Goal: Task Accomplishment & Management: Use online tool/utility

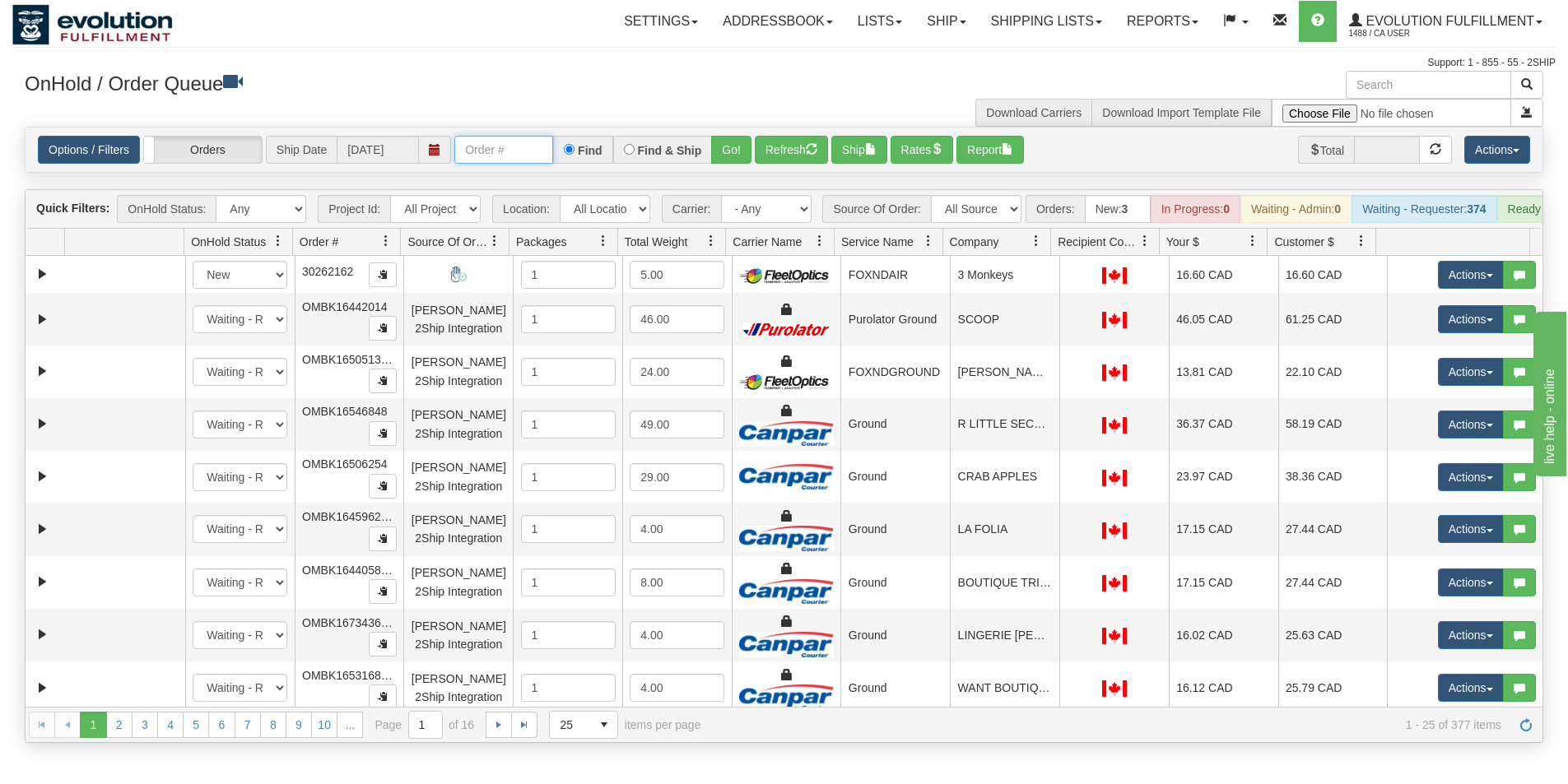
click at [471, 151] on input "text" at bounding box center [503, 150] width 98 height 28
click at [732, 146] on button "Go!" at bounding box center [731, 150] width 41 height 28
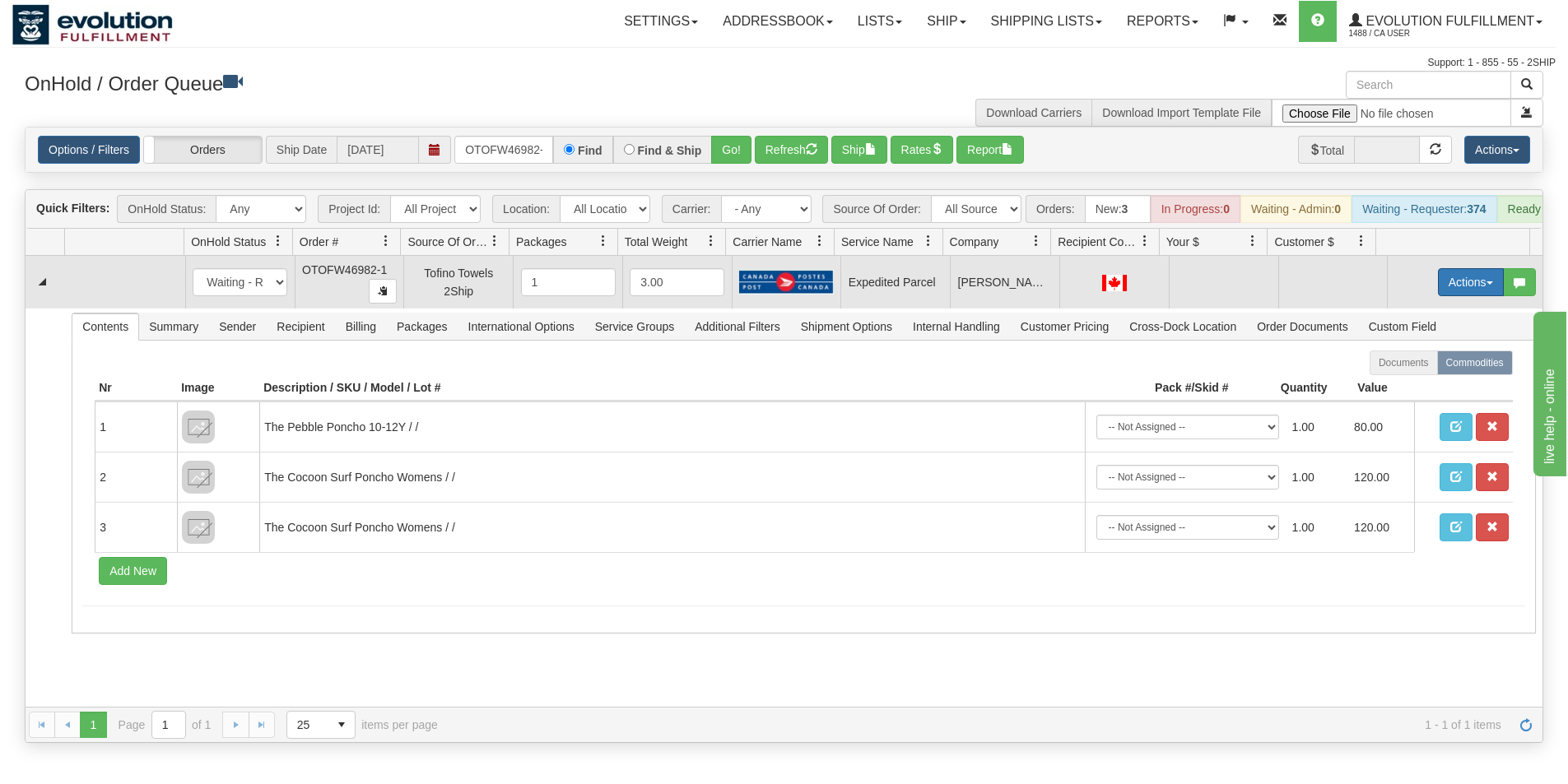
click at [1462, 289] on button "Actions" at bounding box center [1471, 282] width 66 height 28
click at [1419, 363] on span "Rate All Services" at bounding box center [1437, 356] width 98 height 13
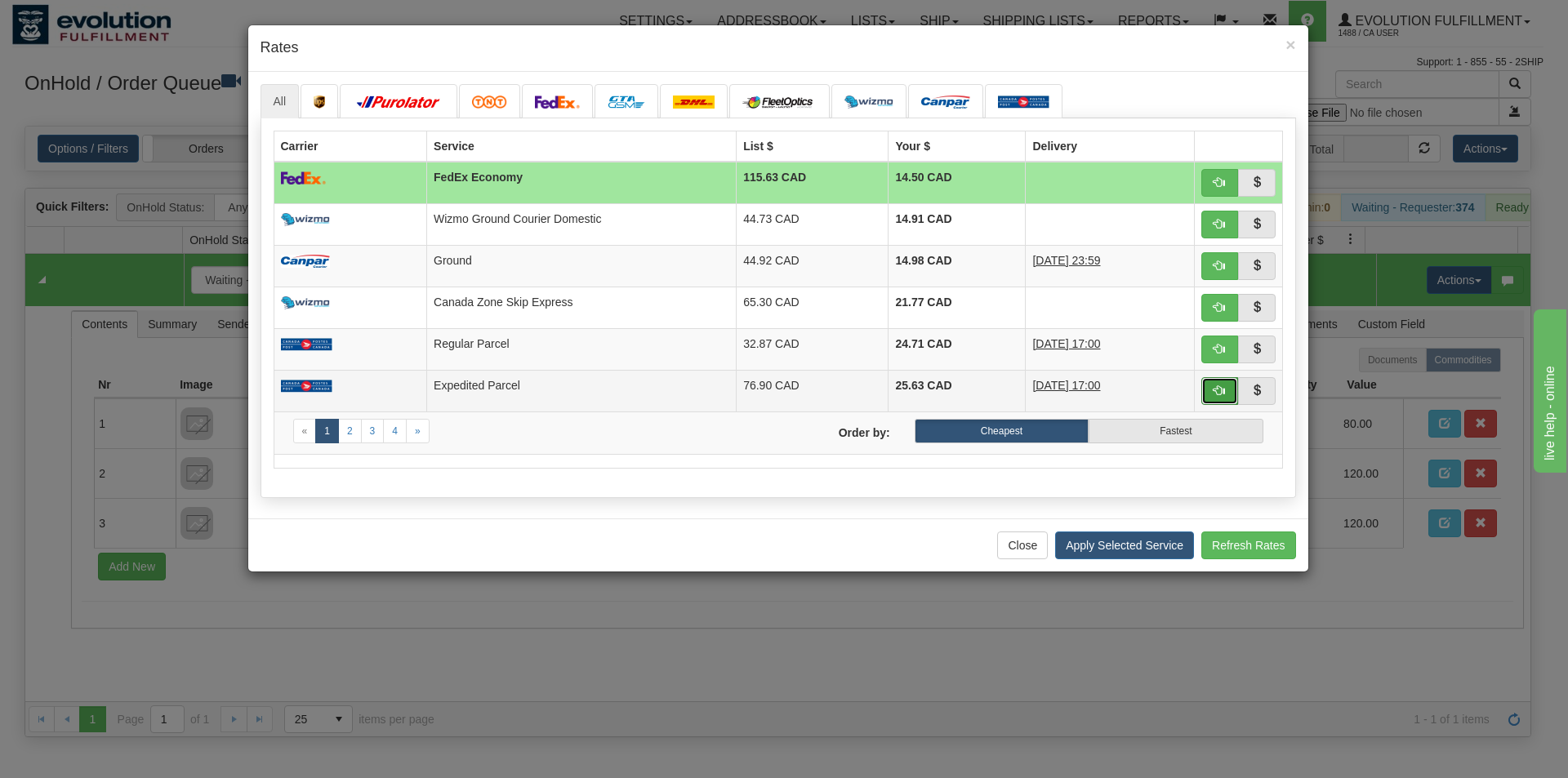
click at [1216, 401] on button "button" at bounding box center [1220, 391] width 37 height 28
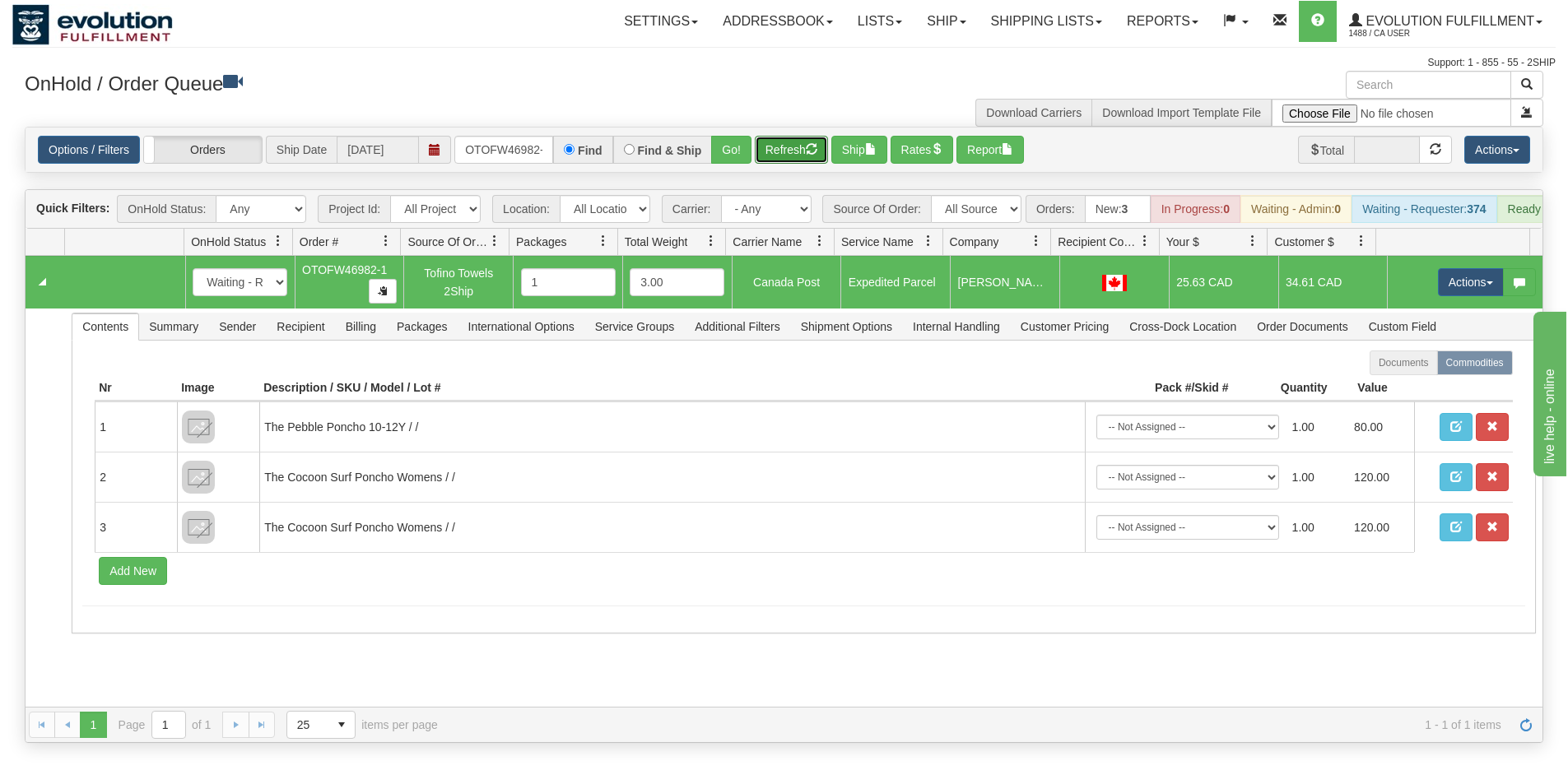
click at [786, 156] on button "Refresh" at bounding box center [791, 150] width 74 height 28
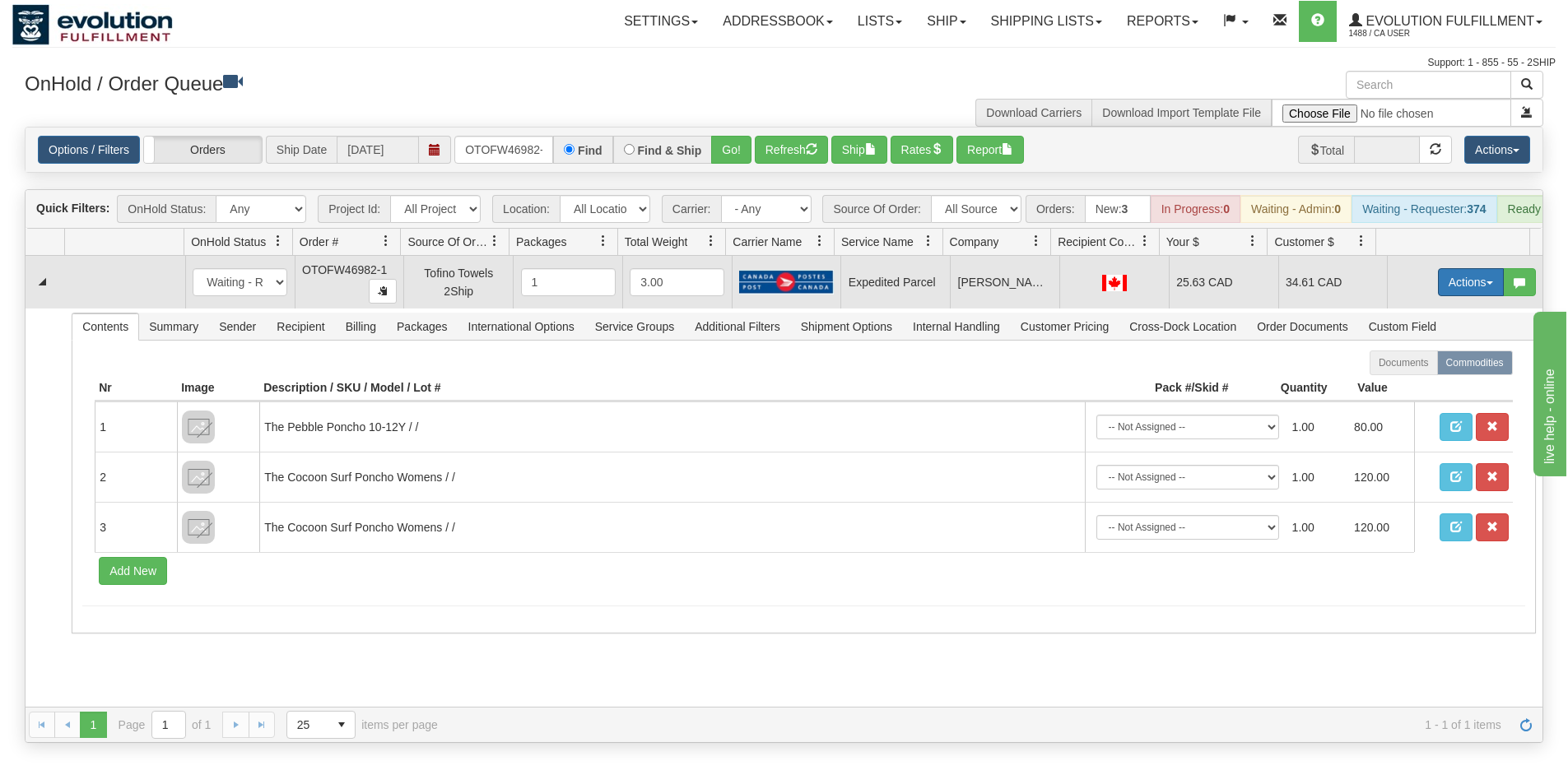
click at [1440, 296] on button "Actions" at bounding box center [1471, 282] width 66 height 28
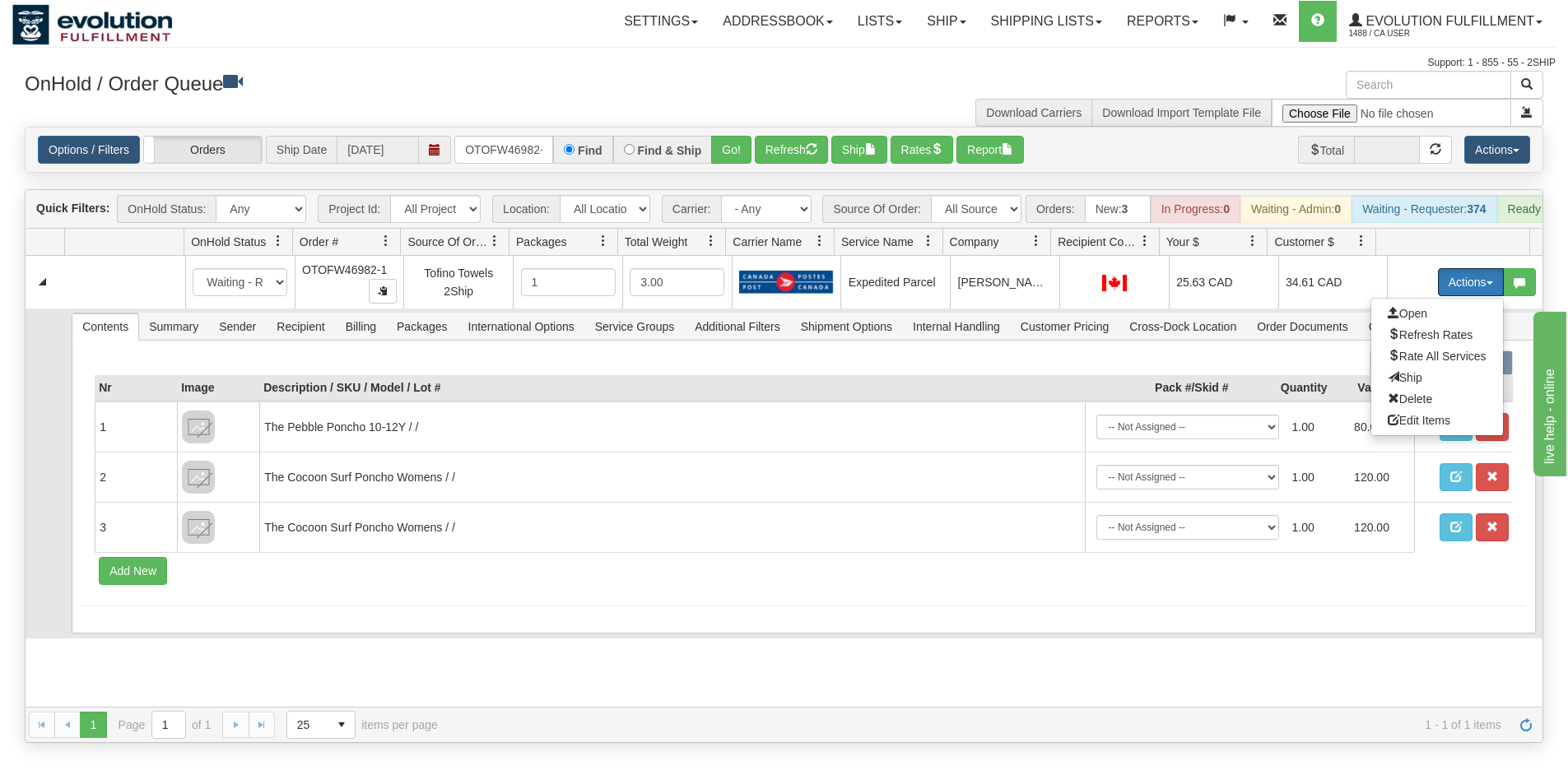
click at [1403, 385] on span "Ship" at bounding box center [1405, 377] width 35 height 13
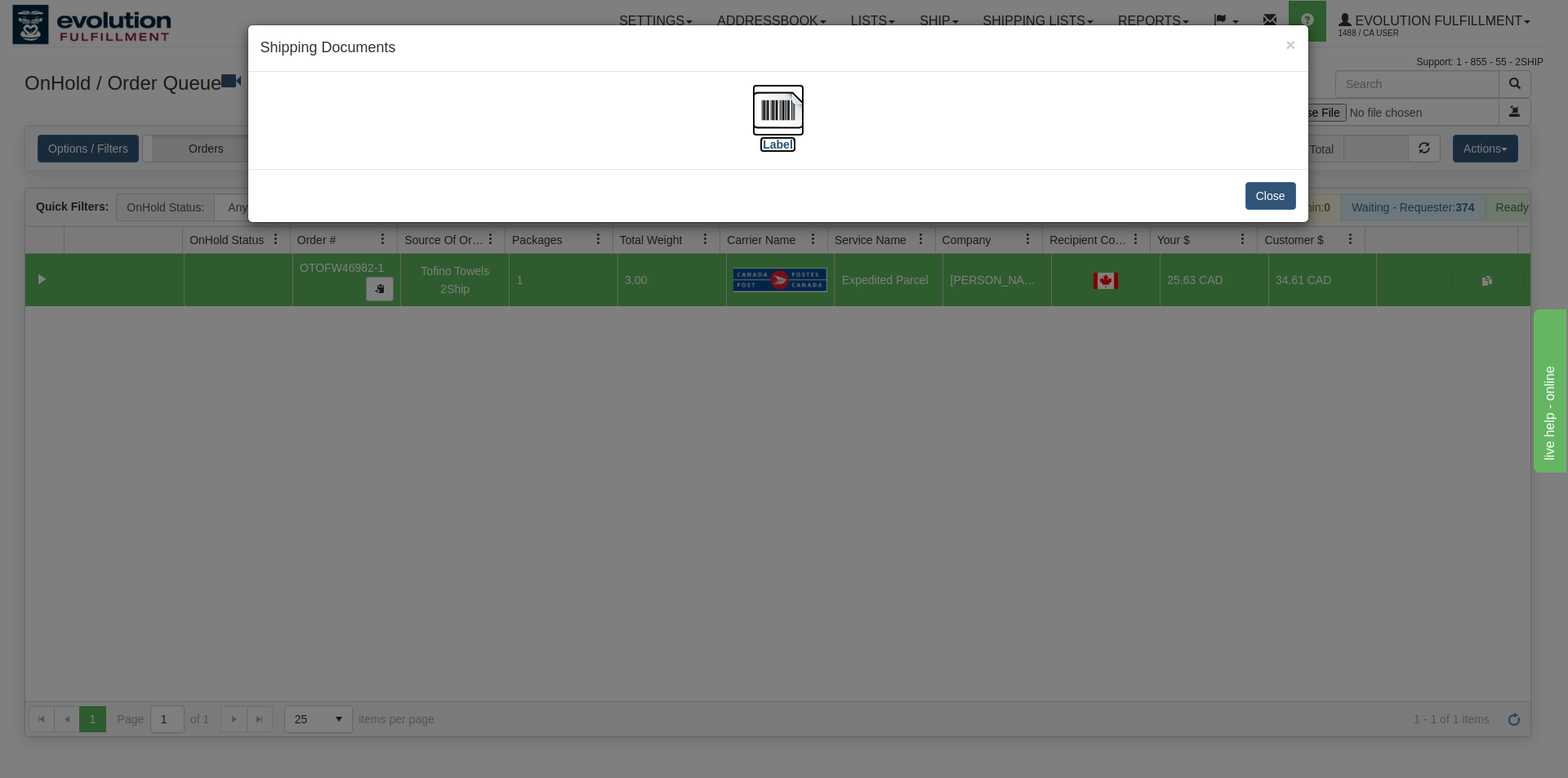
click at [778, 107] on img at bounding box center [778, 109] width 52 height 52
click at [653, 525] on div "× Shipping Documents [Label] Close" at bounding box center [784, 389] width 1568 height 778
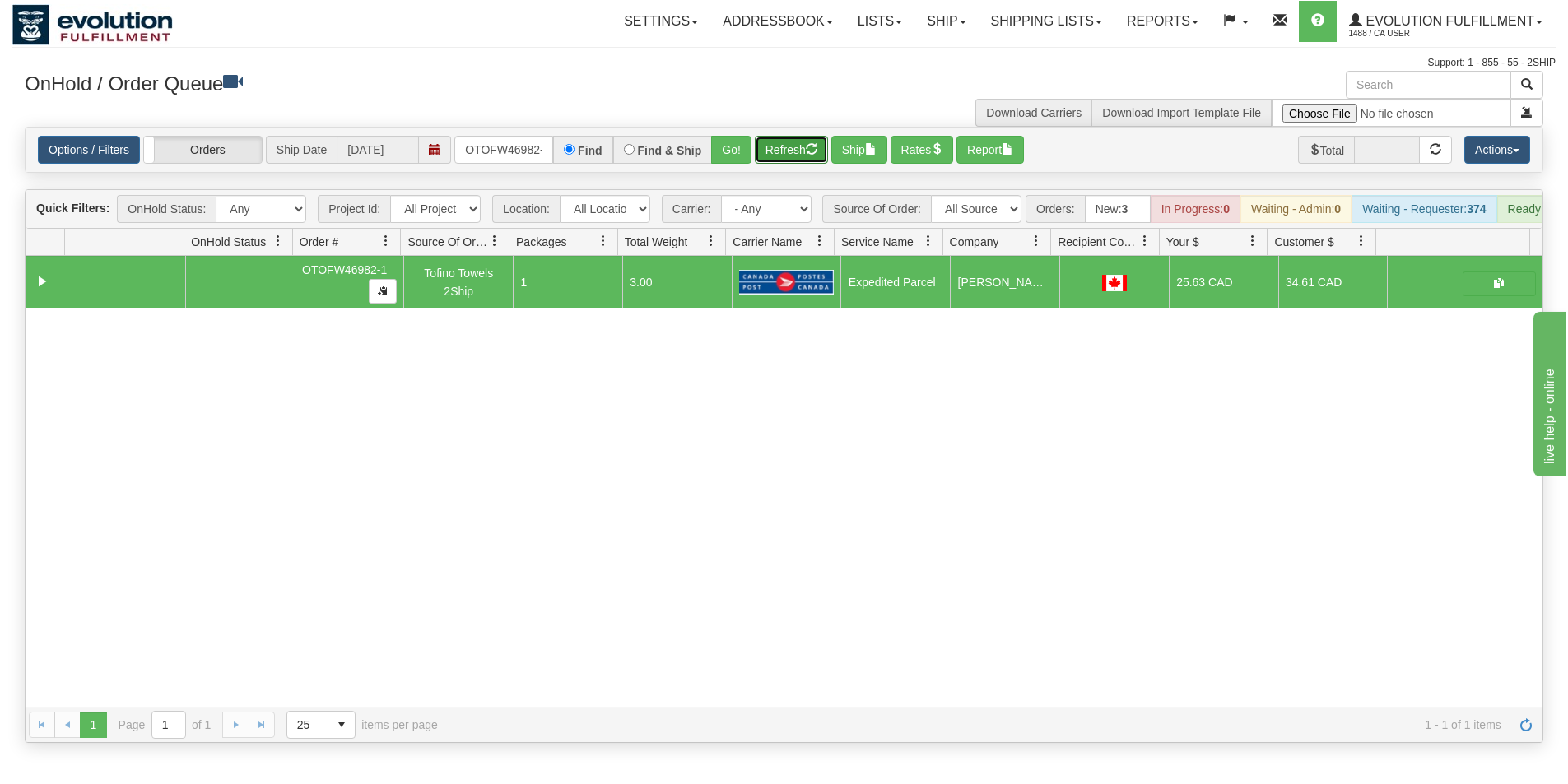
click at [778, 159] on button "Refresh" at bounding box center [791, 150] width 74 height 28
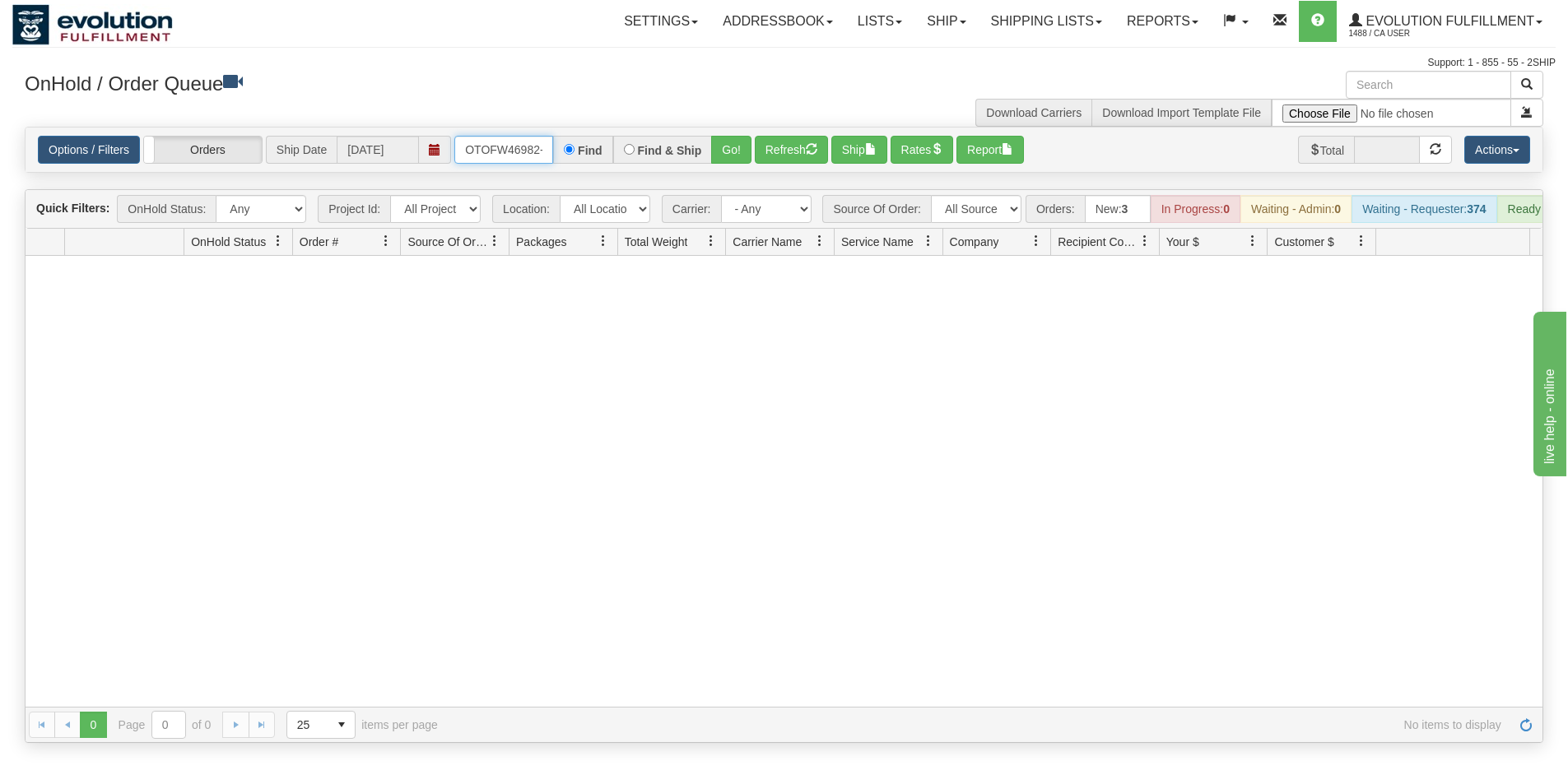
click at [464, 144] on input "OTOFW46982-1" at bounding box center [503, 150] width 98 height 28
drag, startPoint x: 464, startPoint y: 144, endPoint x: 559, endPoint y: 160, distance: 96.3
click at [558, 160] on div "OTOFW46982-1 Find Find & Ship Go!" at bounding box center [603, 150] width 297 height 28
drag, startPoint x: 559, startPoint y: 160, endPoint x: 578, endPoint y: 162, distance: 19.1
click at [577, 162] on div "Find" at bounding box center [583, 150] width 60 height 28
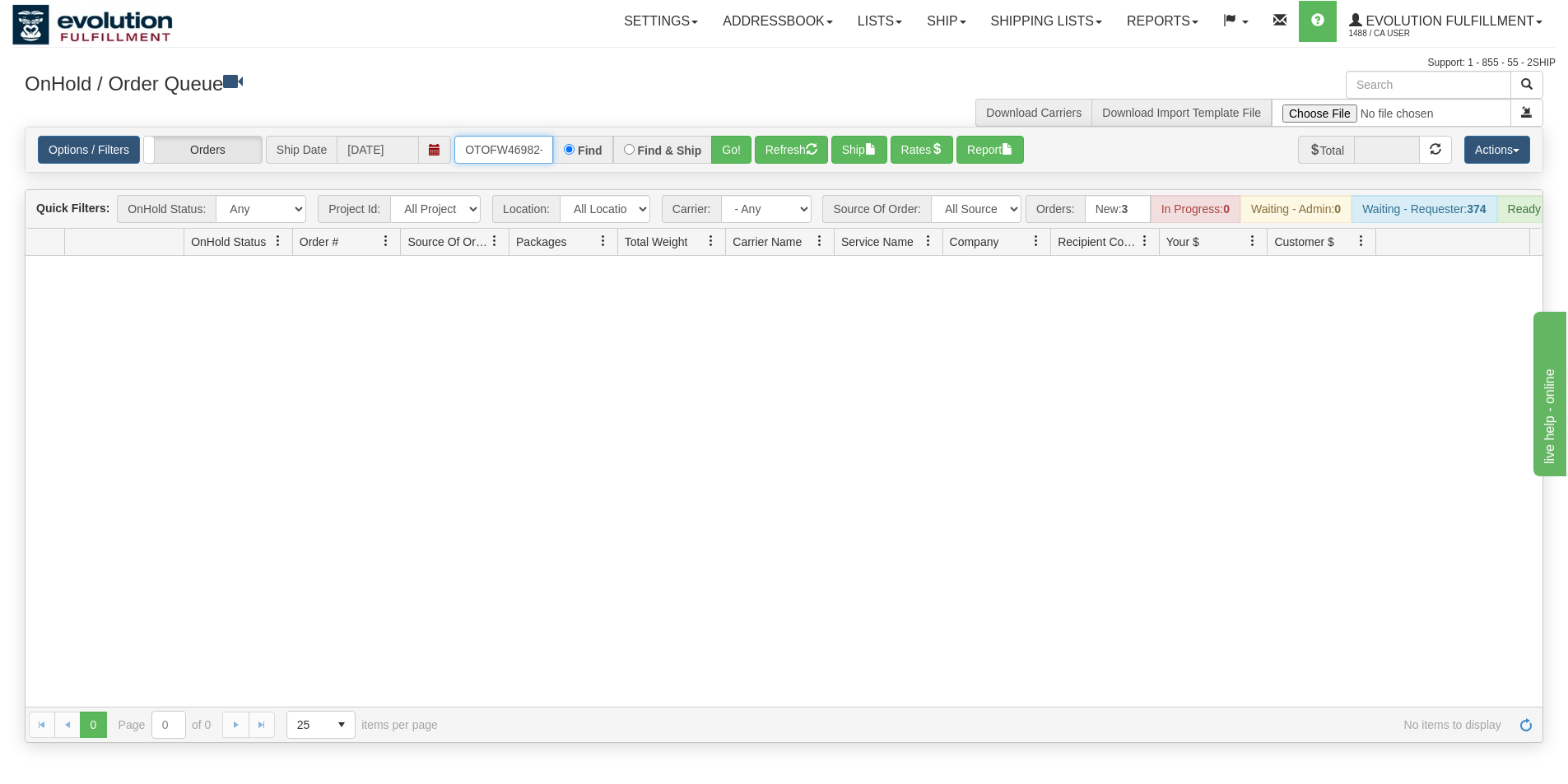
scroll to position [0, 7]
drag, startPoint x: 458, startPoint y: 151, endPoint x: 650, endPoint y: 157, distance: 192.1
click at [650, 157] on div "OTOFW46982-1 Find Find & Ship Go!" at bounding box center [603, 150] width 297 height 28
click at [720, 143] on button "Go!" at bounding box center [731, 150] width 41 height 28
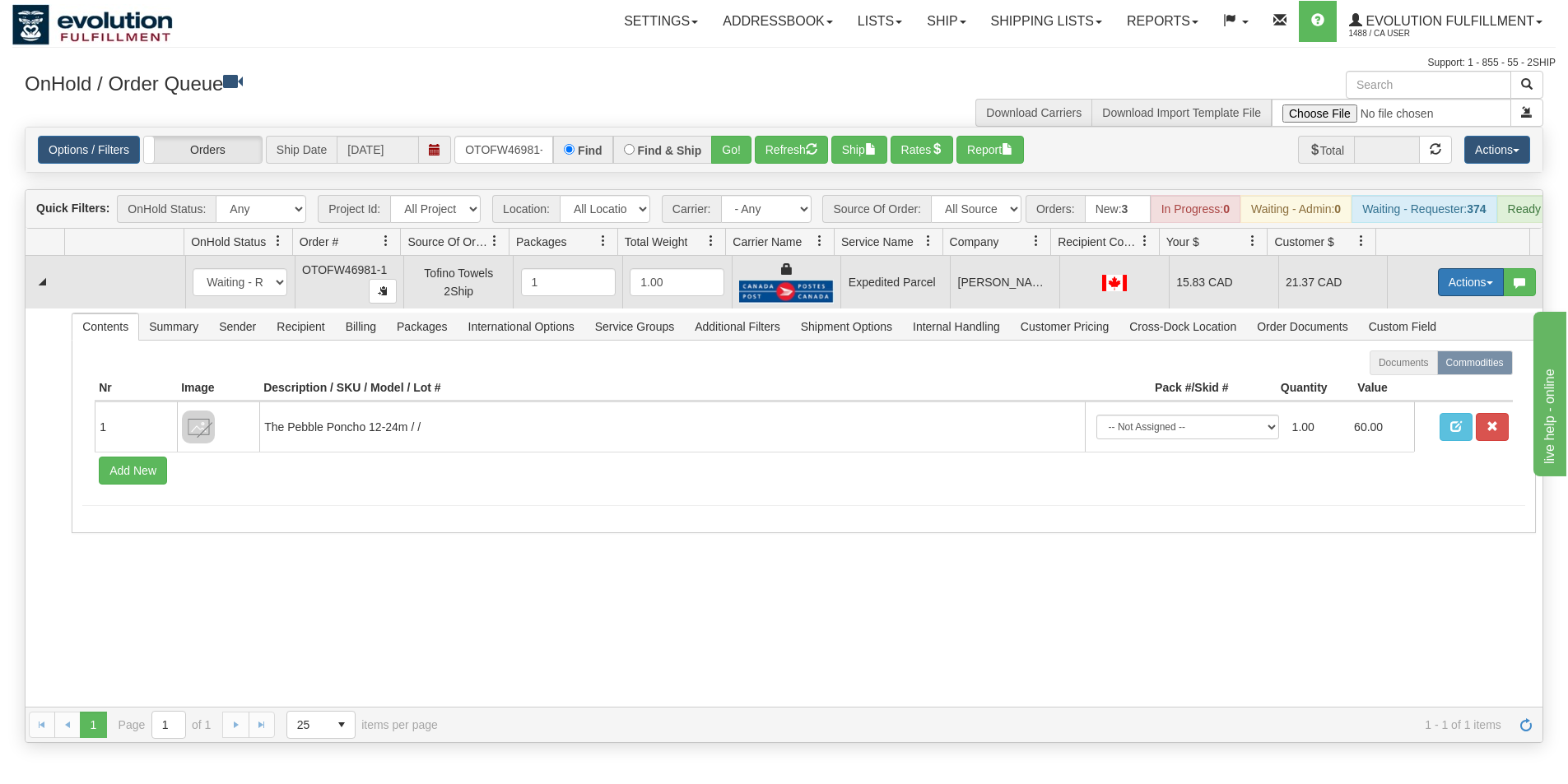
click at [1446, 296] on button "Actions" at bounding box center [1471, 282] width 66 height 28
click at [1404, 385] on span "Ship" at bounding box center [1405, 377] width 35 height 13
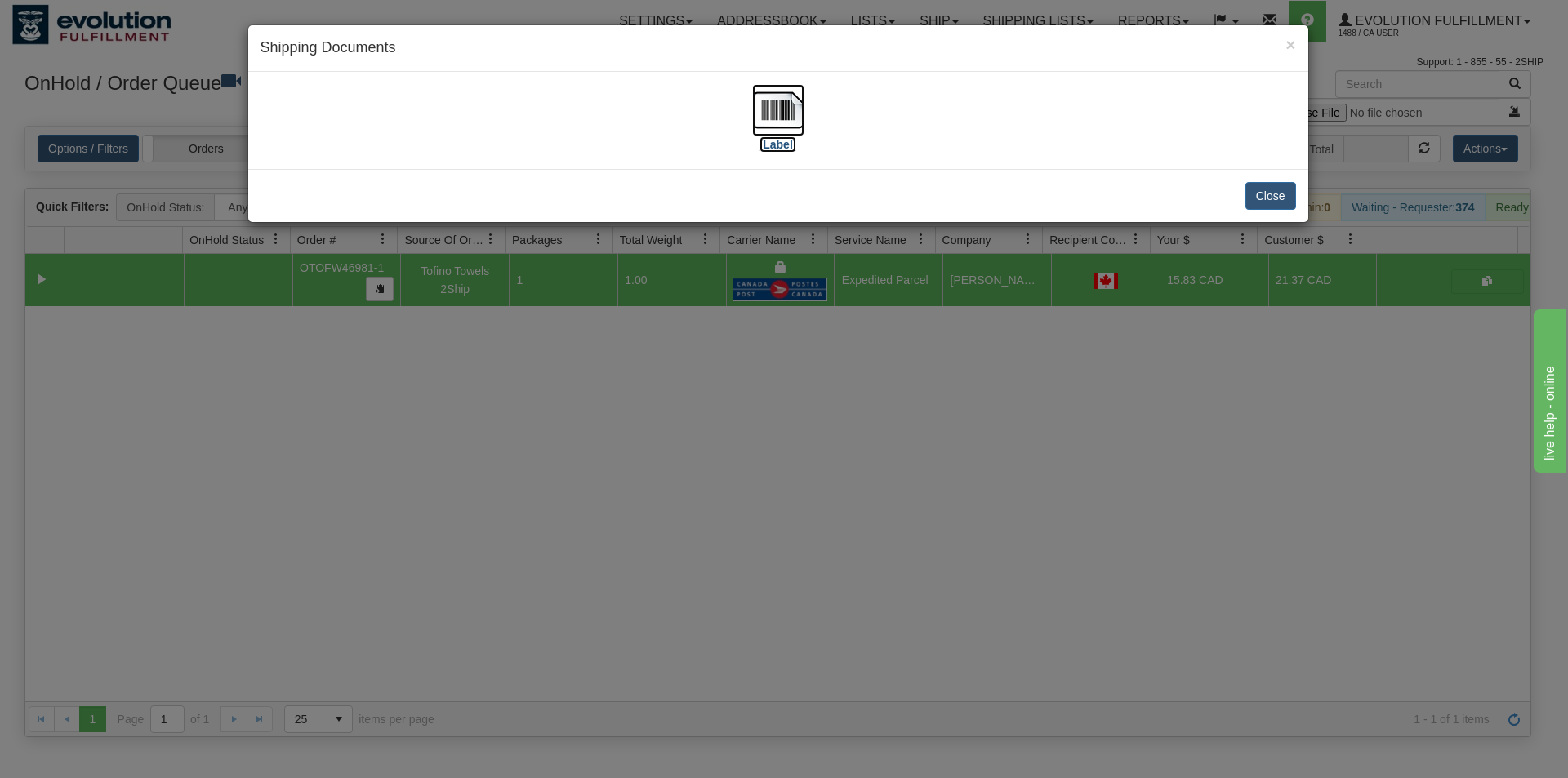
click at [791, 119] on img at bounding box center [778, 109] width 52 height 52
click at [599, 511] on div "× Shipping Documents [Label] Close" at bounding box center [784, 389] width 1568 height 778
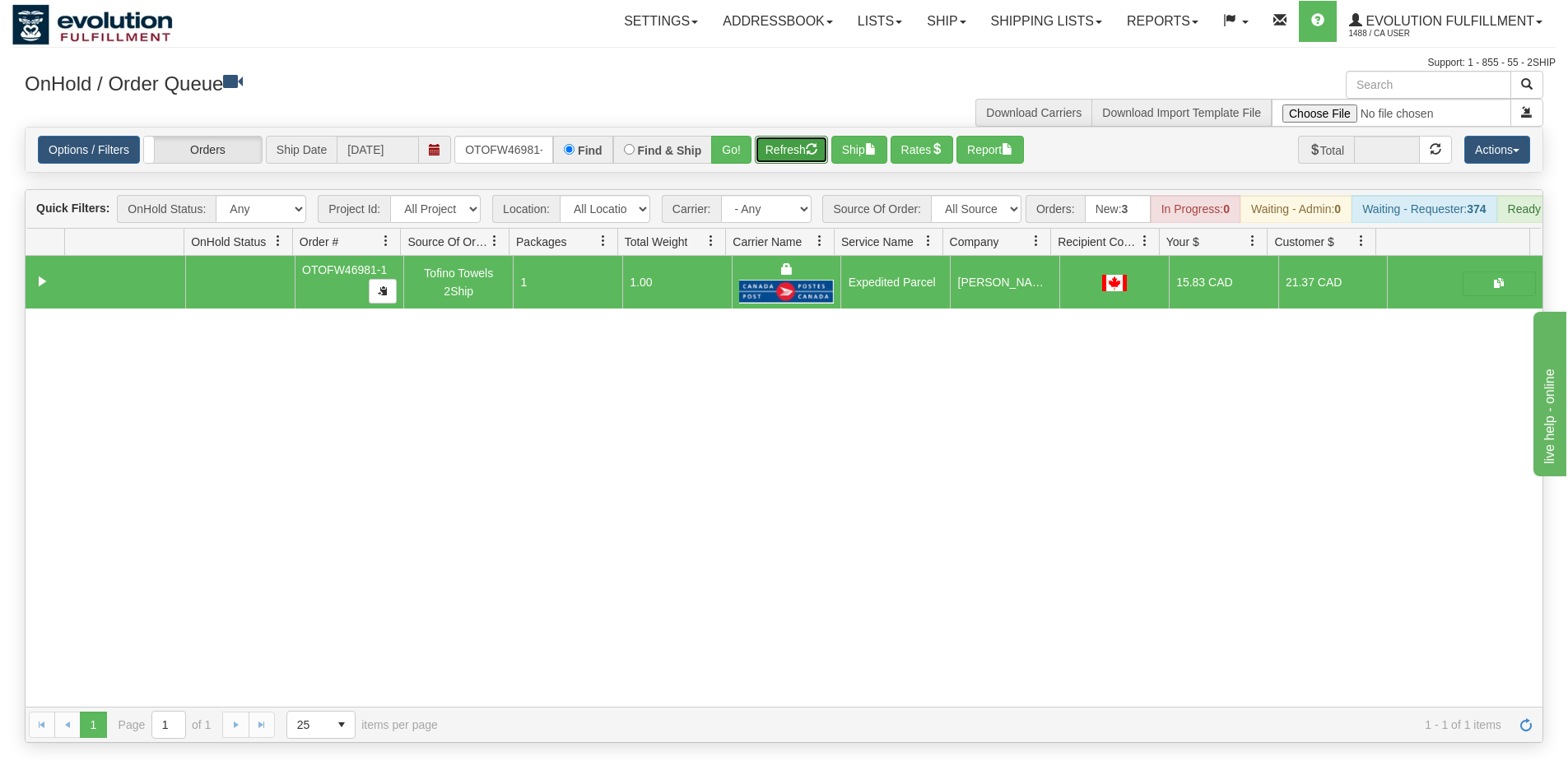
click at [779, 155] on button "Refresh" at bounding box center [791, 150] width 74 height 28
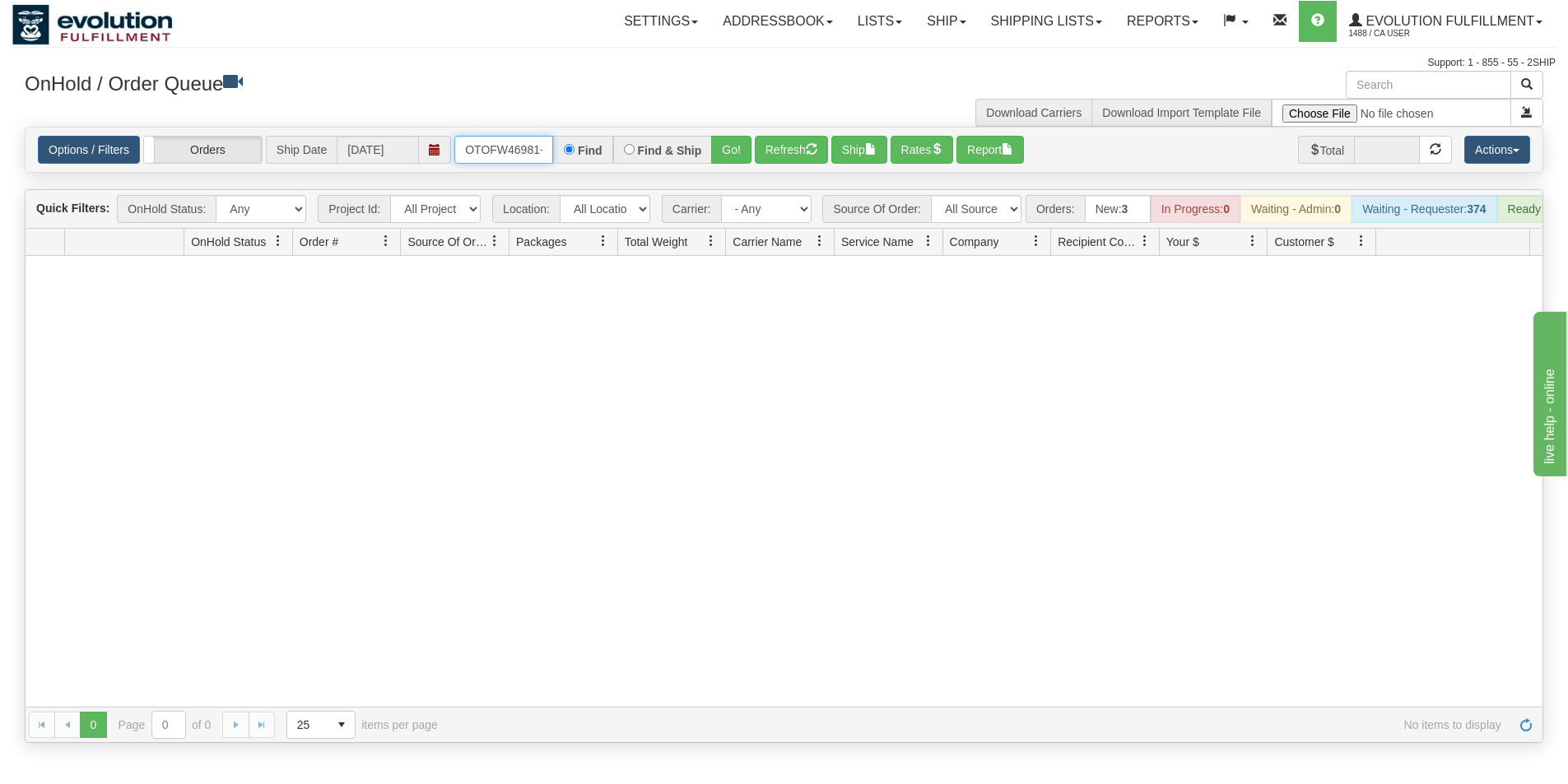
click at [460, 153] on input "OTOFW46981-1" at bounding box center [503, 150] width 98 height 28
drag, startPoint x: 460, startPoint y: 153, endPoint x: 569, endPoint y: 180, distance: 112.3
click at [569, 180] on div "Is equal to Is not equal to Contains Does not contains CAD USD EUR ZAR RON ANG …" at bounding box center [784, 435] width 1543 height 616
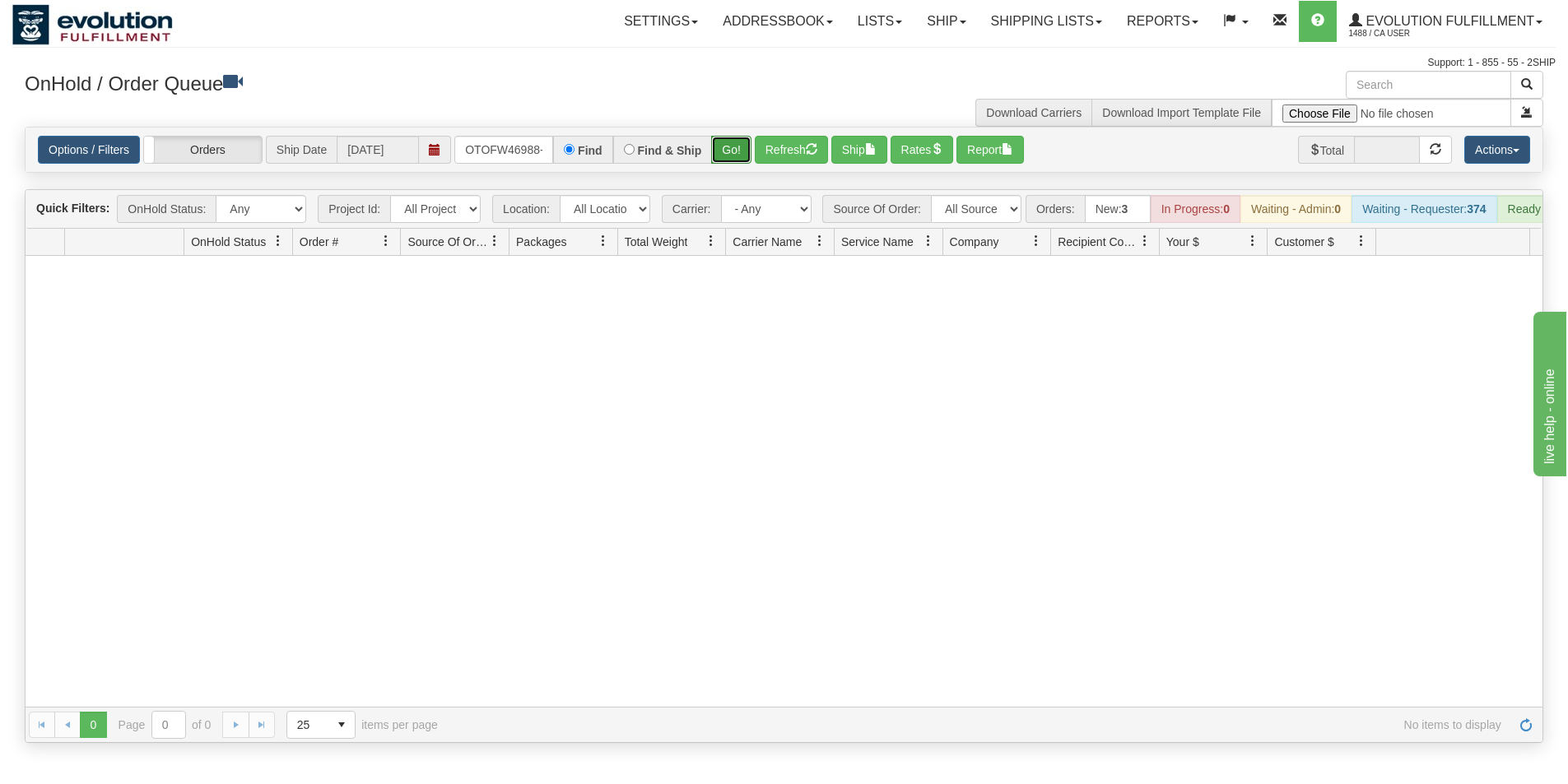
click at [723, 153] on button "Go!" at bounding box center [731, 150] width 41 height 28
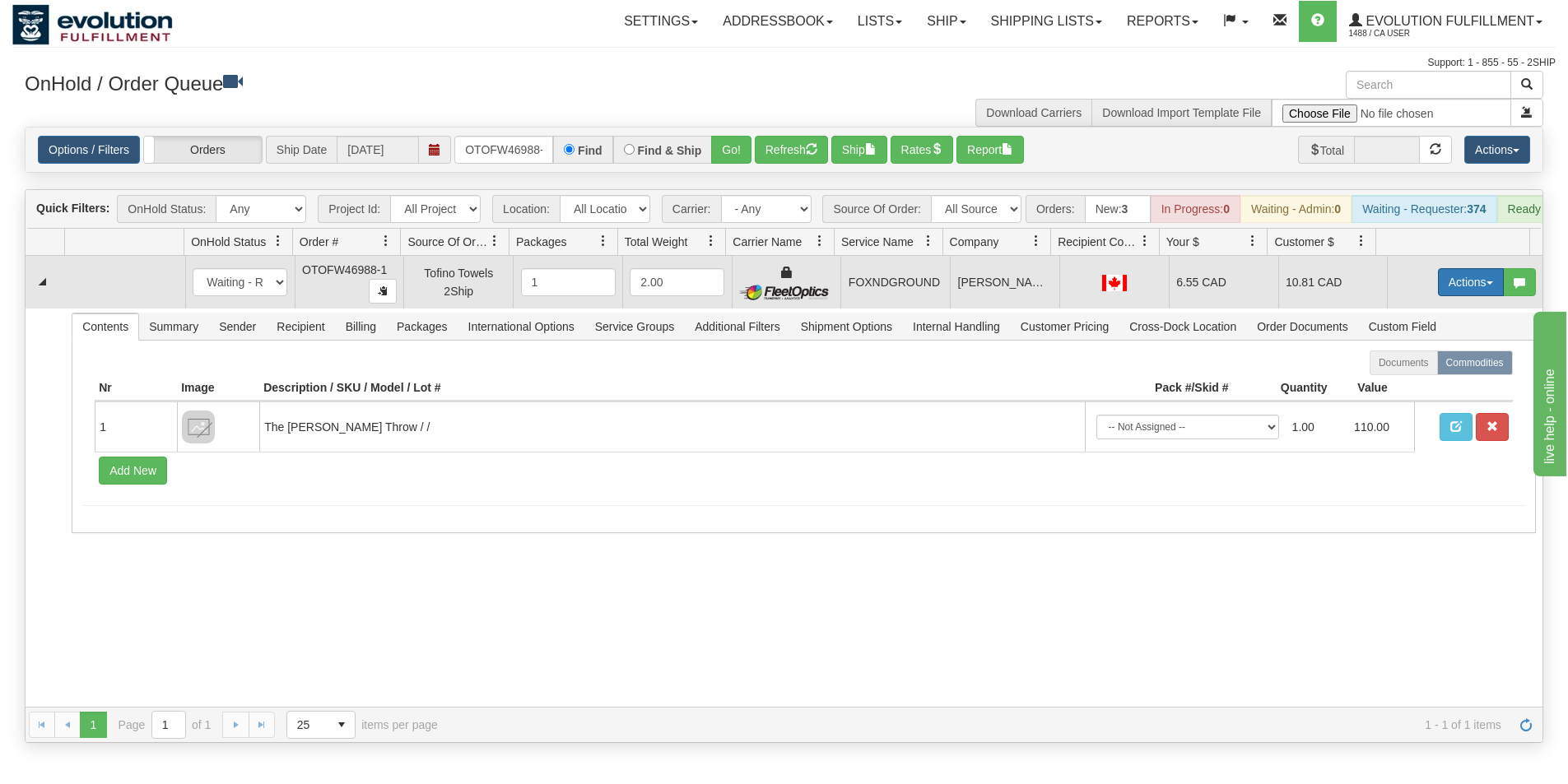
click at [1440, 292] on button "Actions" at bounding box center [1471, 282] width 66 height 28
click at [1404, 385] on span "Ship" at bounding box center [1405, 377] width 35 height 13
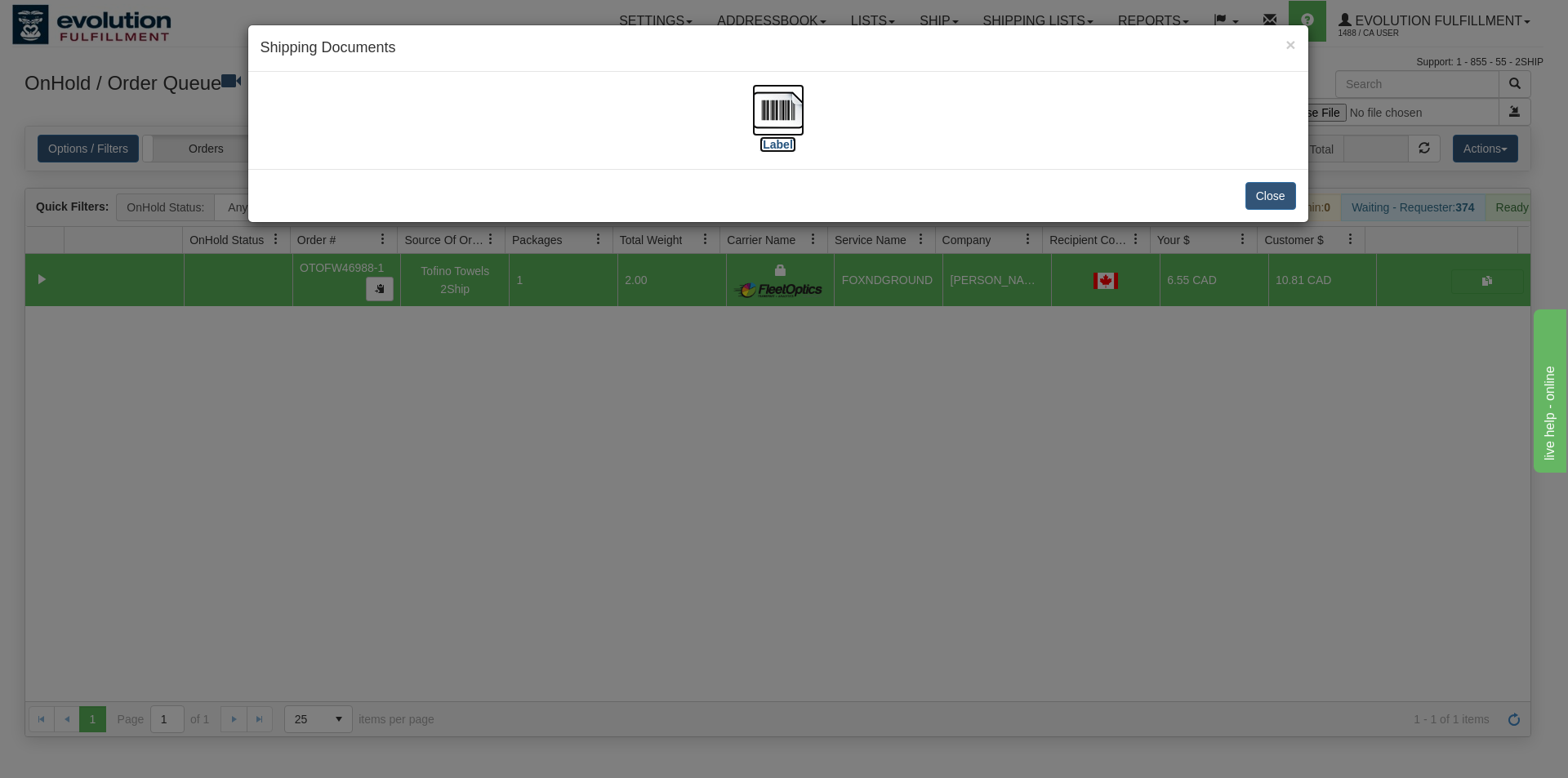
click at [785, 116] on img at bounding box center [778, 109] width 52 height 52
click at [732, 581] on div "× Shipping Documents [Label] Close" at bounding box center [784, 389] width 1568 height 778
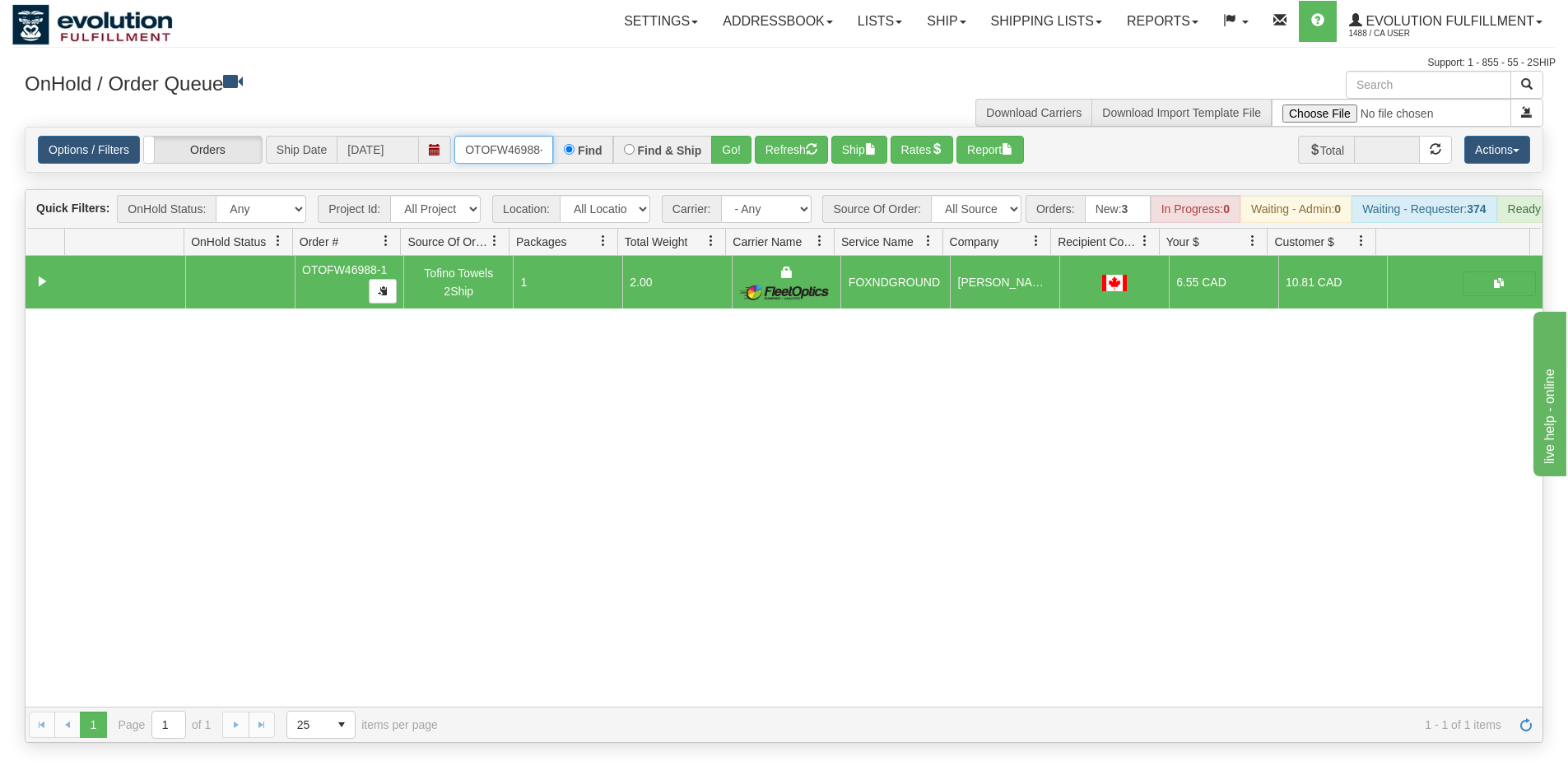
scroll to position [0, 7]
drag, startPoint x: 464, startPoint y: 153, endPoint x: 595, endPoint y: 165, distance: 131.5
click at [595, 165] on div "Options / Filters Group Shipments Orders Ship Date 09/19/2025 OTOFW46988-1 Find…" at bounding box center [784, 149] width 1517 height 45
click at [735, 146] on button "Go!" at bounding box center [731, 150] width 41 height 28
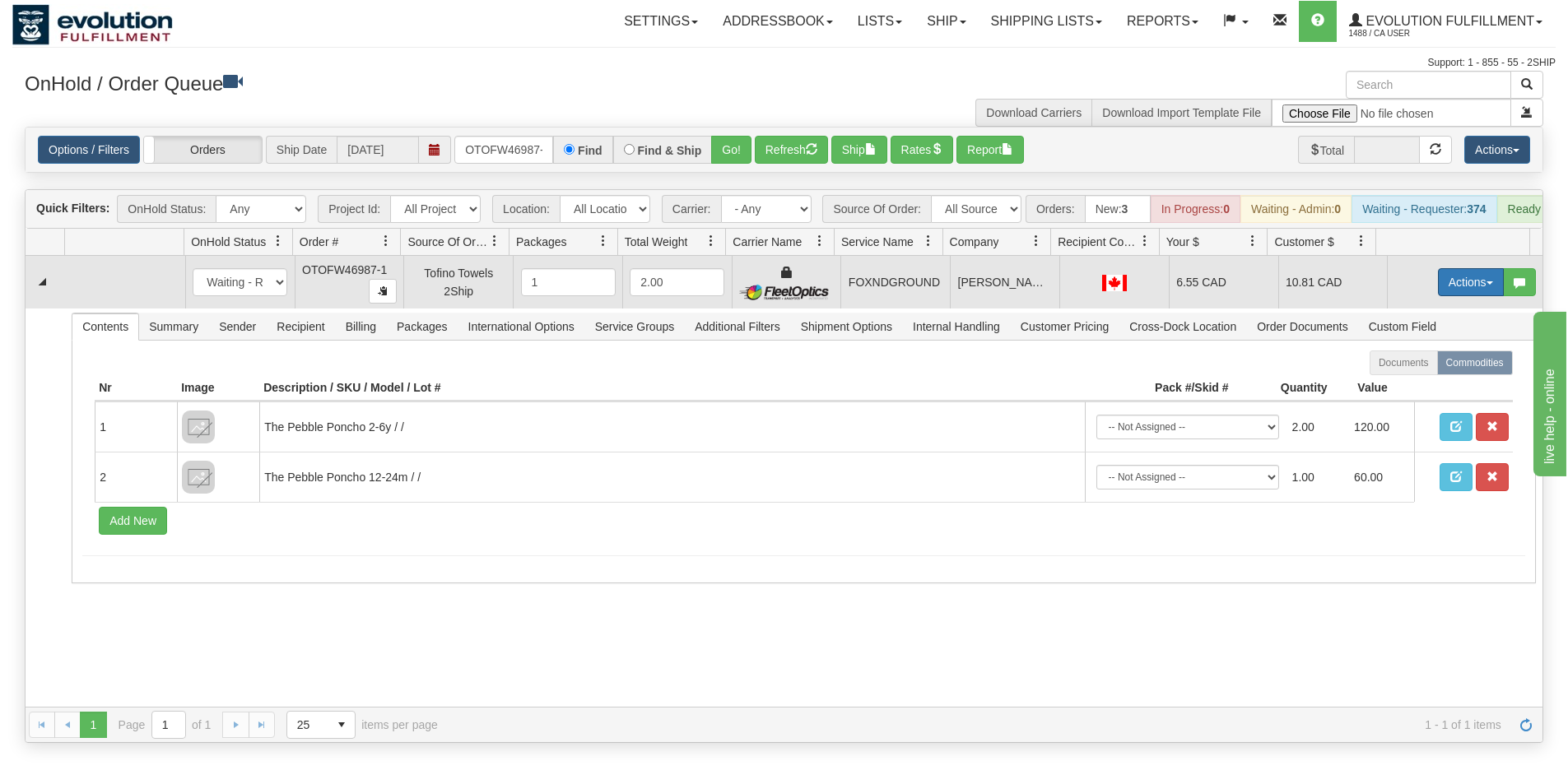
click at [1450, 293] on button "Actions" at bounding box center [1471, 282] width 66 height 28
click at [1393, 385] on span "Ship" at bounding box center [1405, 377] width 35 height 13
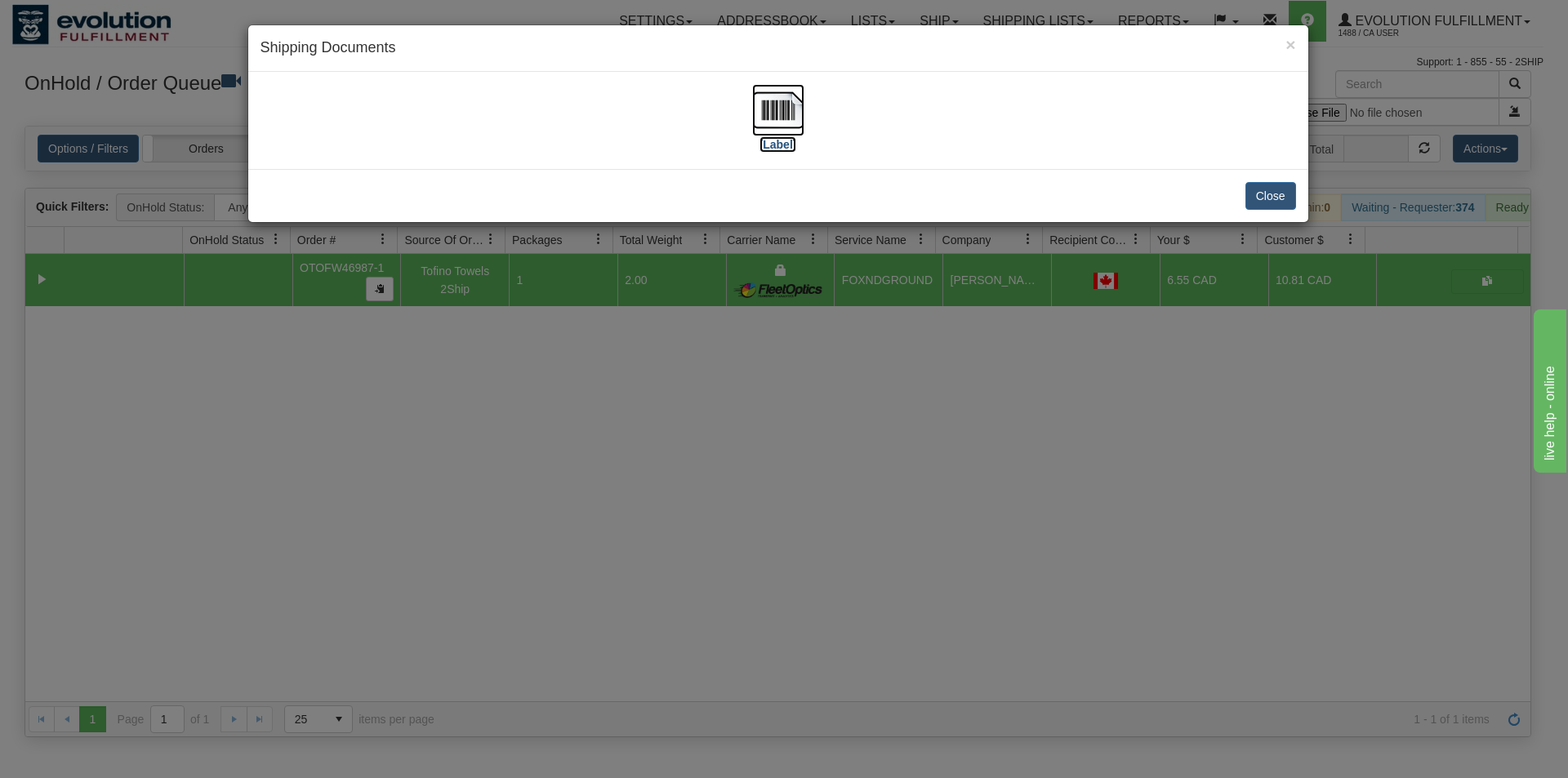
click at [792, 114] on img at bounding box center [778, 109] width 52 height 52
click at [680, 504] on div "× Shipping Documents [Label] Close" at bounding box center [784, 389] width 1568 height 778
drag, startPoint x: 680, startPoint y: 504, endPoint x: 685, endPoint y: 495, distance: 10.3
click at [680, 504] on div "× Shipping Documents [Label] Close" at bounding box center [784, 389] width 1568 height 778
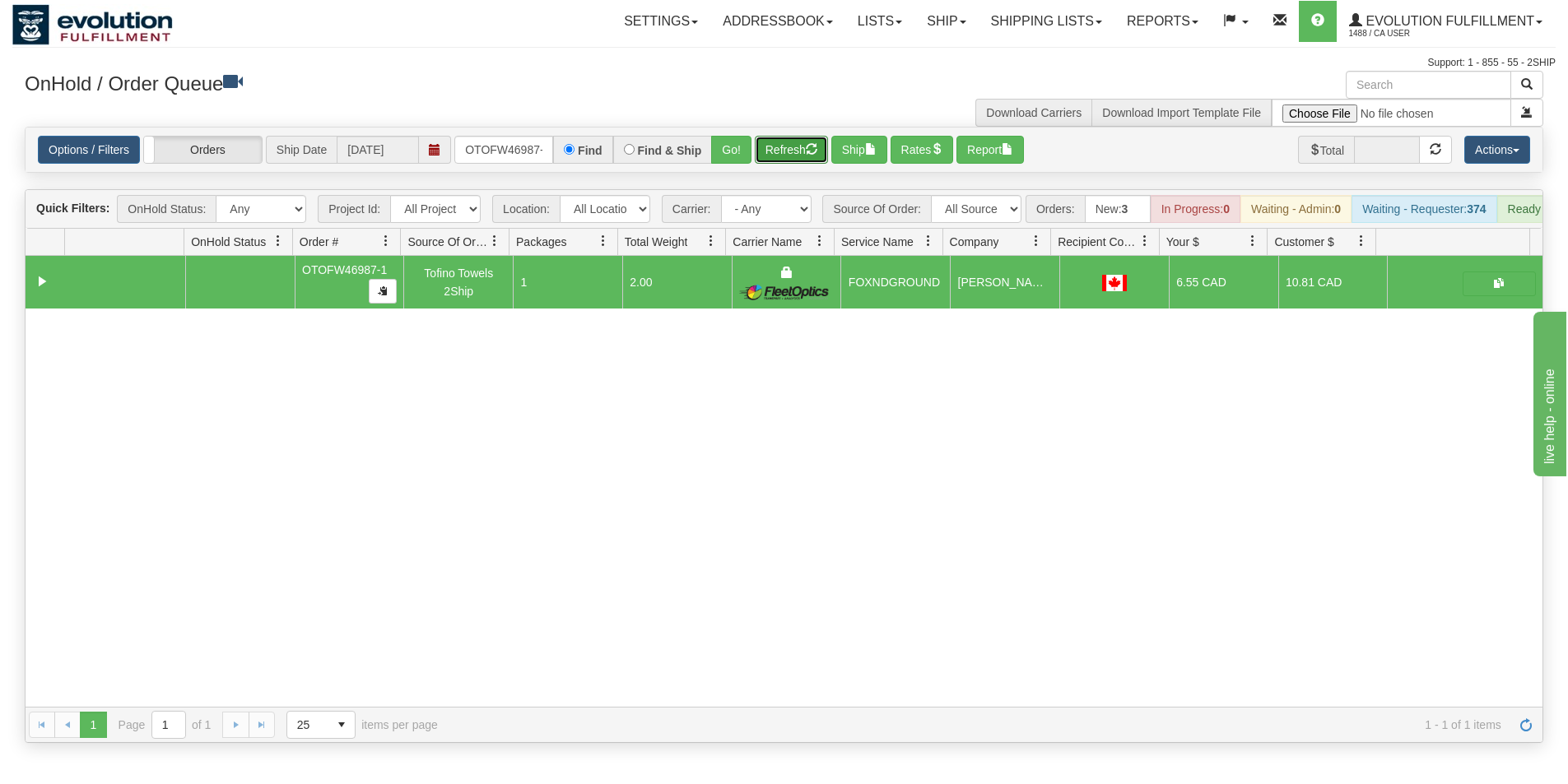
click at [796, 149] on button "Refresh" at bounding box center [791, 150] width 74 height 28
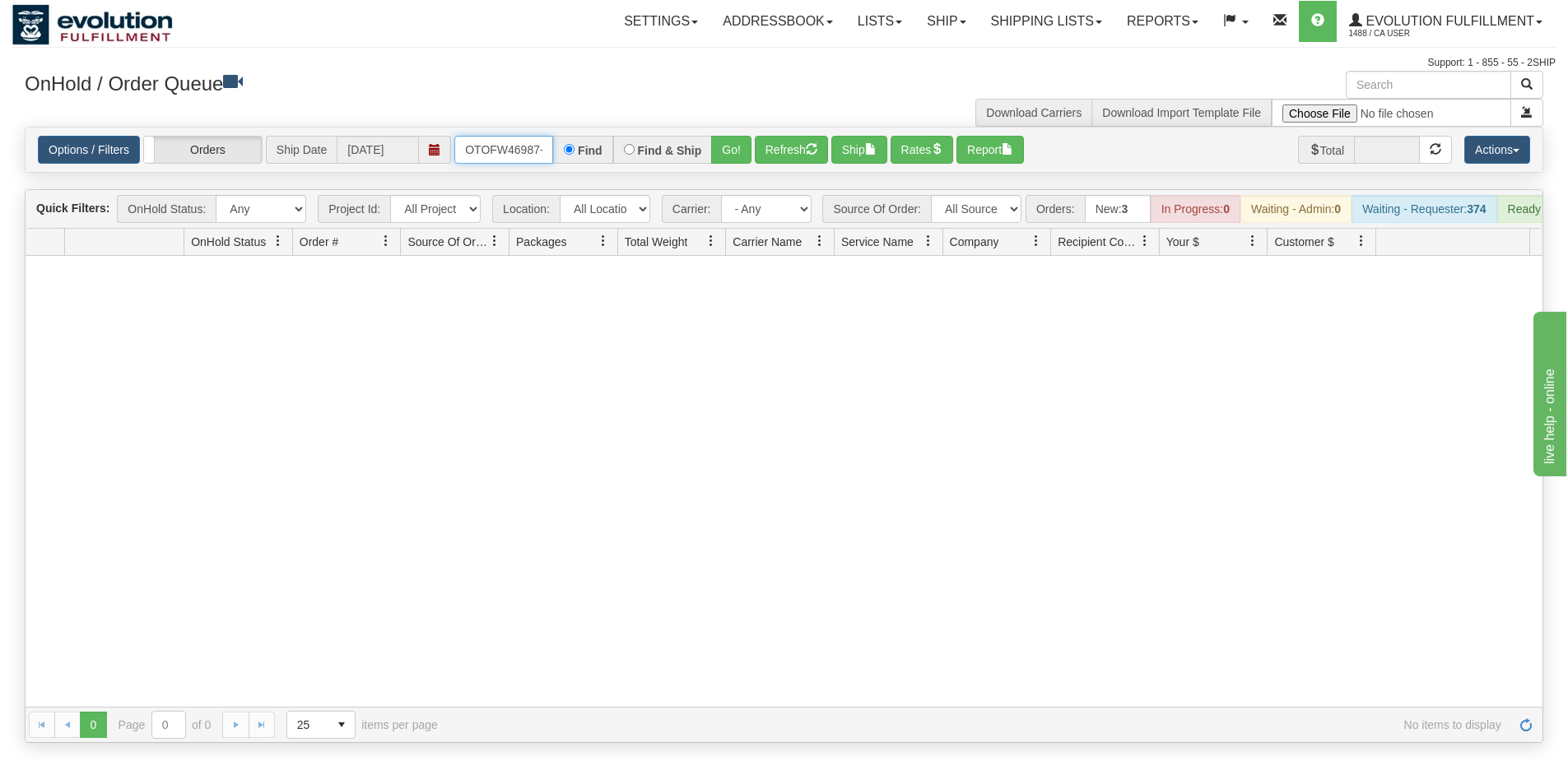
scroll to position [0, 7]
drag, startPoint x: 462, startPoint y: 146, endPoint x: 573, endPoint y: 160, distance: 111.9
click at [573, 160] on div "OTOFW46987-1 Find Find & Ship Go!" at bounding box center [603, 150] width 297 height 28
click at [733, 149] on button "Go!" at bounding box center [731, 150] width 41 height 28
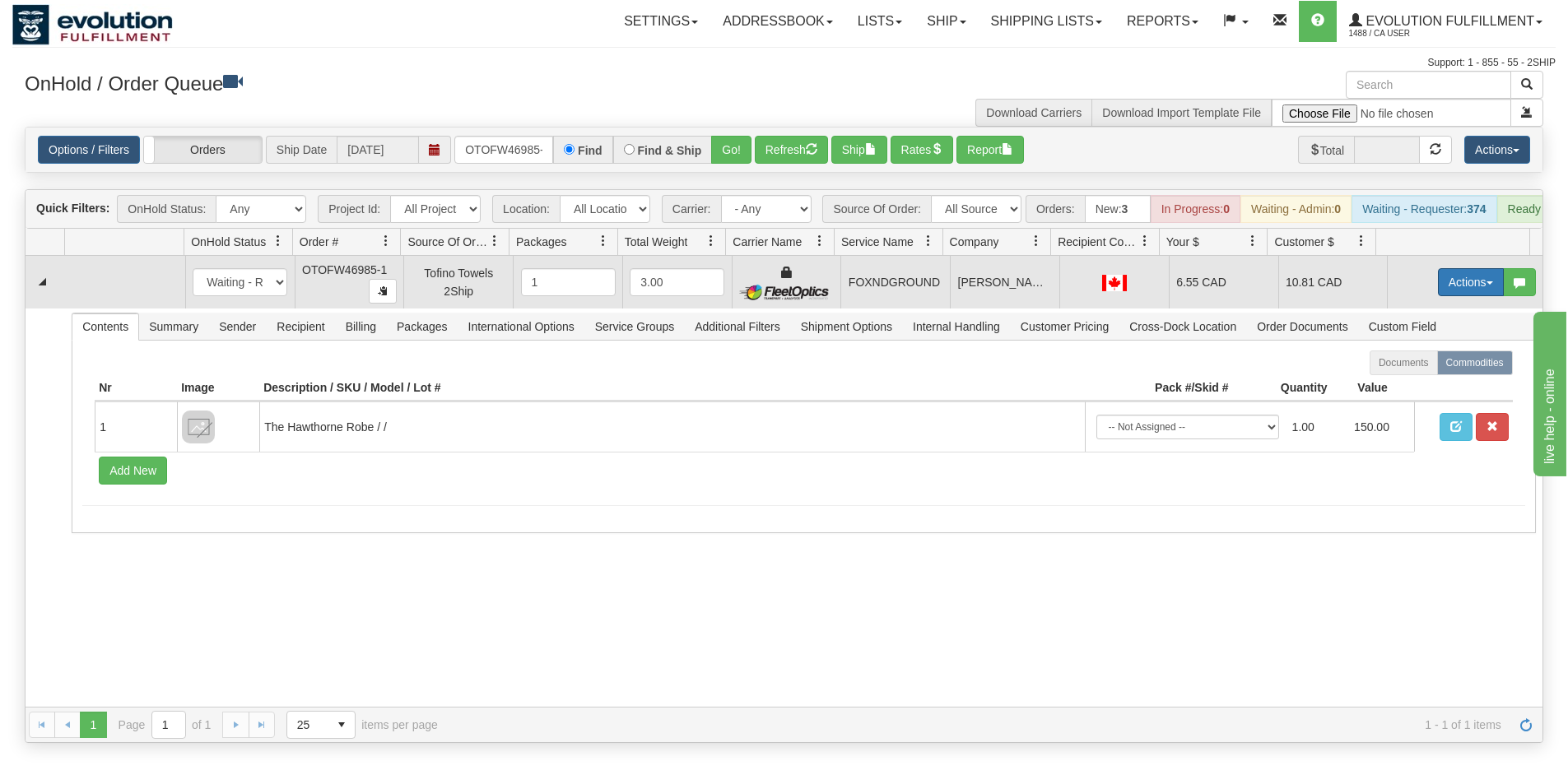
click at [1448, 296] on button "Actions" at bounding box center [1471, 282] width 66 height 28
click at [1397, 382] on link "Ship" at bounding box center [1437, 378] width 131 height 22
click at [1397, 376] on label "Documents" at bounding box center [1404, 363] width 69 height 25
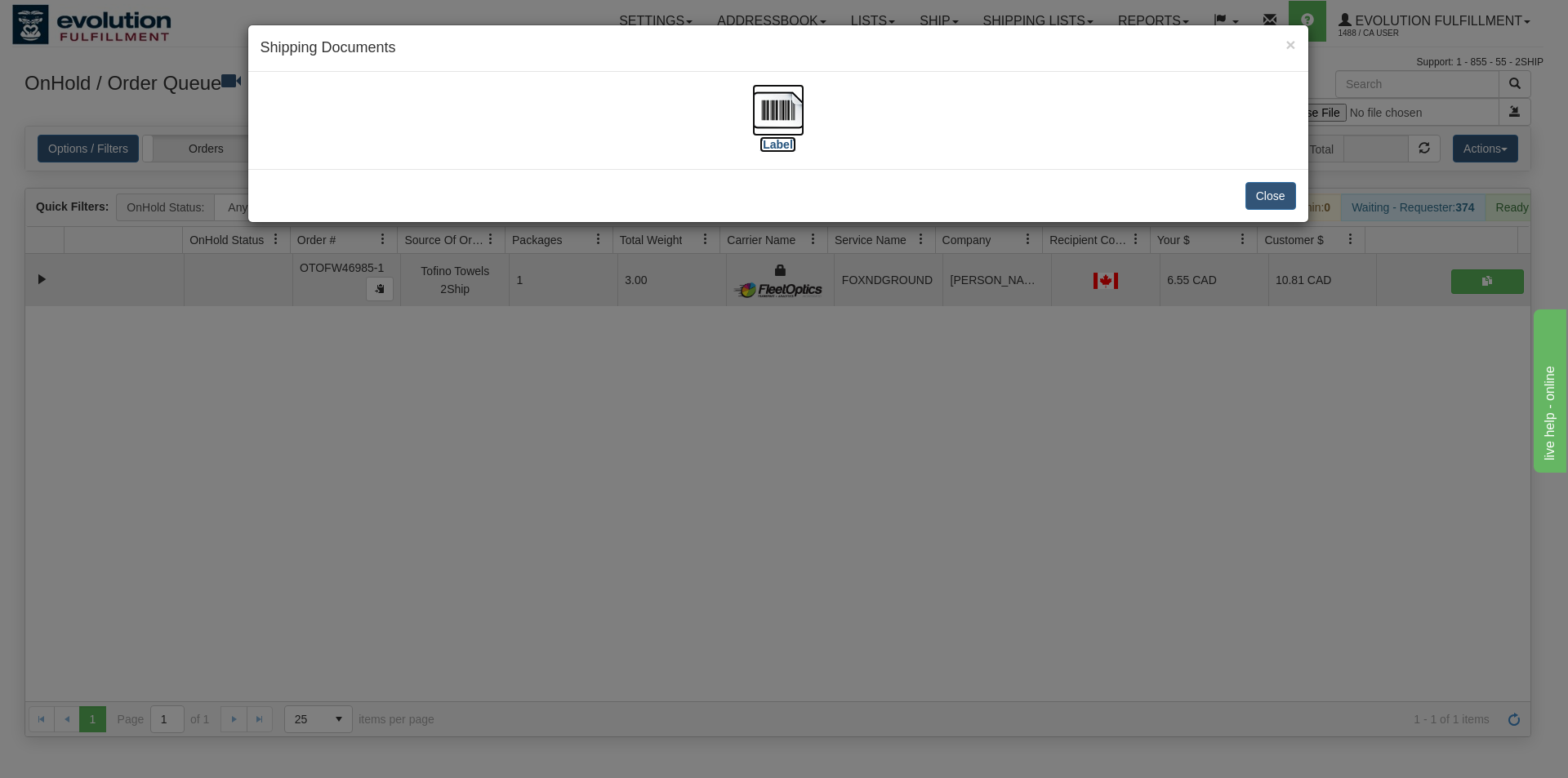
click at [787, 116] on img at bounding box center [778, 109] width 52 height 52
click at [721, 472] on div "× Shipping Documents [Label] Close" at bounding box center [784, 389] width 1568 height 778
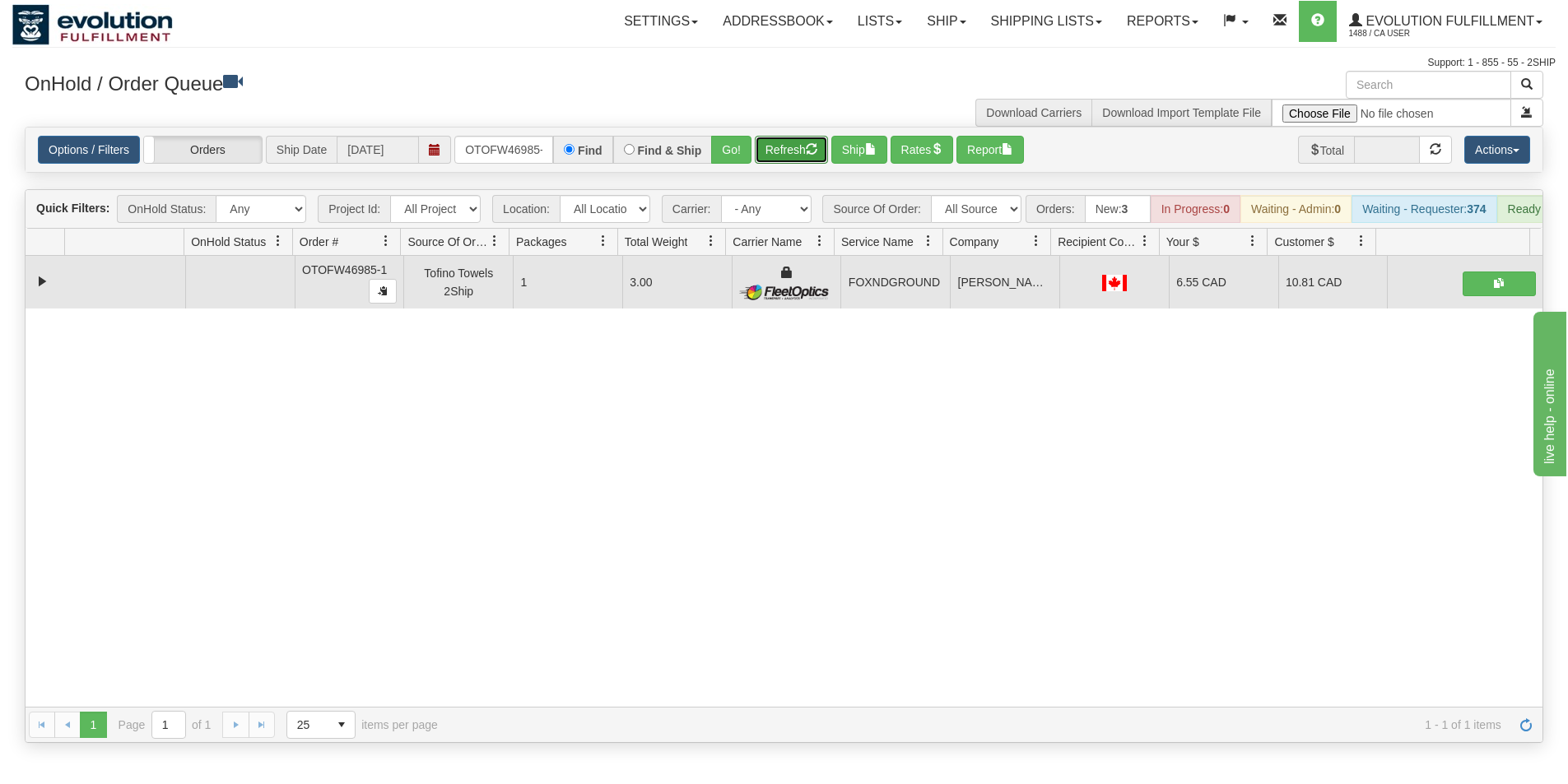
click at [813, 151] on span "button" at bounding box center [812, 149] width 12 height 12
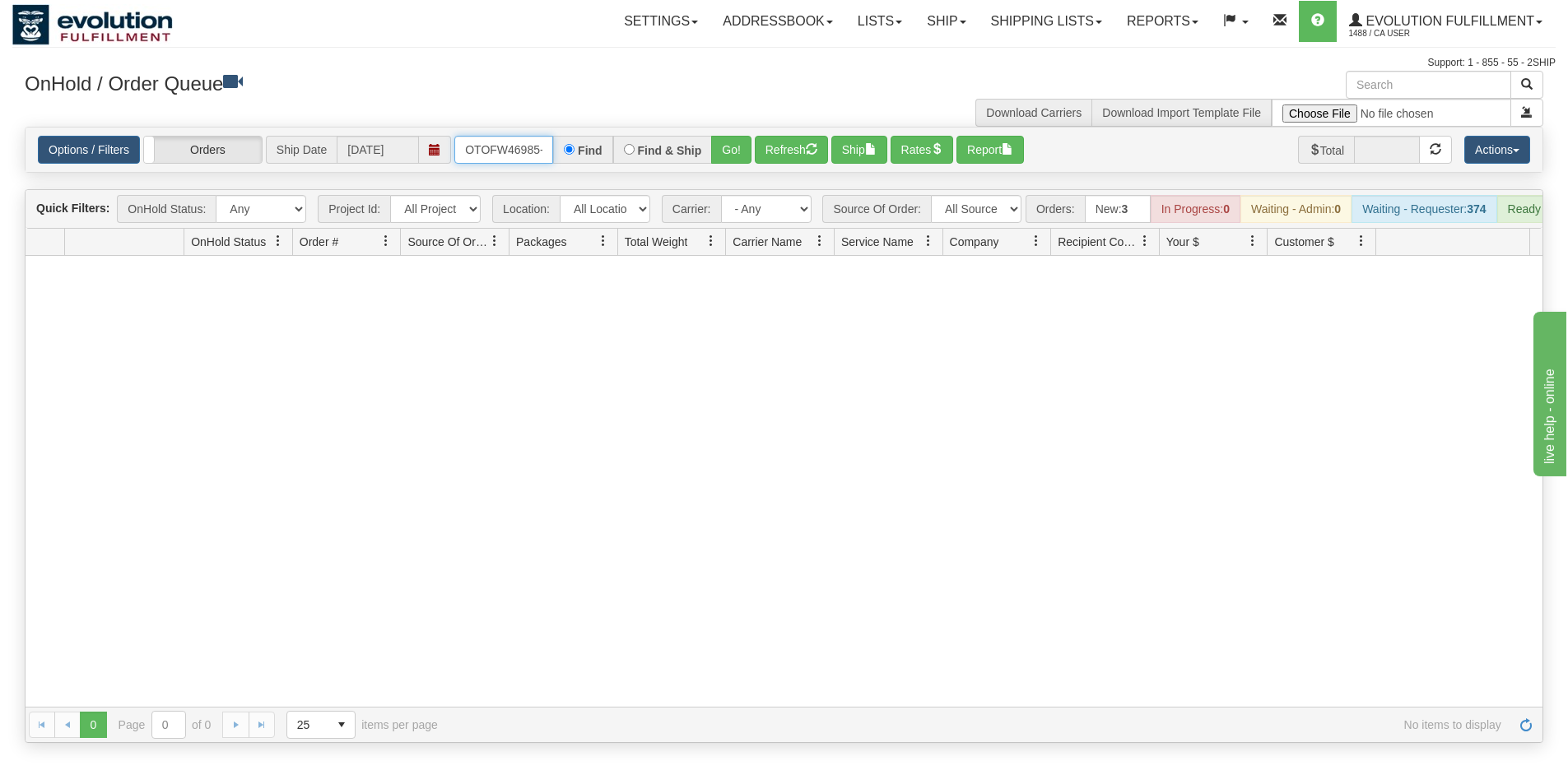
click at [458, 148] on input "OTOFW46985-1" at bounding box center [503, 150] width 98 height 28
click at [467, 148] on input "OTOFW46985-1" at bounding box center [503, 150] width 98 height 28
click at [479, 151] on input "OTOFW46985-1" at bounding box center [503, 150] width 98 height 28
click at [637, 184] on div "Is equal to Is not equal to Contains Does not contains CAD USD EUR ZAR RON ANG …" at bounding box center [784, 435] width 1543 height 616
click at [638, 184] on div "Is equal to Is not equal to Contains Does not contains CAD USD EUR ZAR RON ANG …" at bounding box center [784, 435] width 1543 height 616
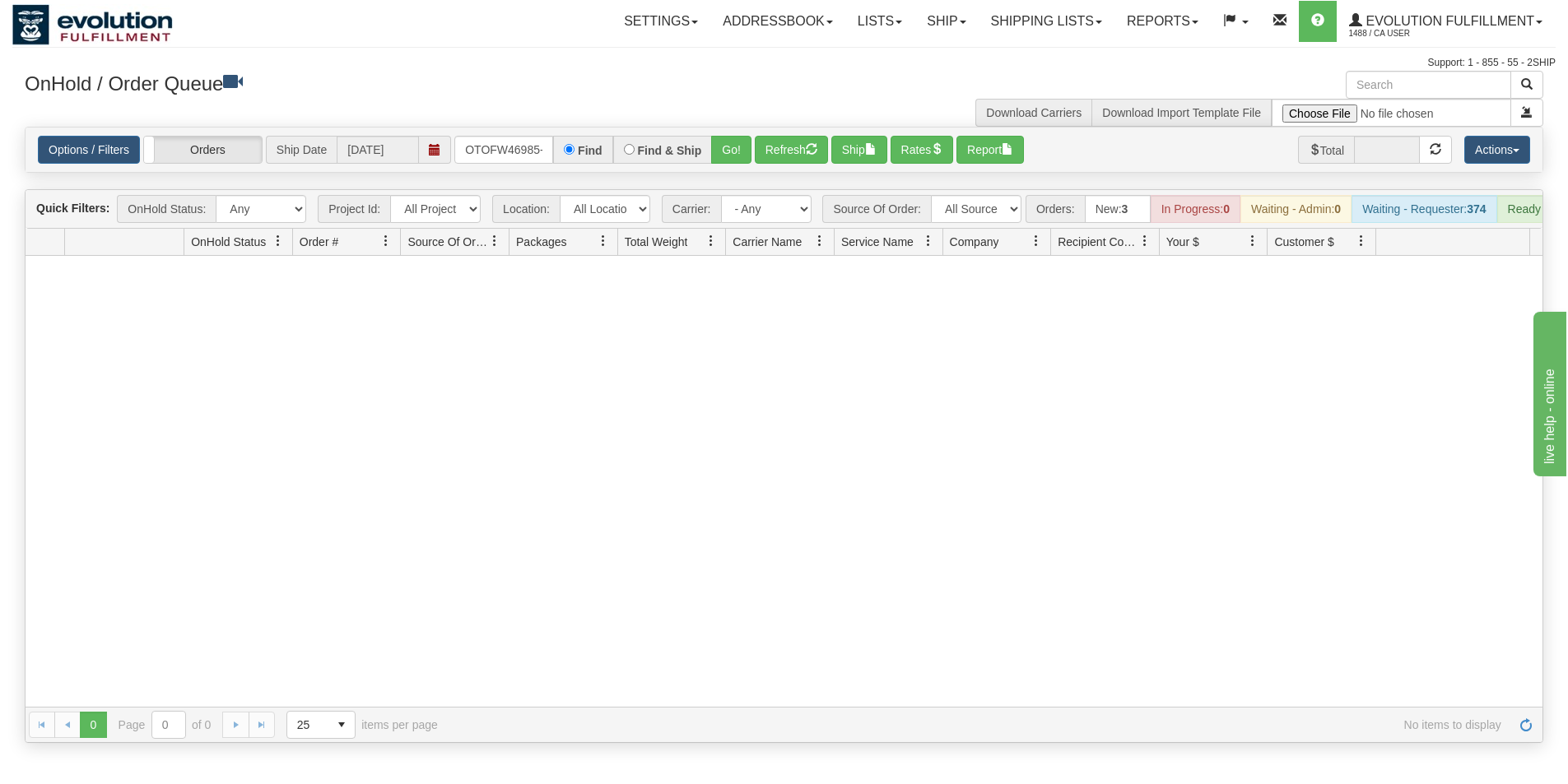
click at [640, 185] on div "Is equal to Is not equal to Contains Does not contains CAD USD EUR ZAR RON ANG …" at bounding box center [784, 435] width 1543 height 616
drag, startPoint x: 640, startPoint y: 185, endPoint x: 549, endPoint y: 171, distance: 92.1
click at [640, 186] on div "Is equal to Is not equal to Contains Does not contains CAD USD EUR ZAR RON ANG …" at bounding box center [784, 435] width 1543 height 616
click at [549, 171] on div "Is equal to Is not equal to Contains Does not contains CAD USD EUR ZAR RON ANG …" at bounding box center [784, 435] width 1543 height 616
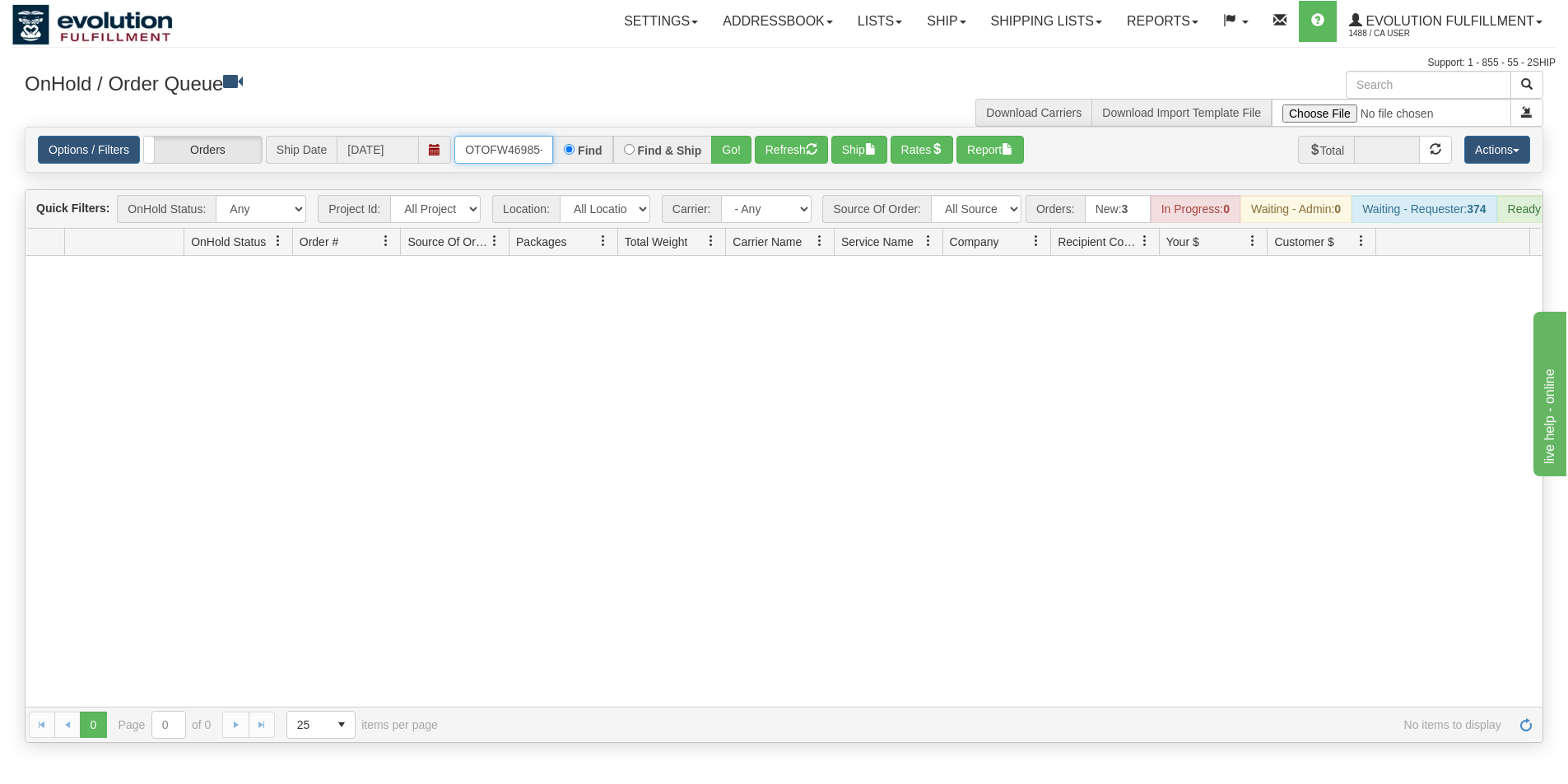
scroll to position [0, 7]
drag, startPoint x: 466, startPoint y: 146, endPoint x: 569, endPoint y: 152, distance: 103.2
click at [569, 152] on div "OTOFW46985-1 Find Find & Ship Go!" at bounding box center [603, 150] width 297 height 28
click at [736, 149] on button "Go!" at bounding box center [731, 150] width 41 height 28
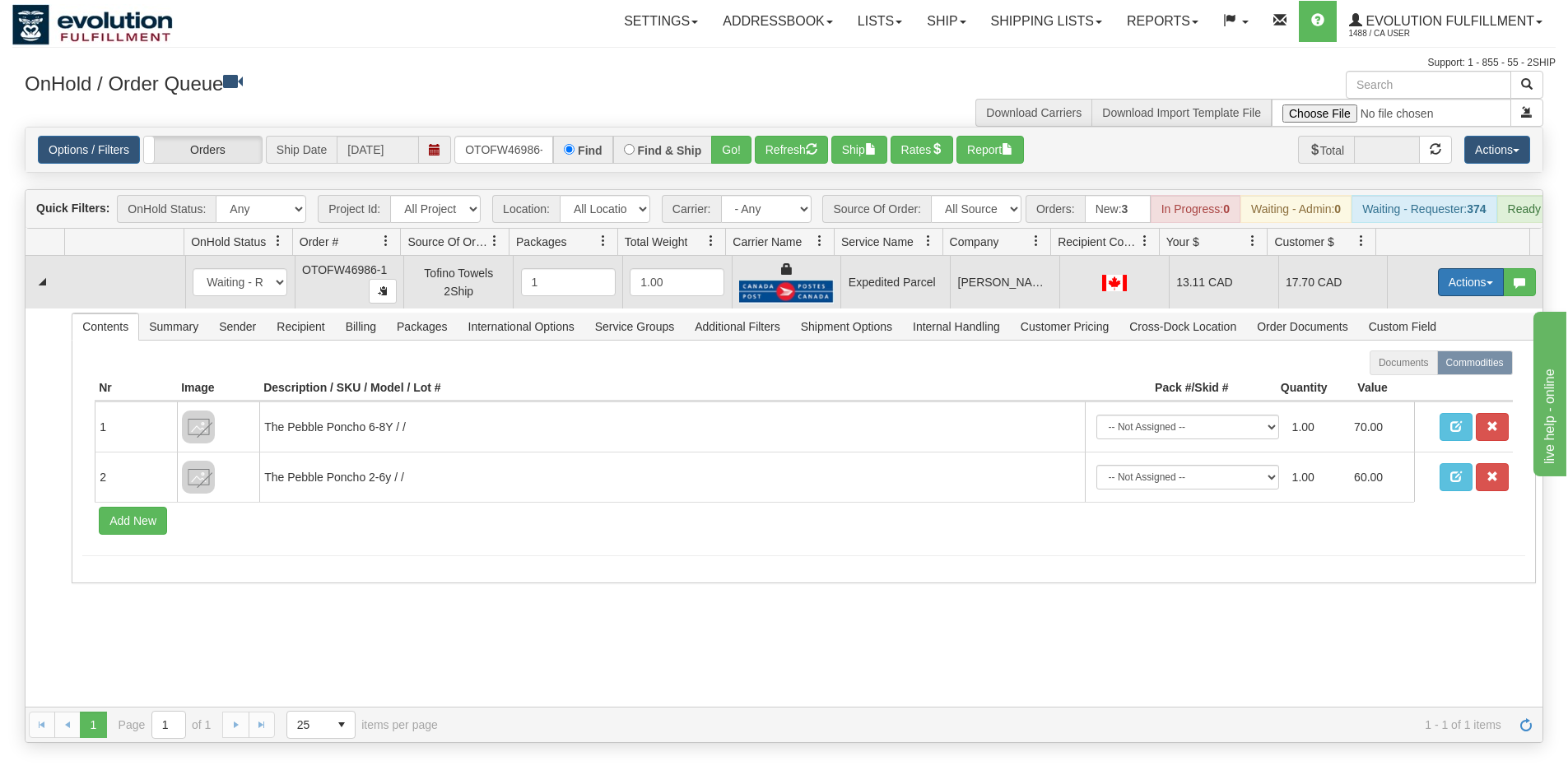
click at [1451, 296] on button "Actions" at bounding box center [1471, 282] width 66 height 28
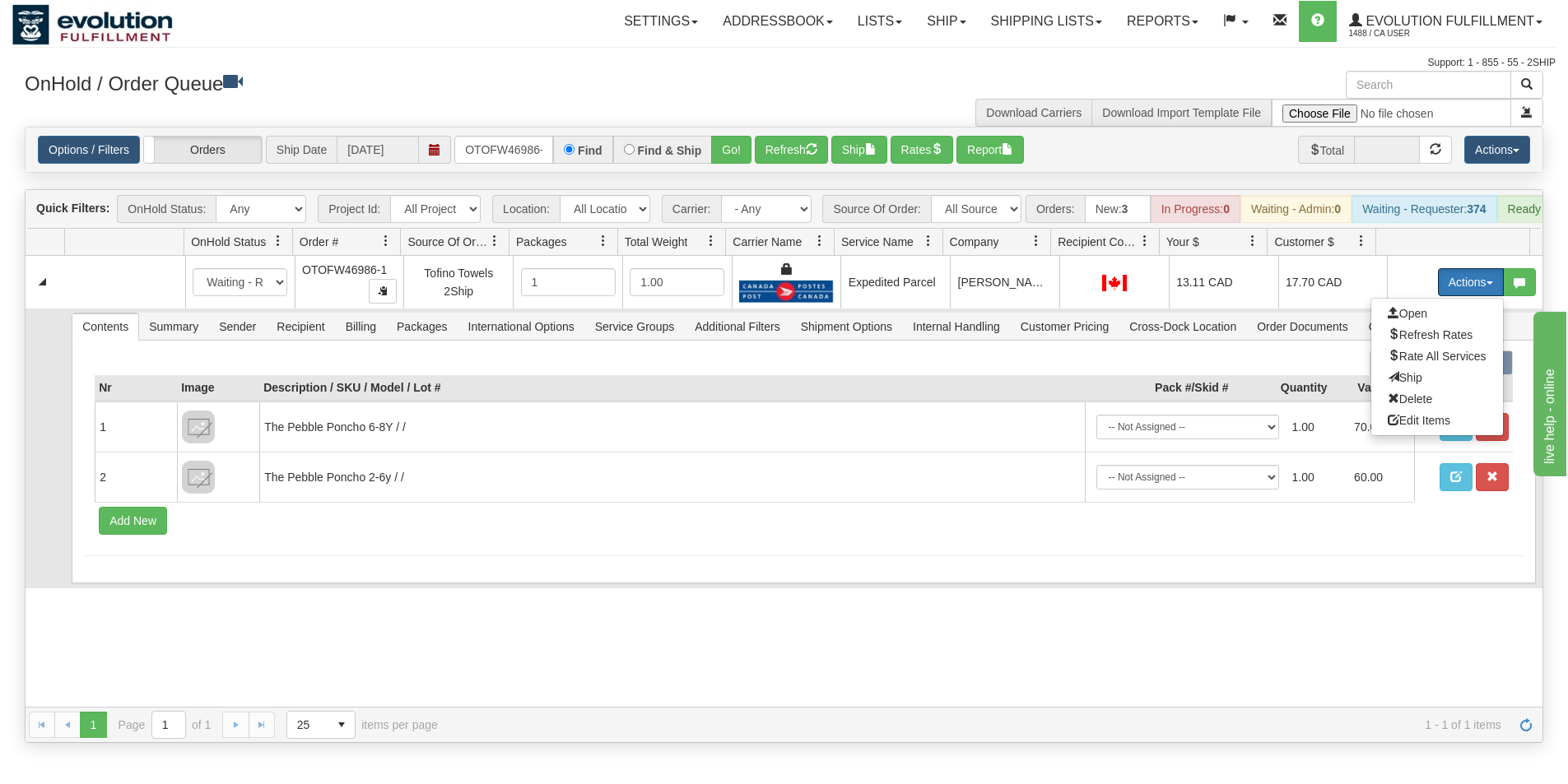
click at [1388, 385] on span "Ship" at bounding box center [1405, 377] width 35 height 13
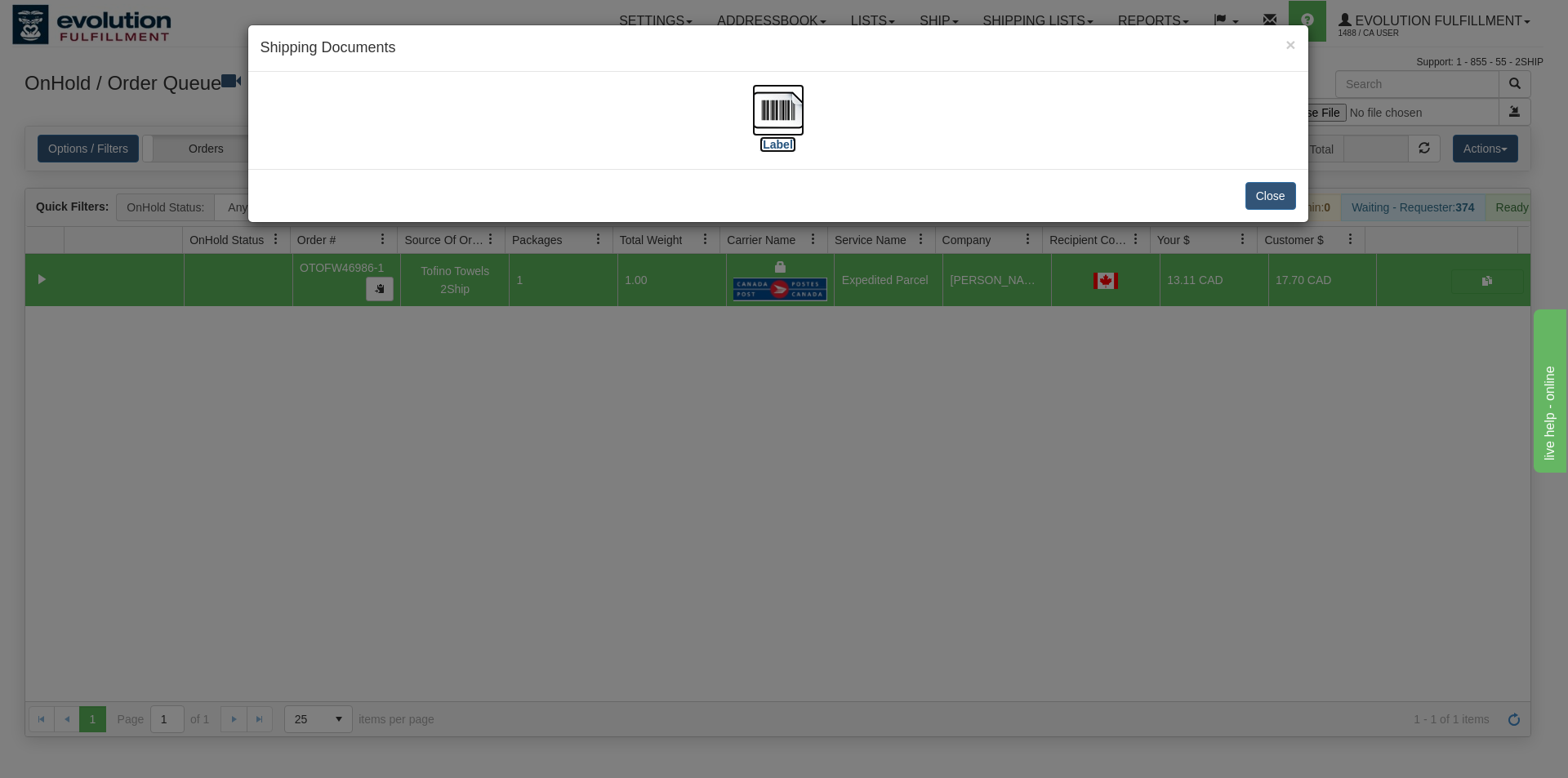
click at [775, 126] on img at bounding box center [778, 109] width 52 height 52
click at [618, 505] on div "× Shipping Documents [Label] Close" at bounding box center [784, 389] width 1568 height 778
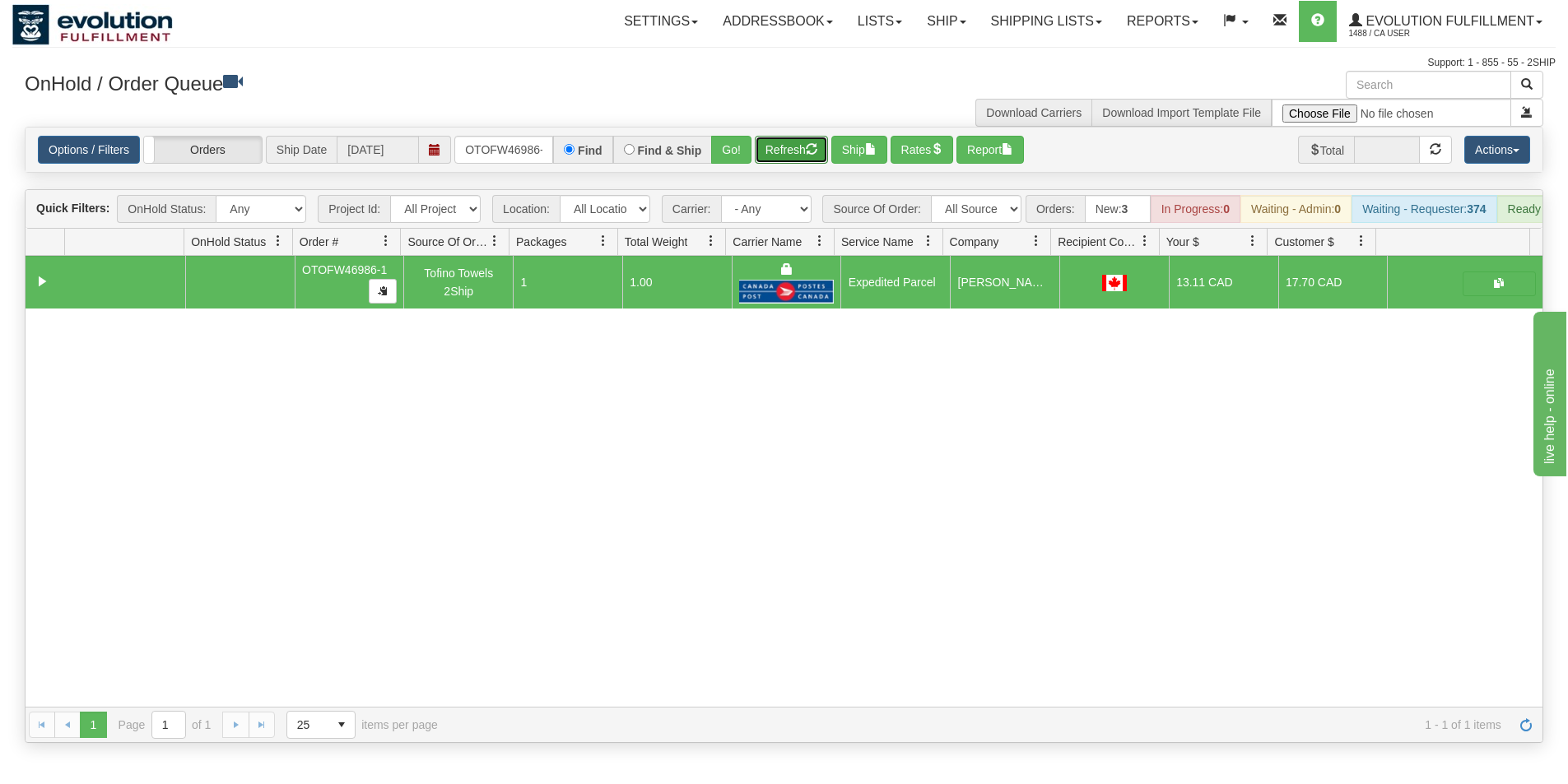
click at [768, 155] on button "Refresh" at bounding box center [791, 150] width 74 height 28
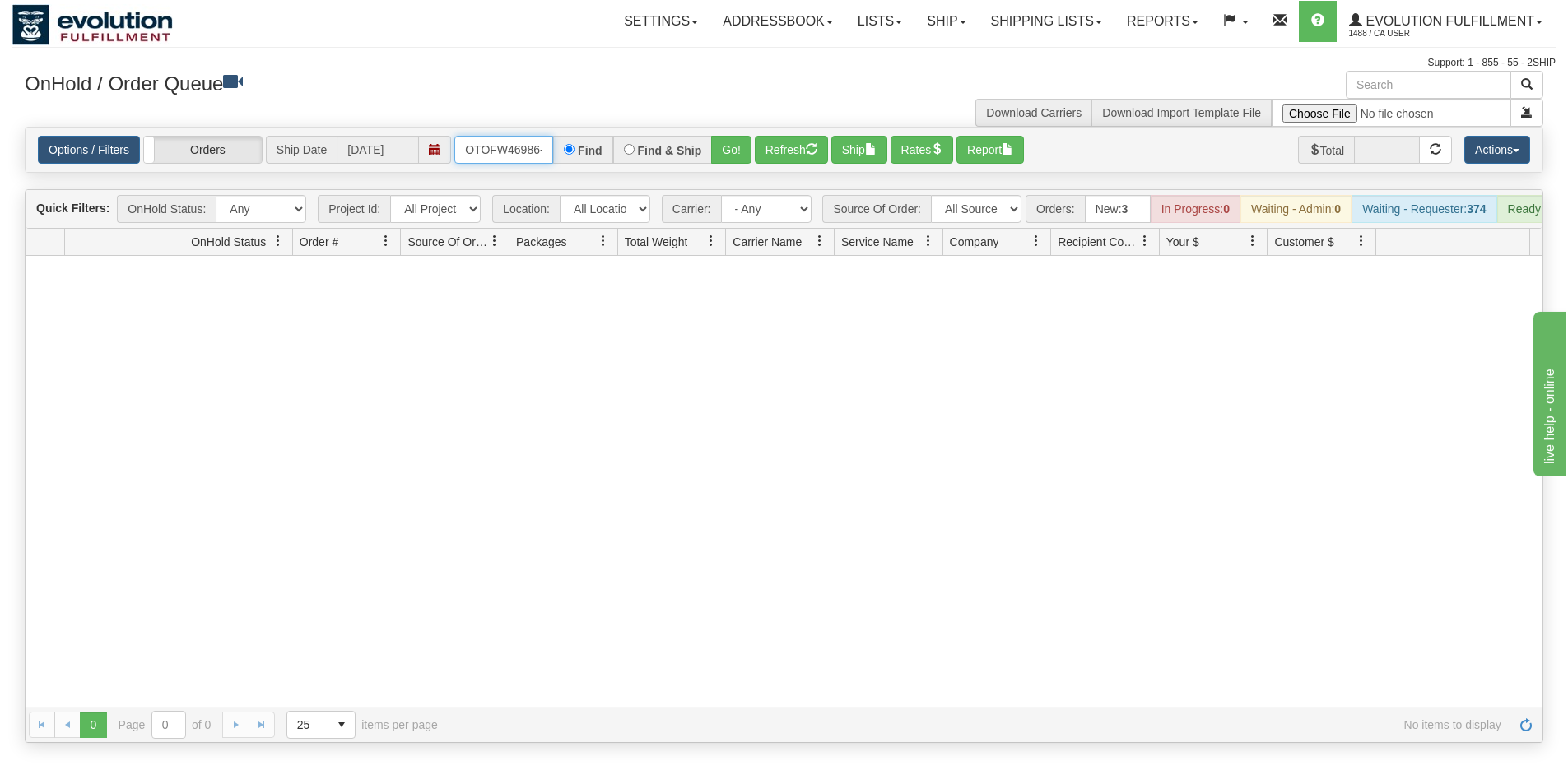
click at [462, 142] on input "OTOFW46986-1" at bounding box center [503, 150] width 98 height 28
drag, startPoint x: 462, startPoint y: 142, endPoint x: 482, endPoint y: 141, distance: 20.0
click at [465, 141] on input "OTOFW46986-1" at bounding box center [503, 150] width 98 height 28
click at [738, 147] on button "Go!" at bounding box center [731, 150] width 41 height 28
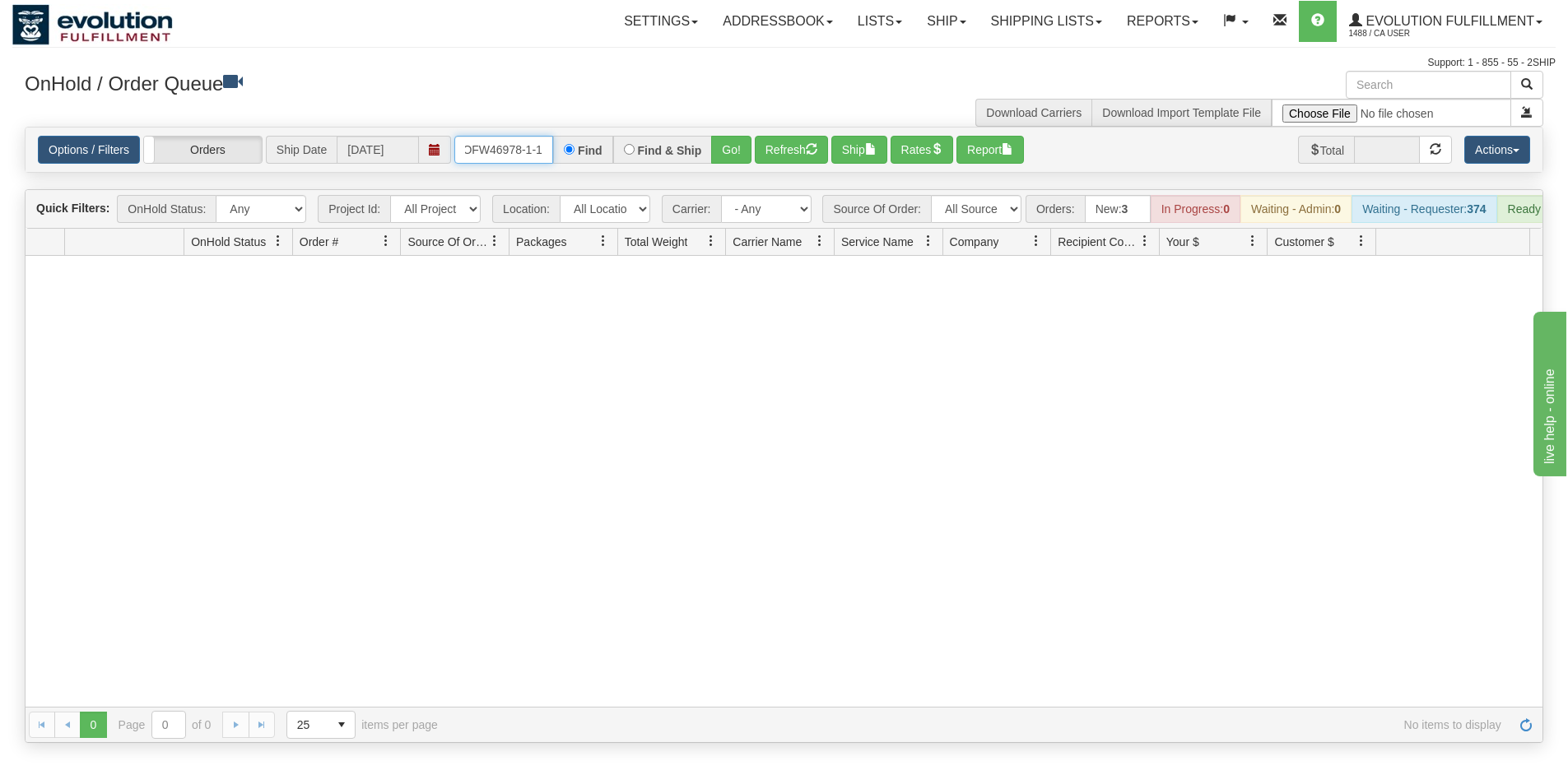
drag, startPoint x: 461, startPoint y: 149, endPoint x: 567, endPoint y: 167, distance: 107.5
click at [567, 167] on div "Options / Filters Group Shipments Orders Ship Date 09/19/2025 OTOFW46978-1-1 Fi…" at bounding box center [784, 149] width 1517 height 45
type input "OTOFW46978-1"
click at [779, 148] on button "Refresh" at bounding box center [791, 150] width 74 height 28
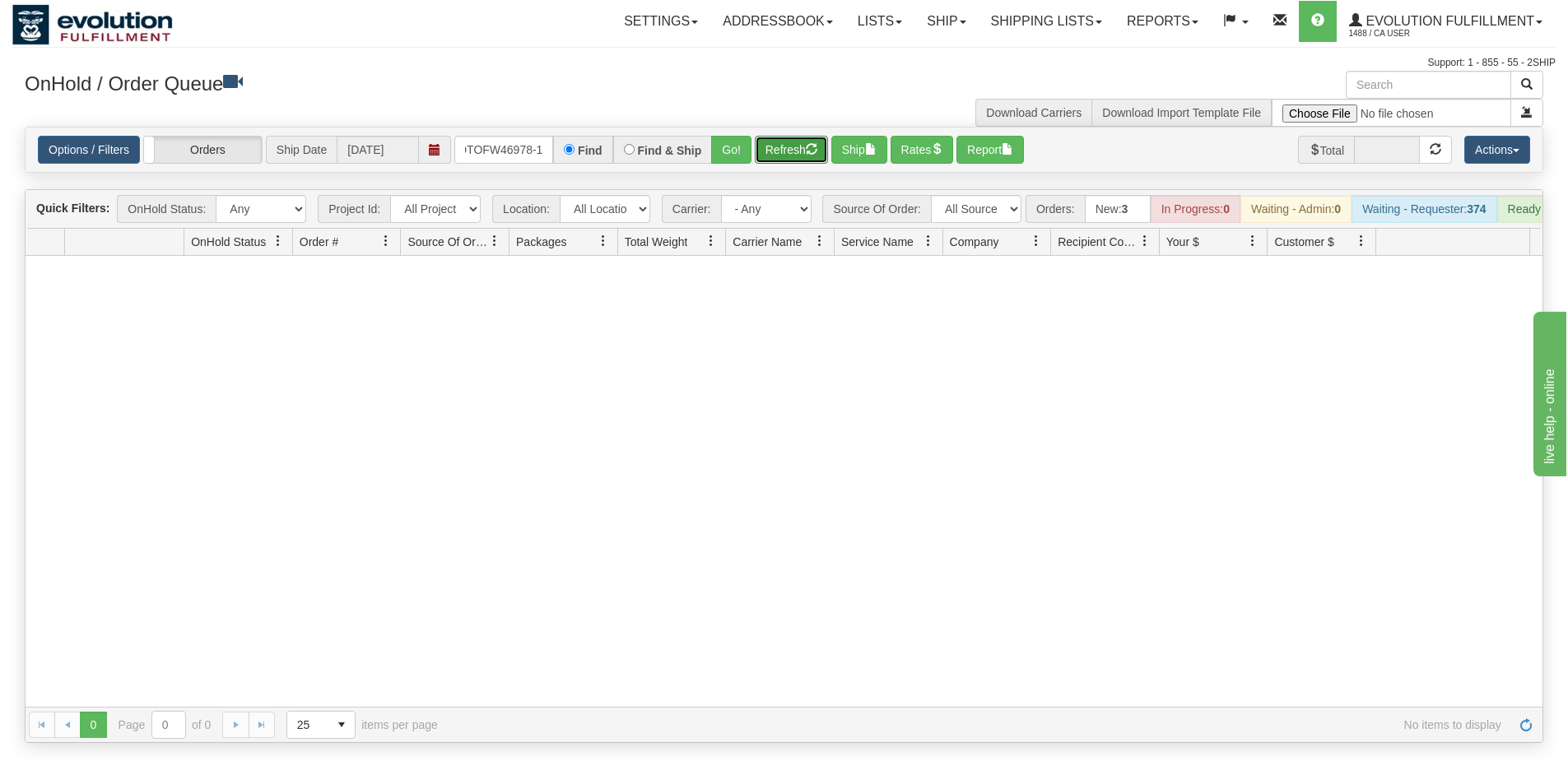
scroll to position [0, 0]
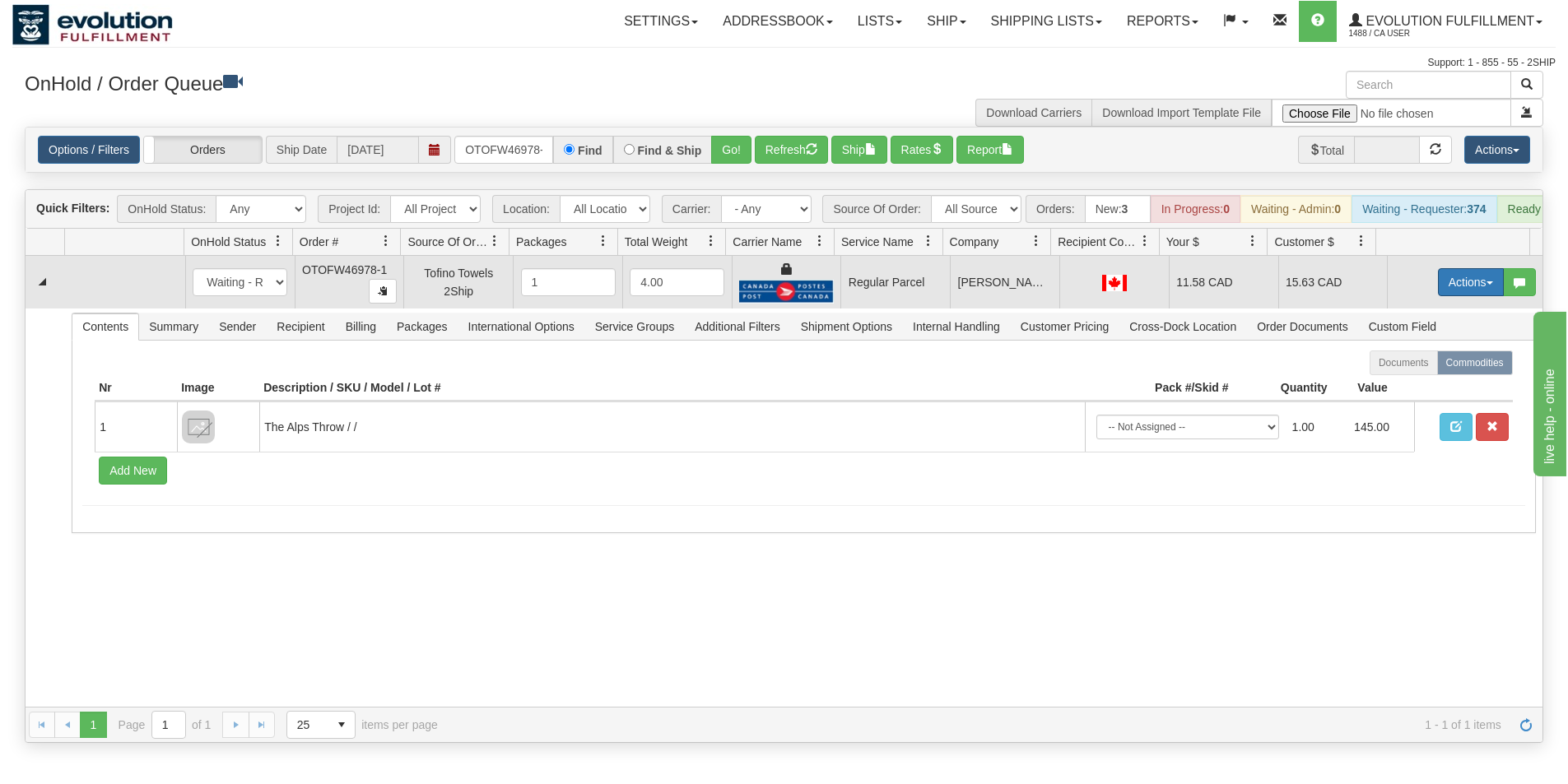
click at [1467, 291] on button "Actions" at bounding box center [1471, 282] width 66 height 28
click at [1413, 363] on span "Rate All Services" at bounding box center [1437, 356] width 98 height 13
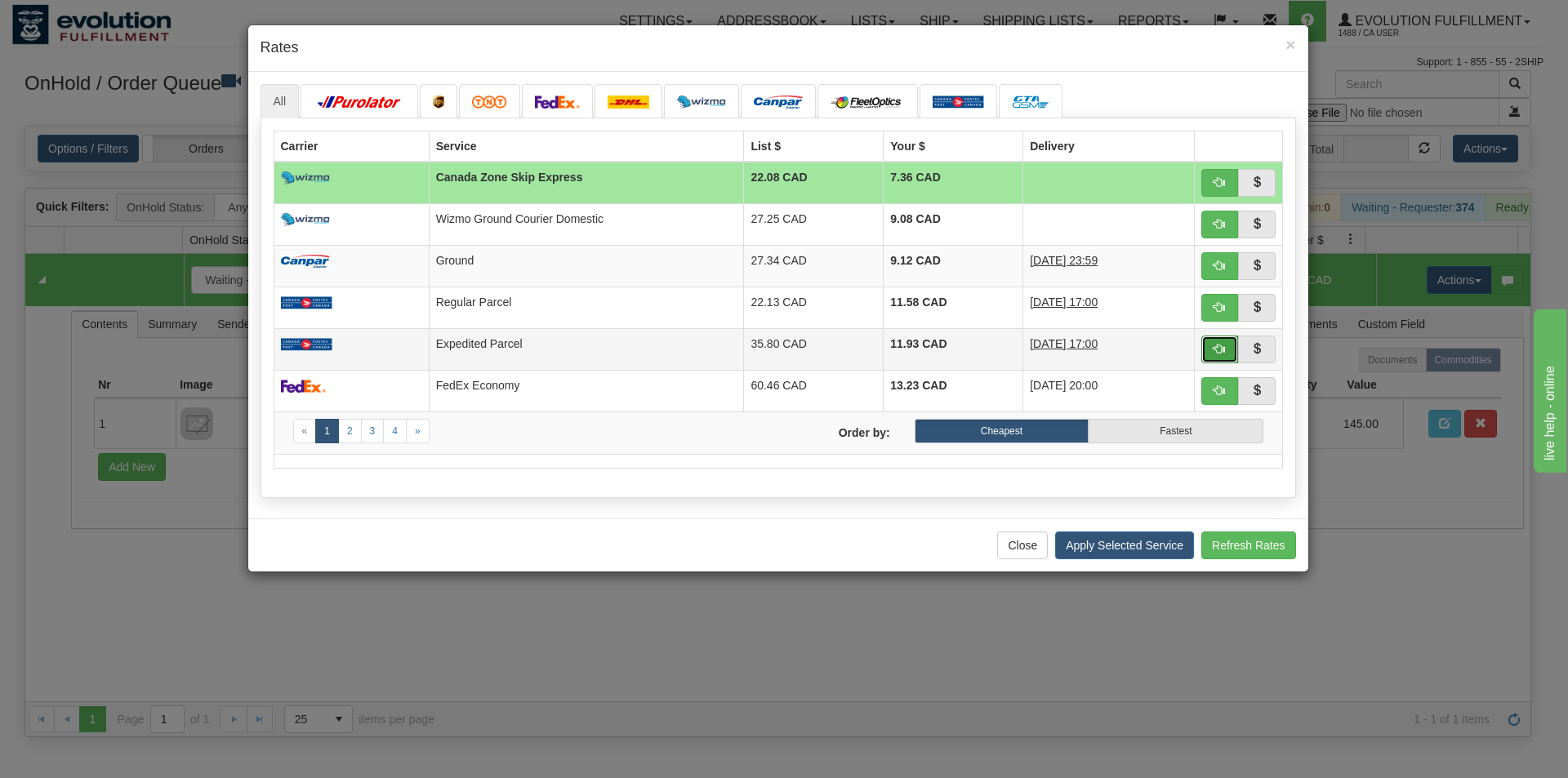
click at [1215, 351] on span "button" at bounding box center [1219, 349] width 12 height 12
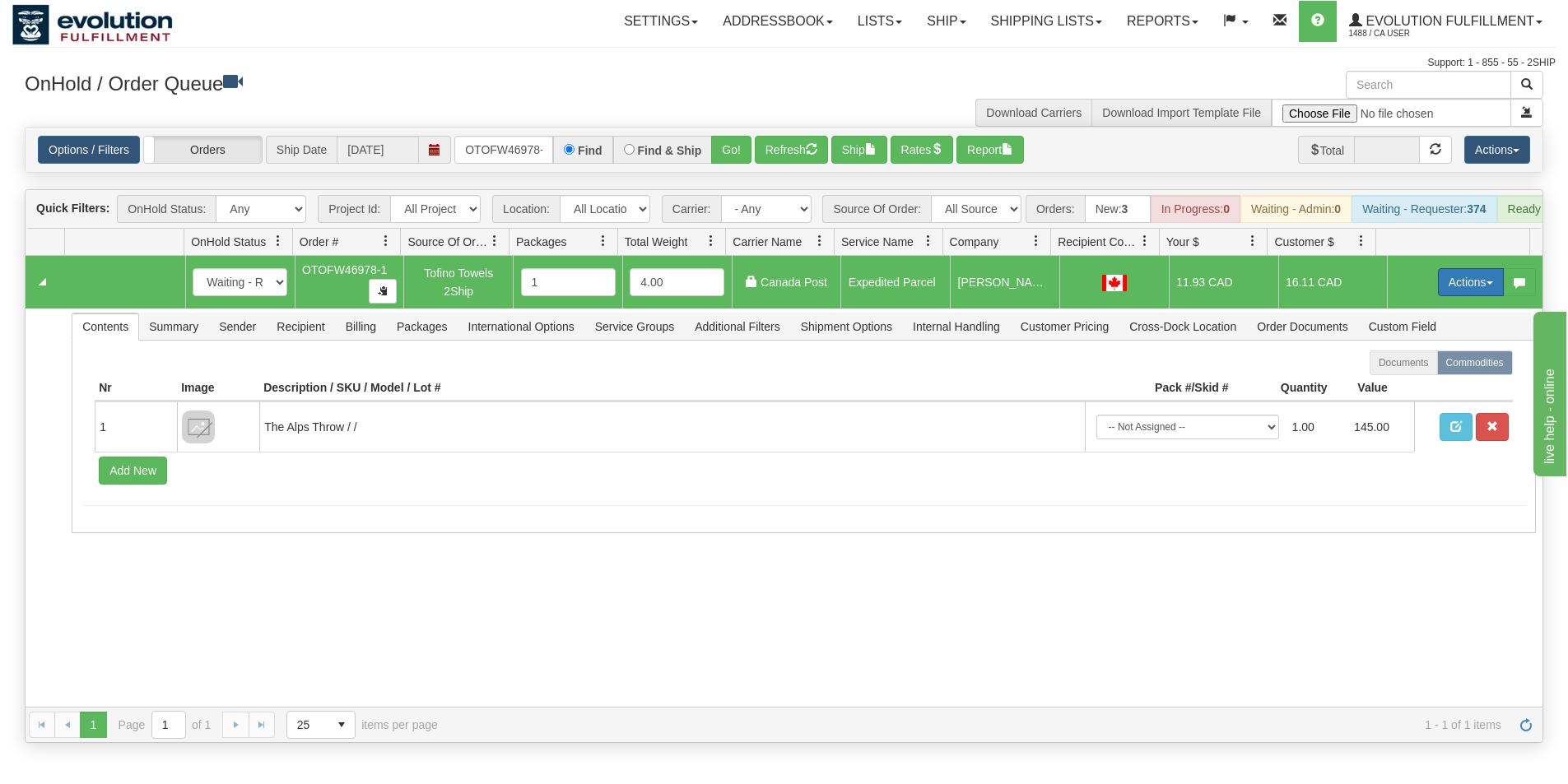
click at [1457, 292] on button "Actions" at bounding box center [1471, 282] width 66 height 28
click at [1404, 385] on span "Ship" at bounding box center [1405, 377] width 35 height 13
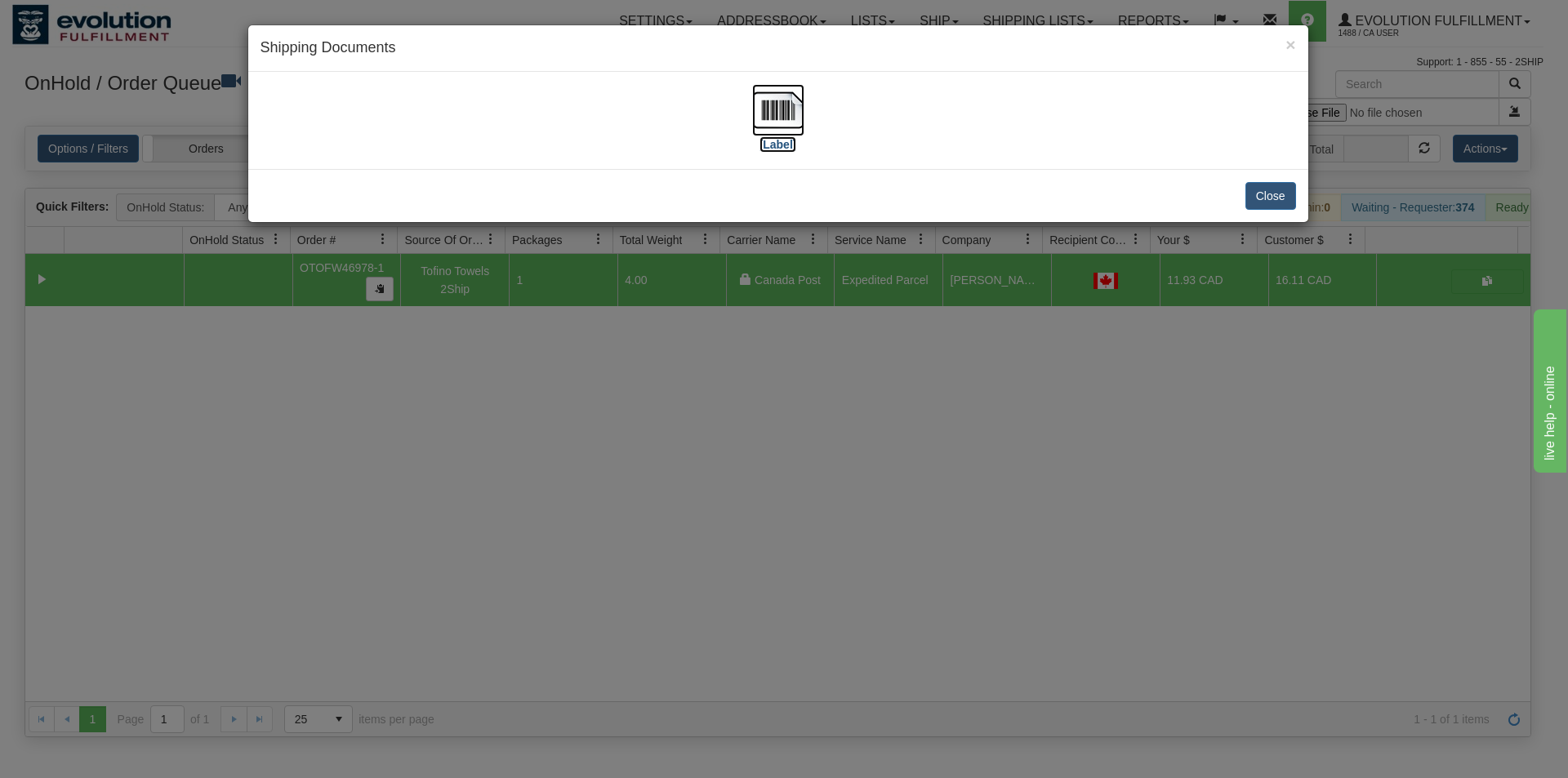
click at [776, 123] on img at bounding box center [778, 109] width 52 height 52
click at [667, 500] on div "× Shipping Documents [Label] Close" at bounding box center [784, 389] width 1568 height 778
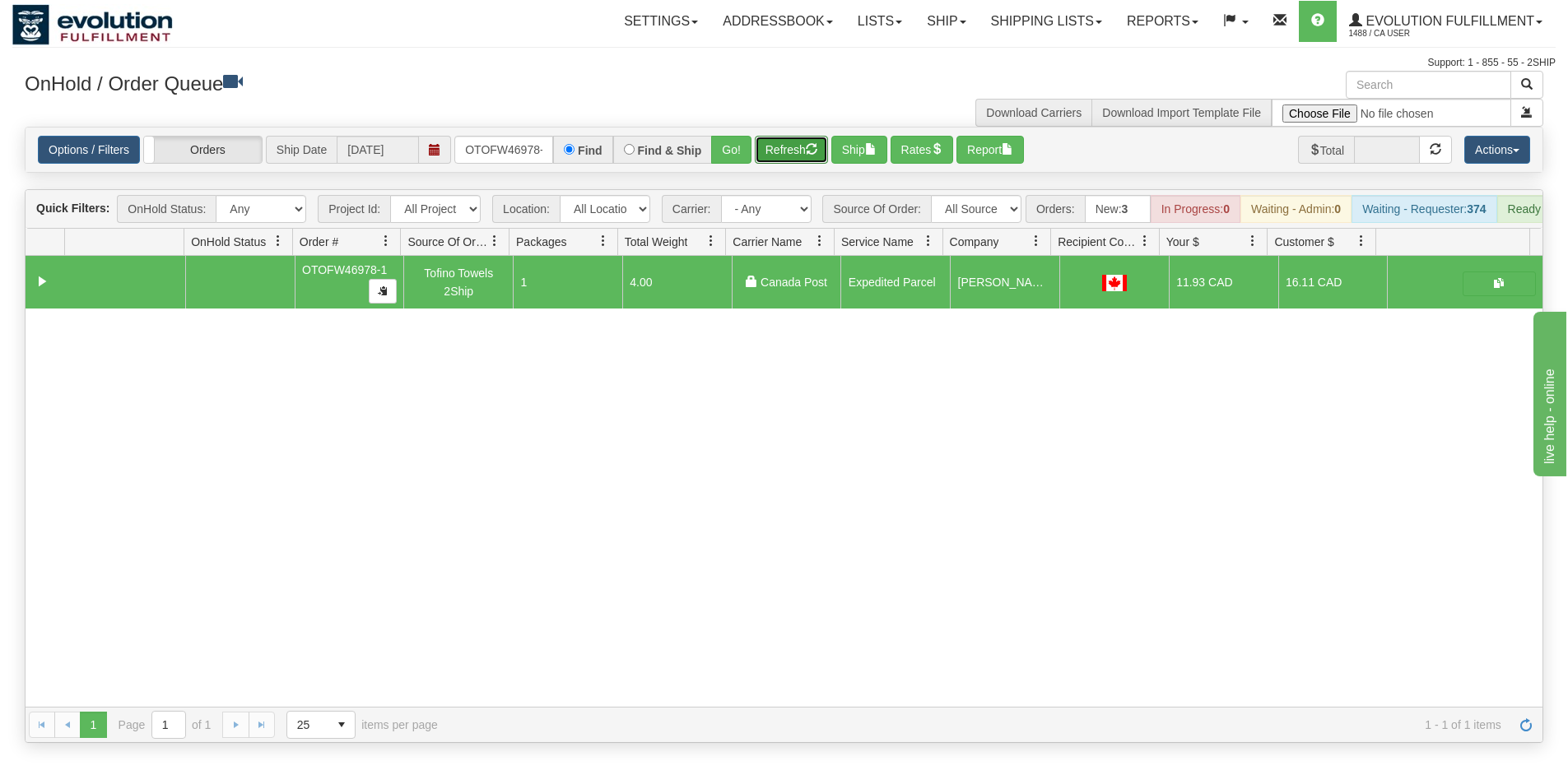
click at [785, 155] on button "Refresh" at bounding box center [791, 150] width 74 height 28
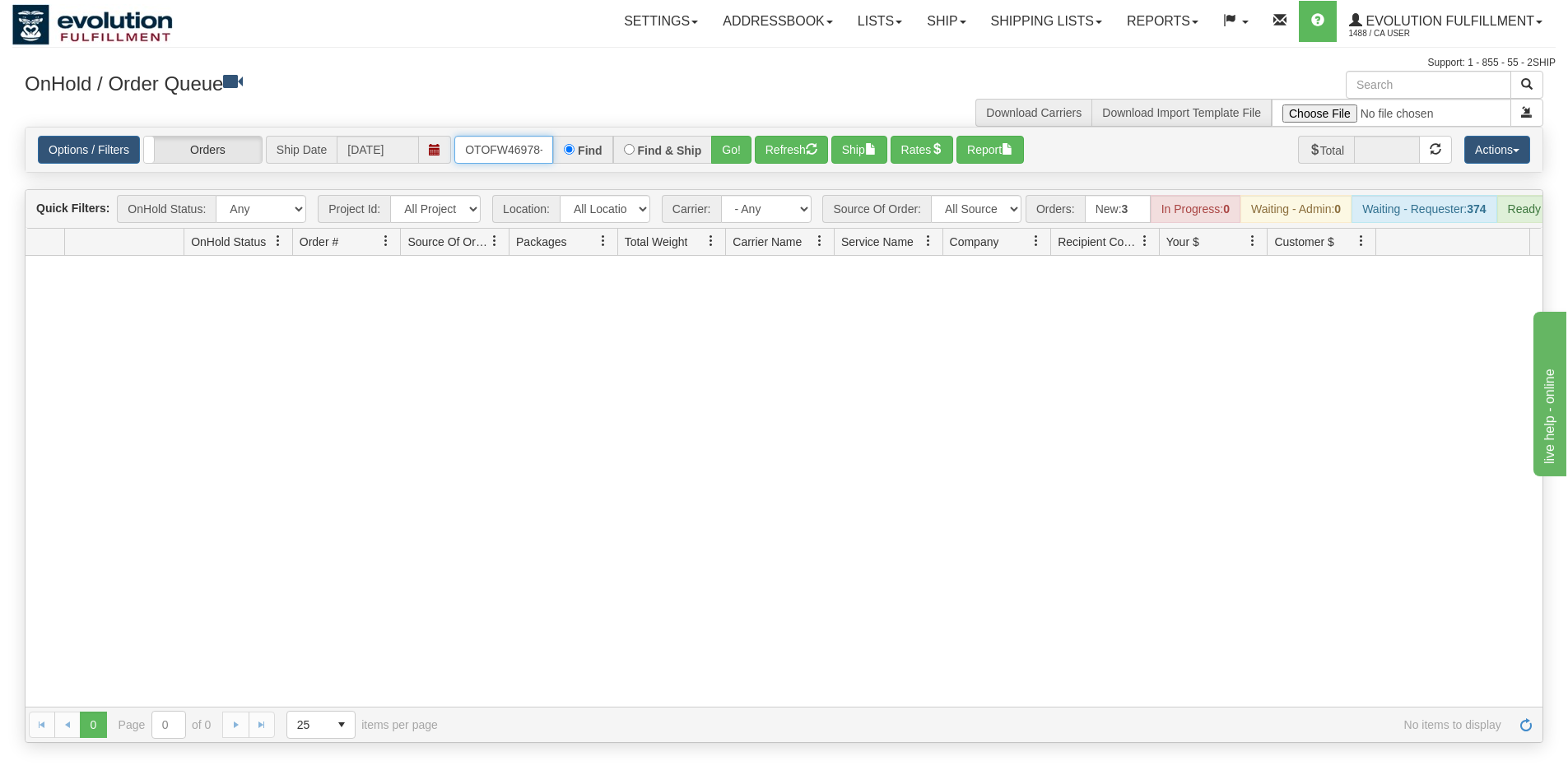
click at [461, 151] on input "OTOFW46978-1" at bounding box center [503, 150] width 98 height 28
drag, startPoint x: 462, startPoint y: 150, endPoint x: 519, endPoint y: 150, distance: 57.0
click at [471, 150] on input "OTOFW46978-1" at bounding box center [503, 150] width 98 height 28
click at [578, 151] on div "Find" at bounding box center [583, 150] width 60 height 28
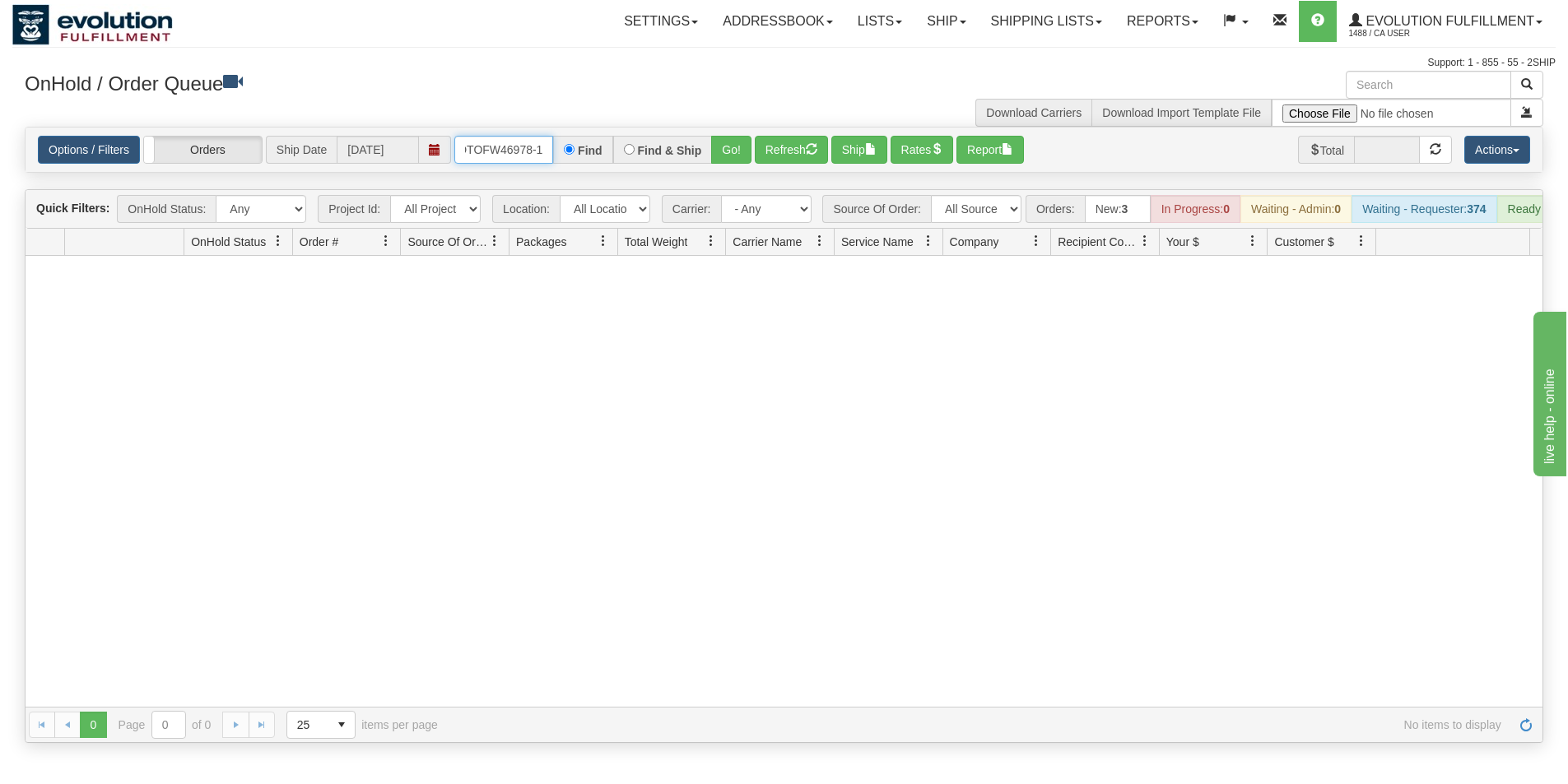
drag, startPoint x: 465, startPoint y: 146, endPoint x: 558, endPoint y: 157, distance: 93.6
click at [558, 157] on div "OTOFW46978-1 Find Find & Ship Go!" at bounding box center [603, 150] width 297 height 28
click at [558, 157] on div "Find" at bounding box center [583, 150] width 60 height 28
drag, startPoint x: 465, startPoint y: 141, endPoint x: 543, endPoint y: 158, distance: 79.8
click at [543, 158] on input "OTOFW46978-1" at bounding box center [503, 150] width 98 height 28
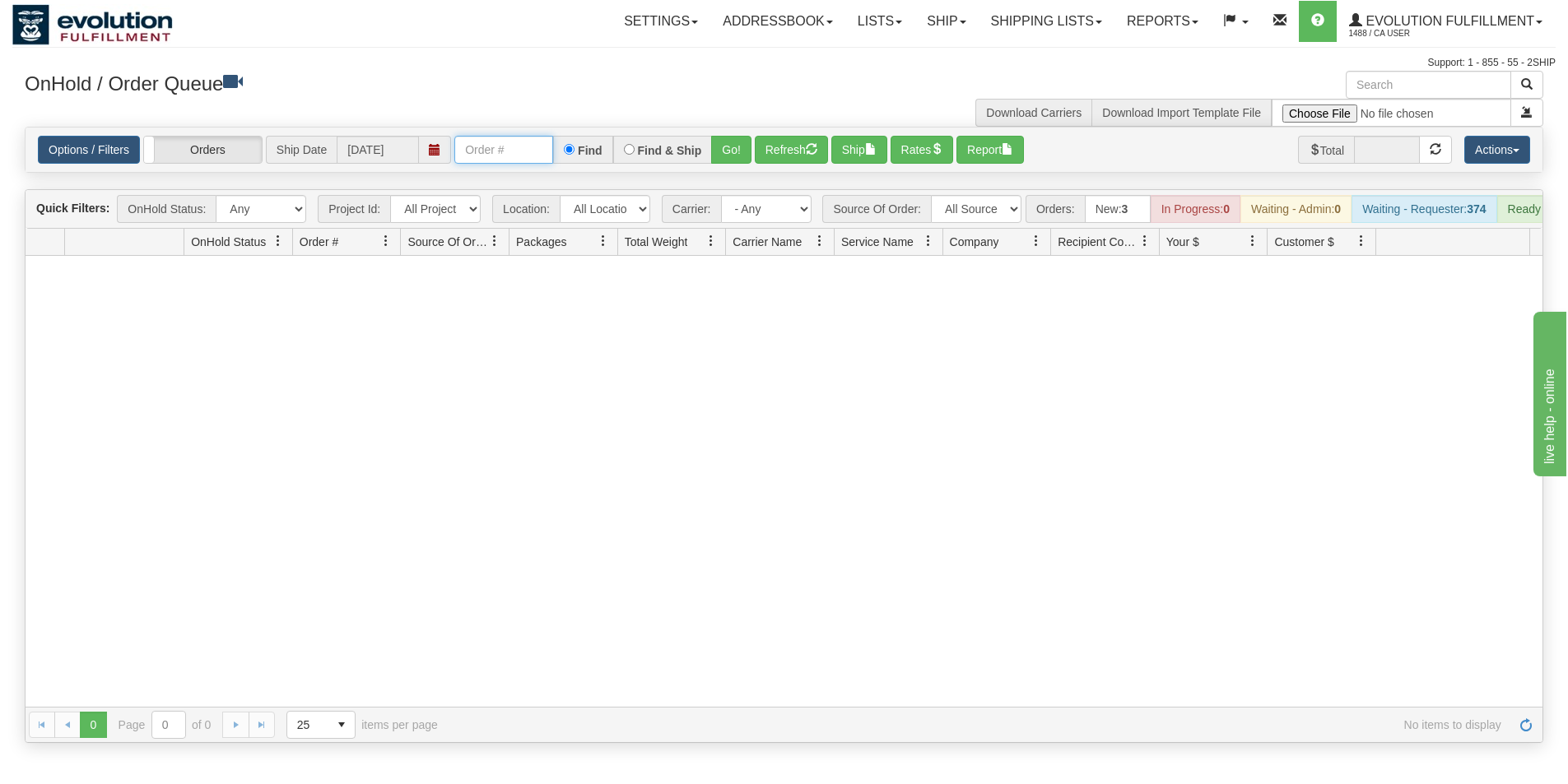
scroll to position [0, 0]
type input "OTOFW46984-1"
click at [733, 143] on button "Go!" at bounding box center [731, 150] width 41 height 28
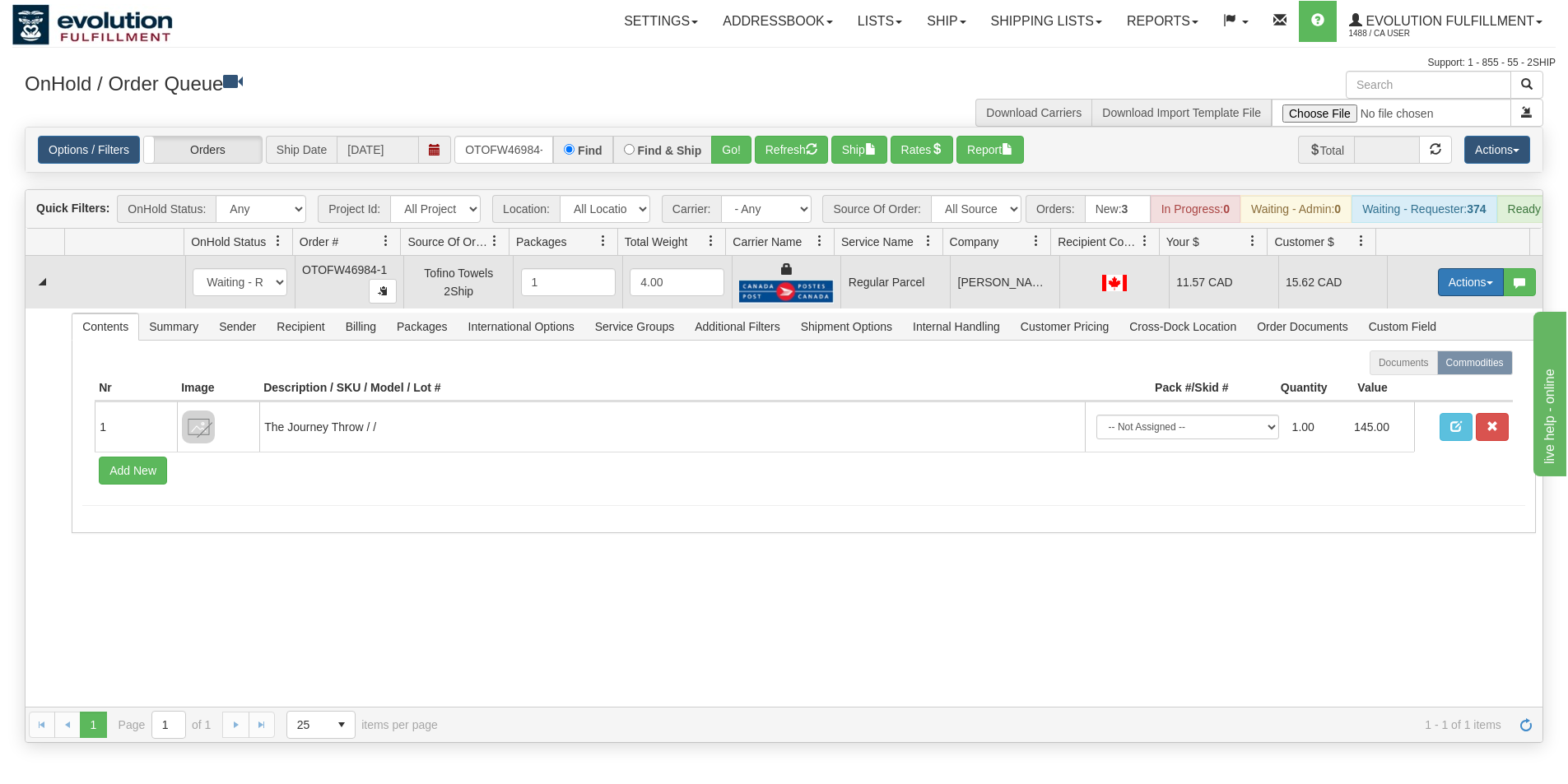
click at [1448, 294] on button "Actions" at bounding box center [1471, 282] width 66 height 28
click at [1415, 363] on span "Rate All Services" at bounding box center [1437, 356] width 98 height 13
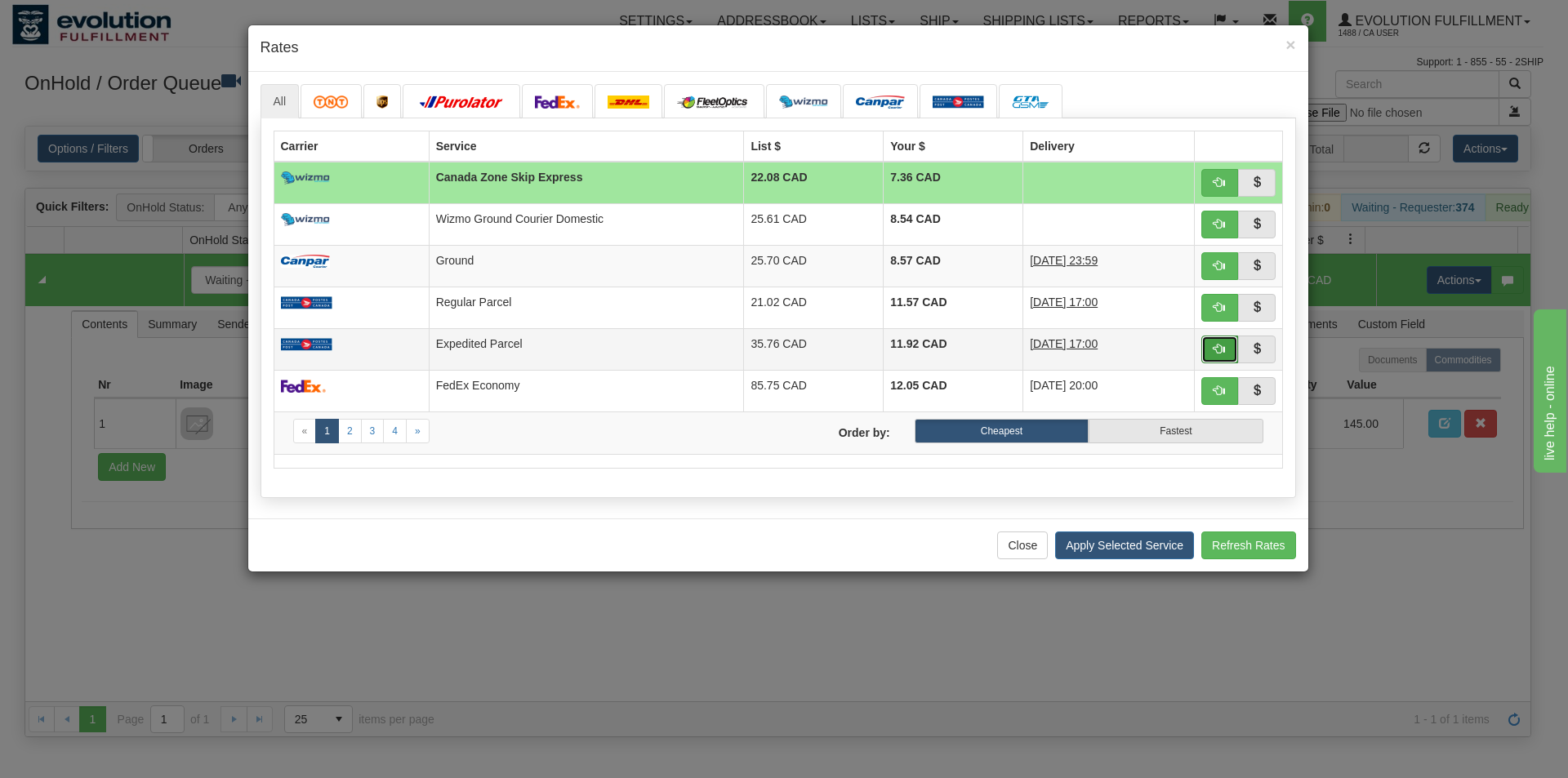
click at [1212, 354] on button "button" at bounding box center [1220, 349] width 37 height 28
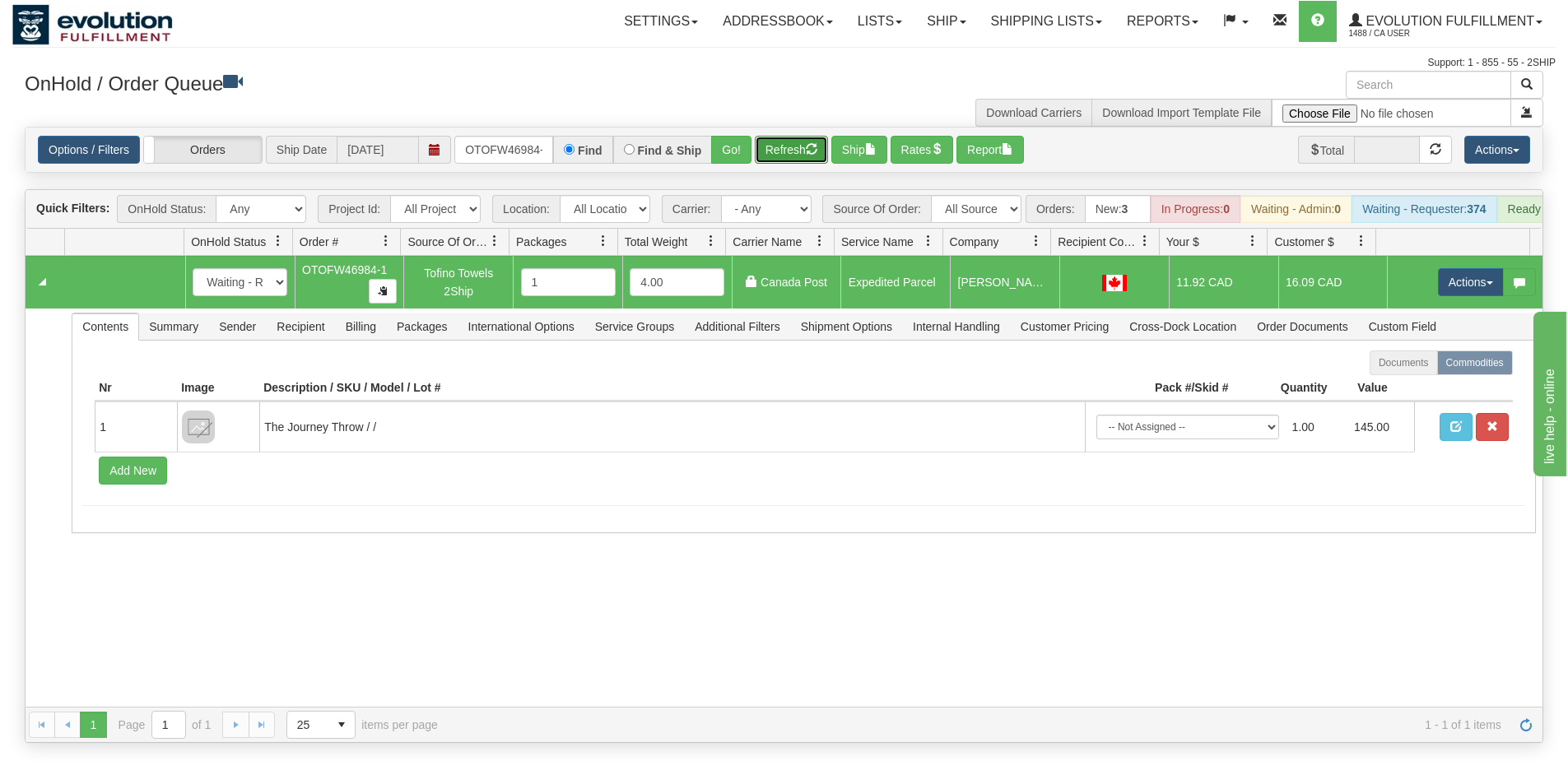
click at [806, 156] on button "Refresh" at bounding box center [791, 150] width 74 height 28
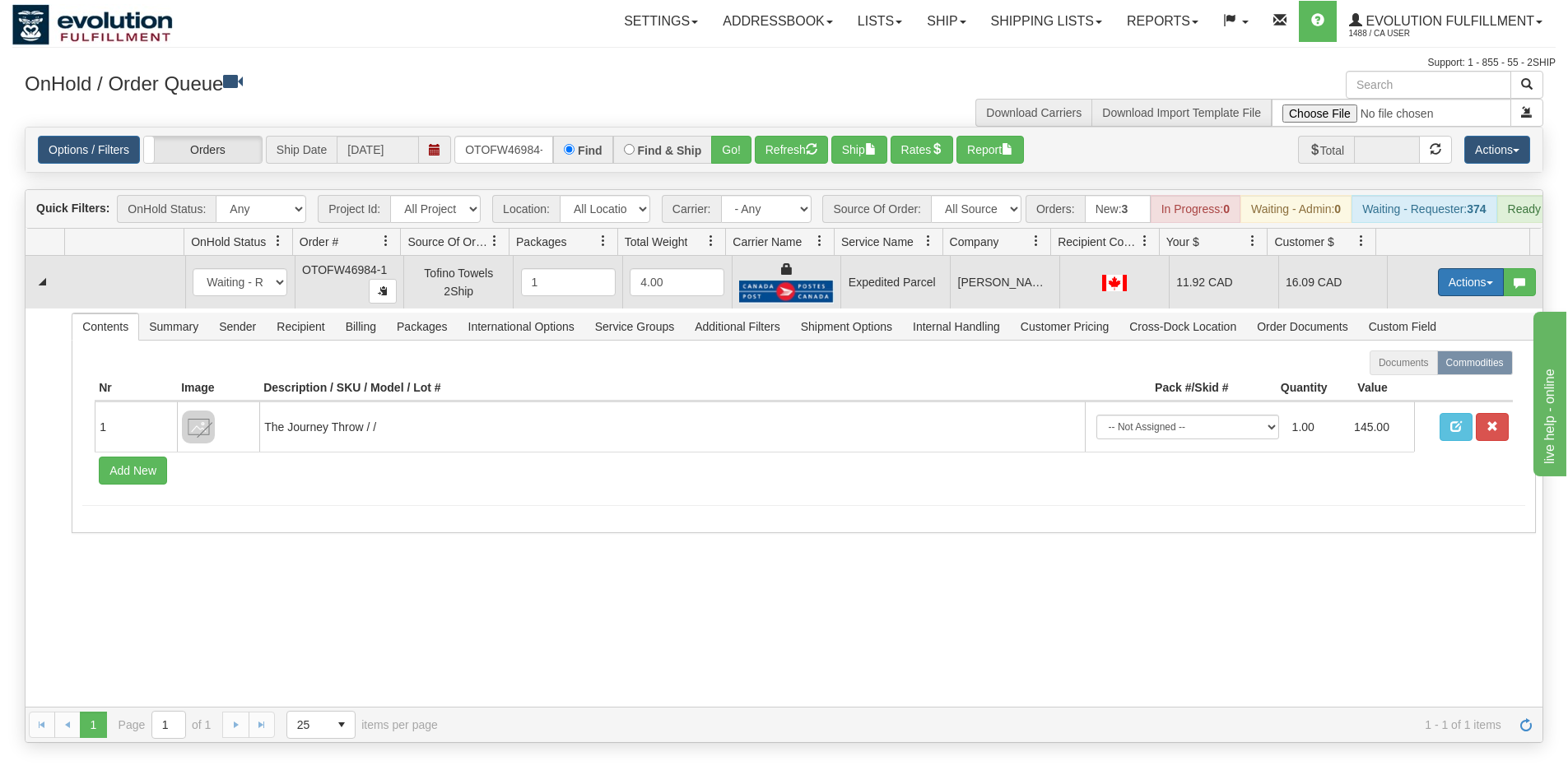
click at [1449, 295] on button "Actions" at bounding box center [1471, 282] width 66 height 28
click at [1398, 385] on span "Ship" at bounding box center [1405, 377] width 35 height 13
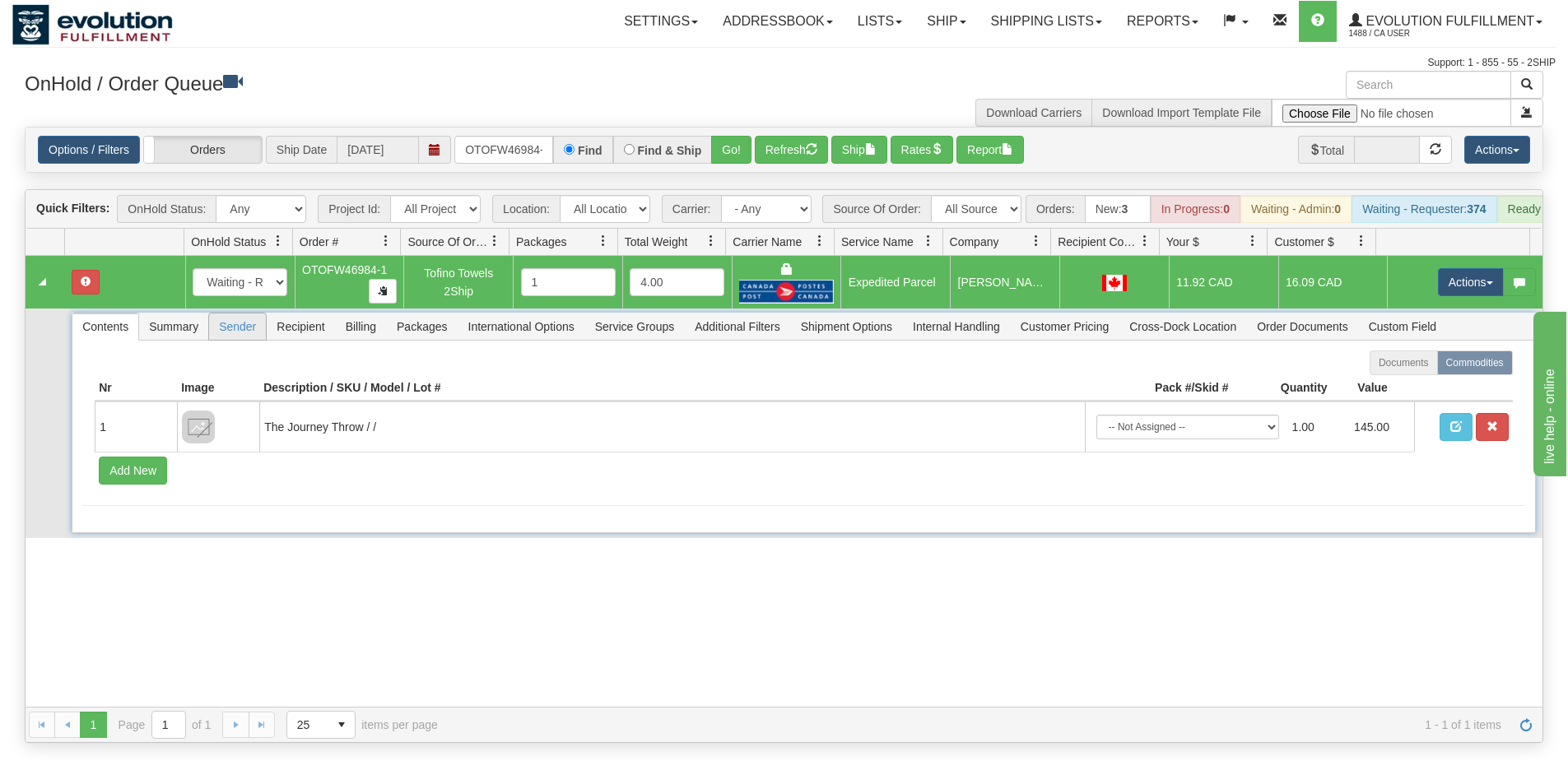
click at [252, 337] on span "Sender" at bounding box center [237, 326] width 57 height 26
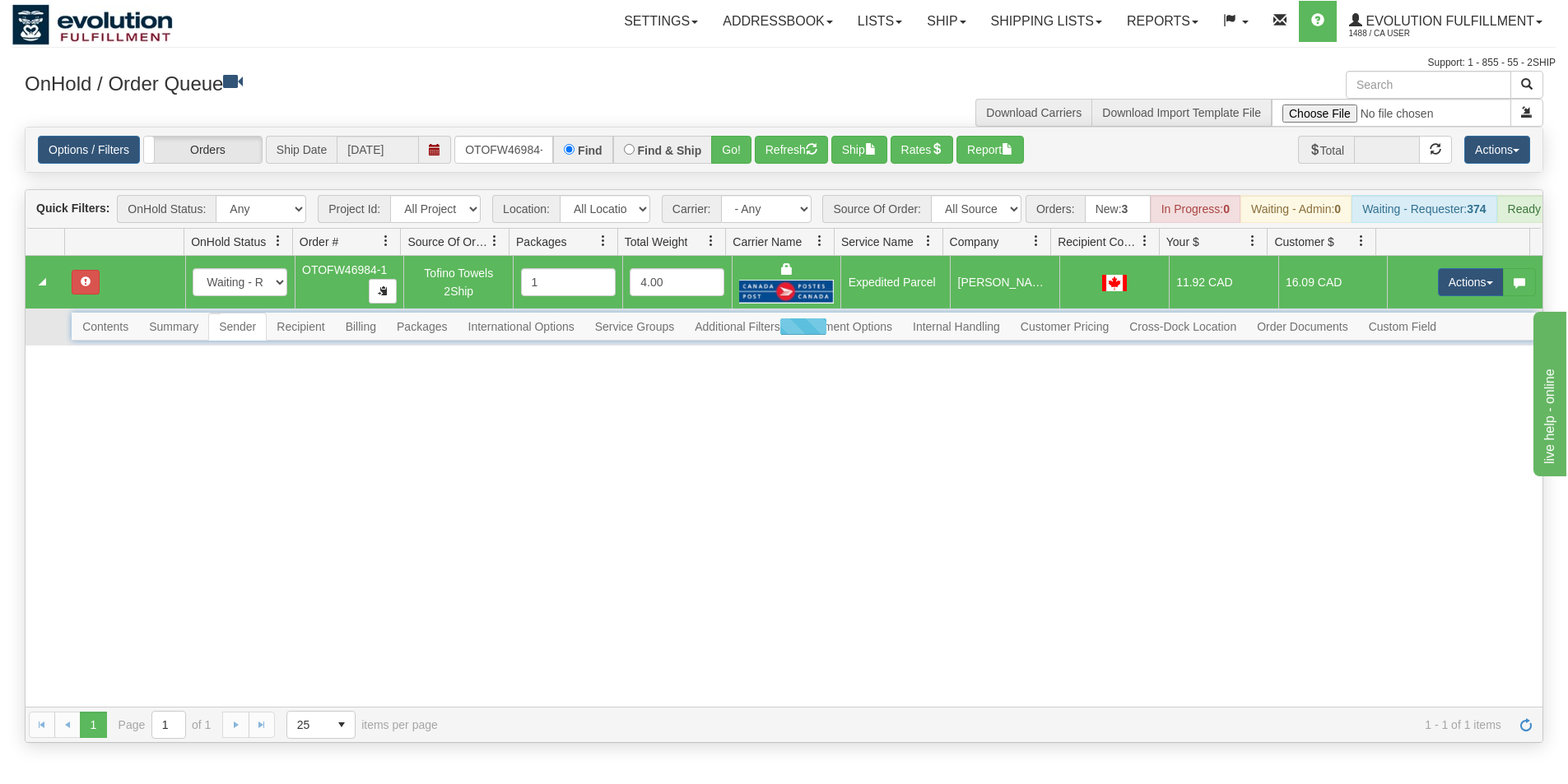
click at [310, 341] on div at bounding box center [803, 327] width 1464 height 28
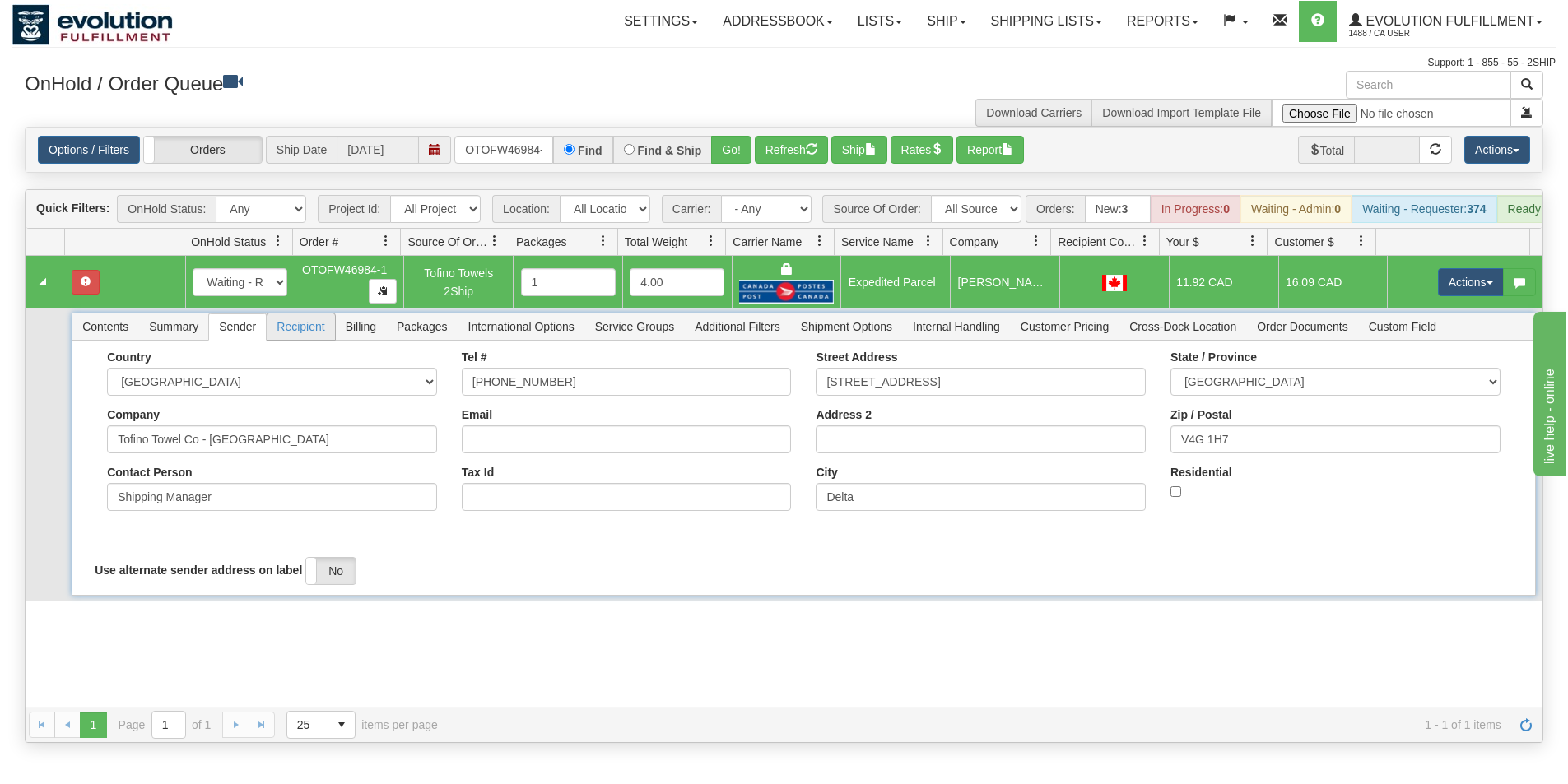
click at [304, 340] on span "Recipient" at bounding box center [300, 326] width 68 height 26
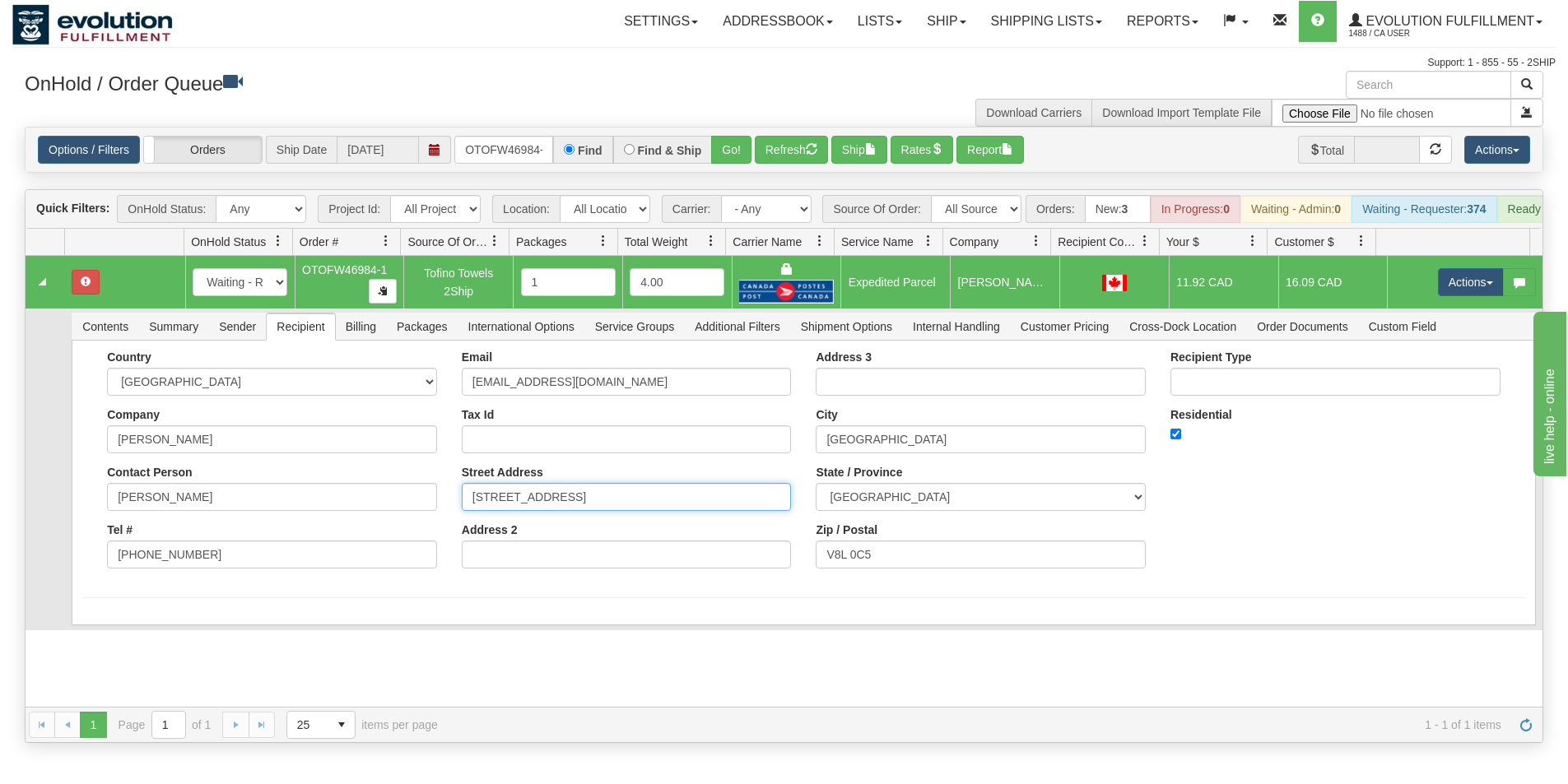
scroll to position [0, 36]
drag, startPoint x: 642, startPoint y: 507, endPoint x: 798, endPoint y: 529, distance: 157.5
click at [797, 529] on div "Country AFGHANISTAN ALAND ISLANDS ALBANIA ALGERIA AMERICAN SAMOA ANDORRA ANGOLA…" at bounding box center [803, 466] width 1443 height 231
click at [803, 529] on div "Address 3 City NORTH SAANICH State / Province ALBERTA BRITISH COLUMBIA MANITOBA…" at bounding box center [980, 466] width 355 height 231
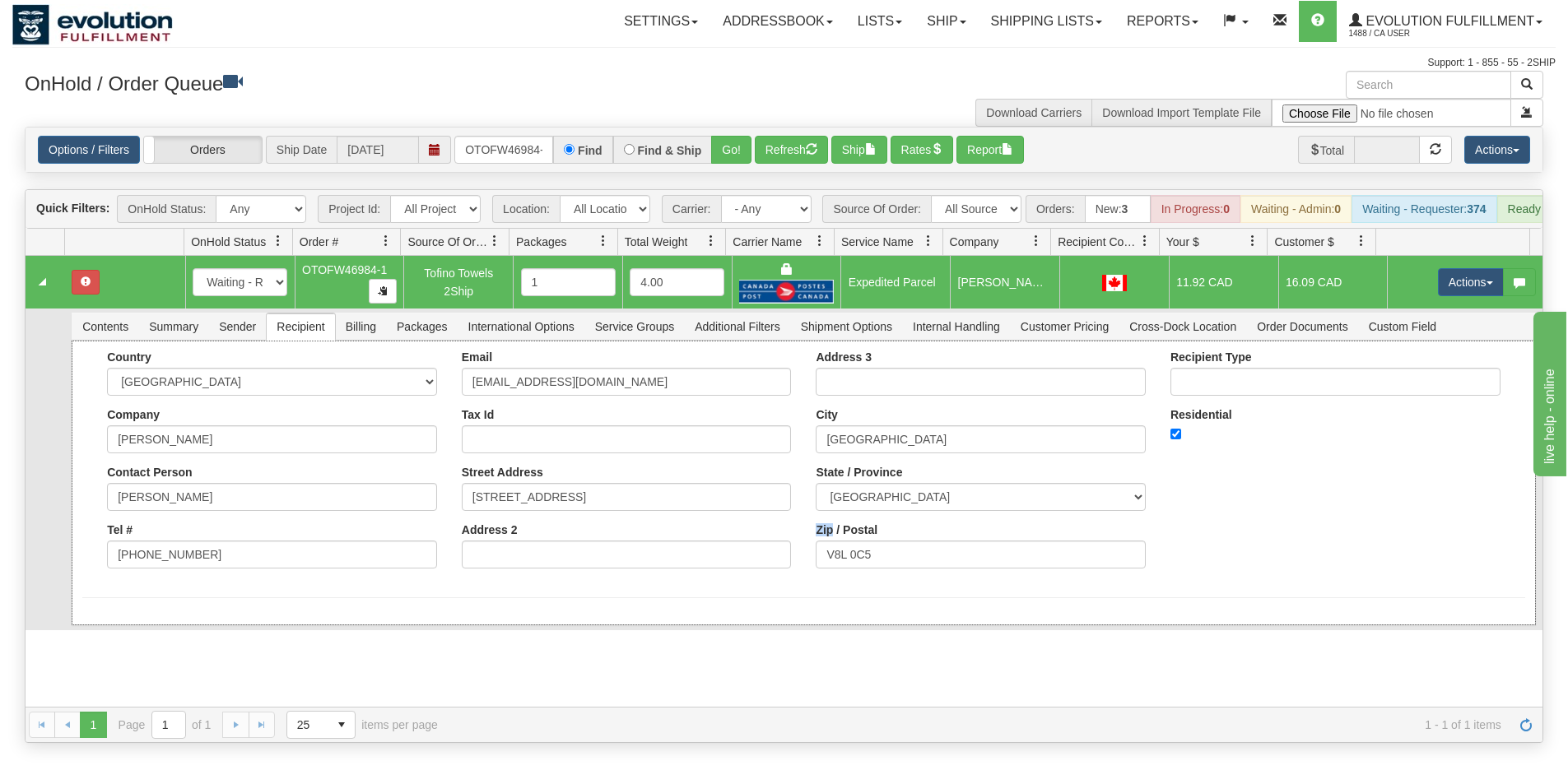
click at [803, 529] on div "Address 3 City NORTH SAANICH State / Province ALBERTA BRITISH COLUMBIA MANITOBA…" at bounding box center [980, 466] width 355 height 231
click at [641, 511] on input "2097 DEERBRUSH CRESCENT, 2097 DEERBRUSH CRESCENT" at bounding box center [626, 497] width 330 height 28
click at [686, 511] on input "2097 DEERBRUSH CRESCENT,20 97 DEERBRUSH CRESCENT" at bounding box center [626, 497] width 330 height 28
drag, startPoint x: 647, startPoint y: 511, endPoint x: 778, endPoint y: 523, distance: 131.5
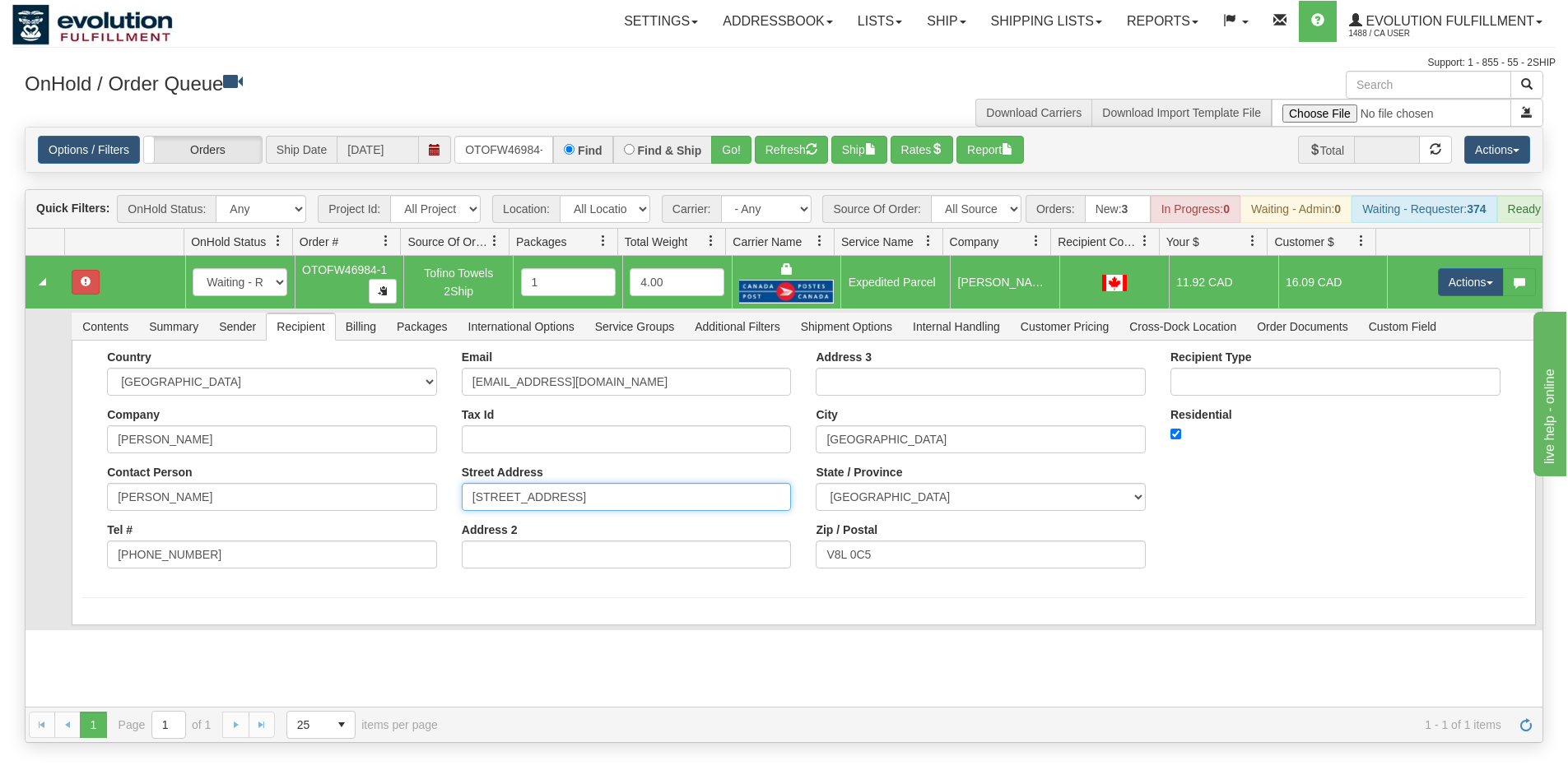
click at [778, 511] on input "2097 DEERBRUSH CRESCENT,20 97 DEERBRUSH CRESCENT" at bounding box center [626, 497] width 330 height 28
type input "2097 DEERBRUSH CRESCENT,"
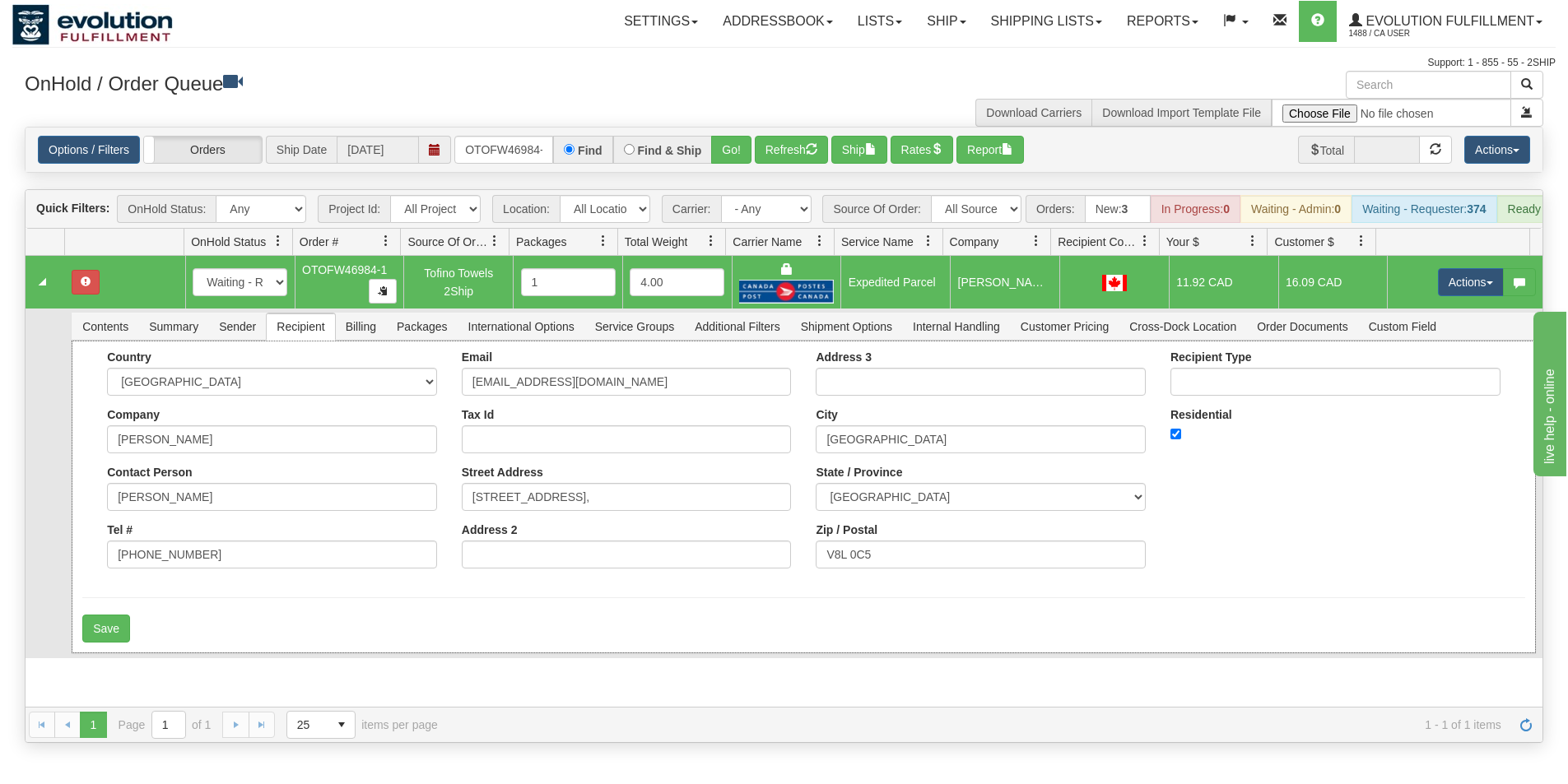
click at [753, 538] on div "Address 2" at bounding box center [626, 547] width 330 height 46
click at [93, 638] on button "Save" at bounding box center [106, 628] width 48 height 28
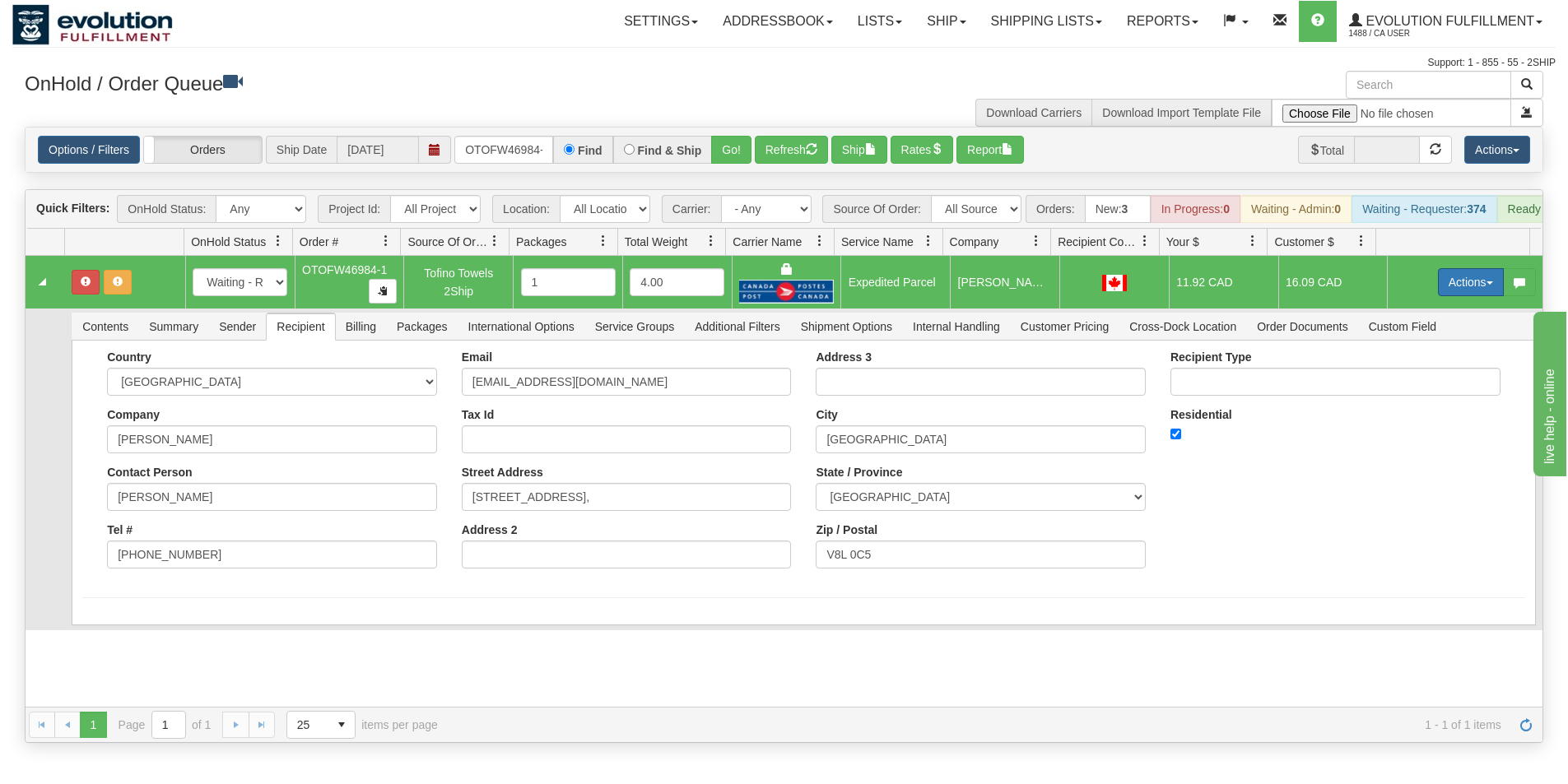
click at [1440, 295] on button "Actions" at bounding box center [1471, 282] width 66 height 28
click at [1397, 385] on span "Ship" at bounding box center [1405, 377] width 35 height 13
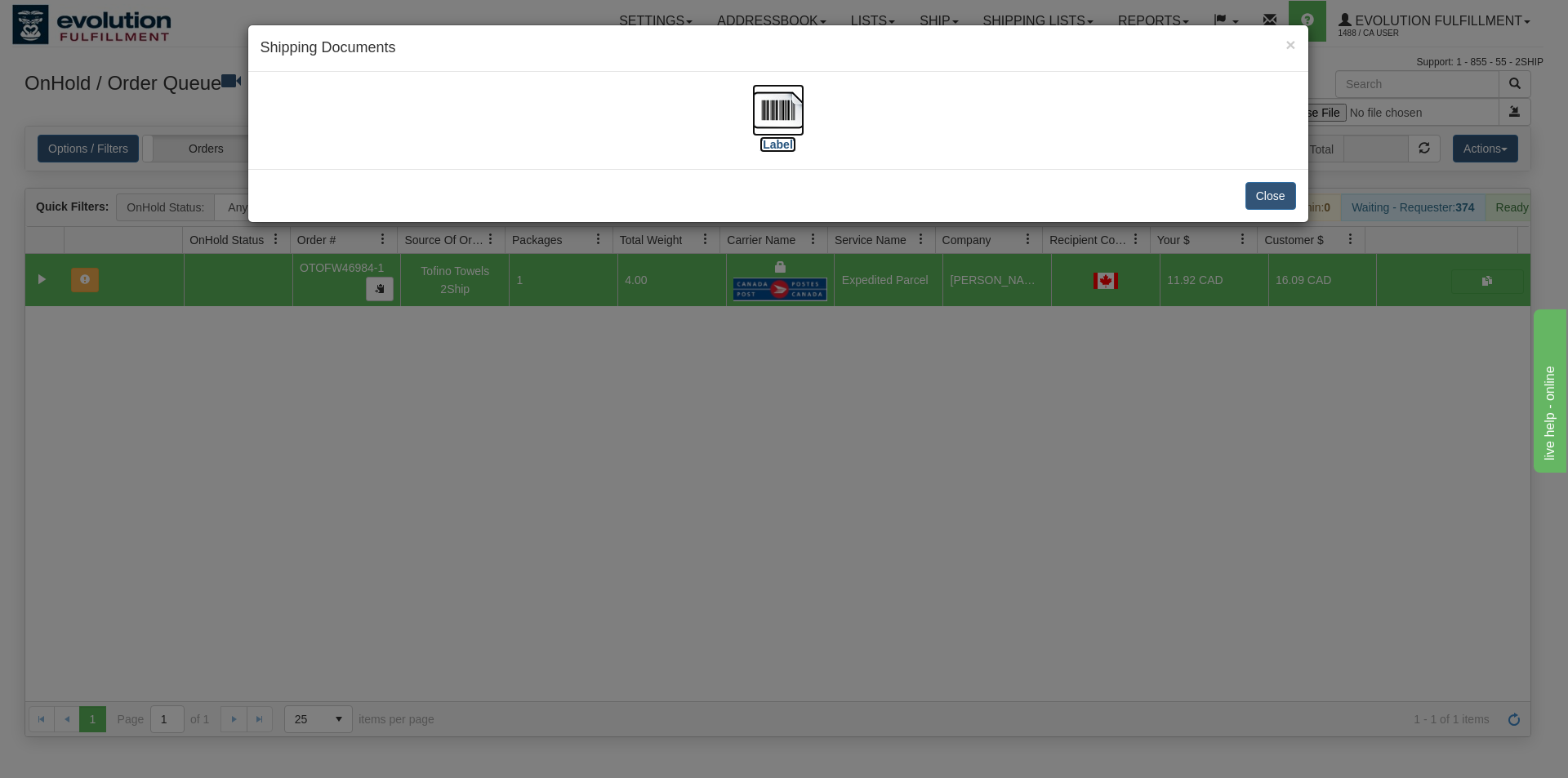
click at [783, 111] on img at bounding box center [778, 109] width 52 height 52
drag, startPoint x: 694, startPoint y: 672, endPoint x: 700, endPoint y: 661, distance: 12.5
click at [695, 672] on div "× Shipping Documents [Label] Close" at bounding box center [784, 389] width 1568 height 778
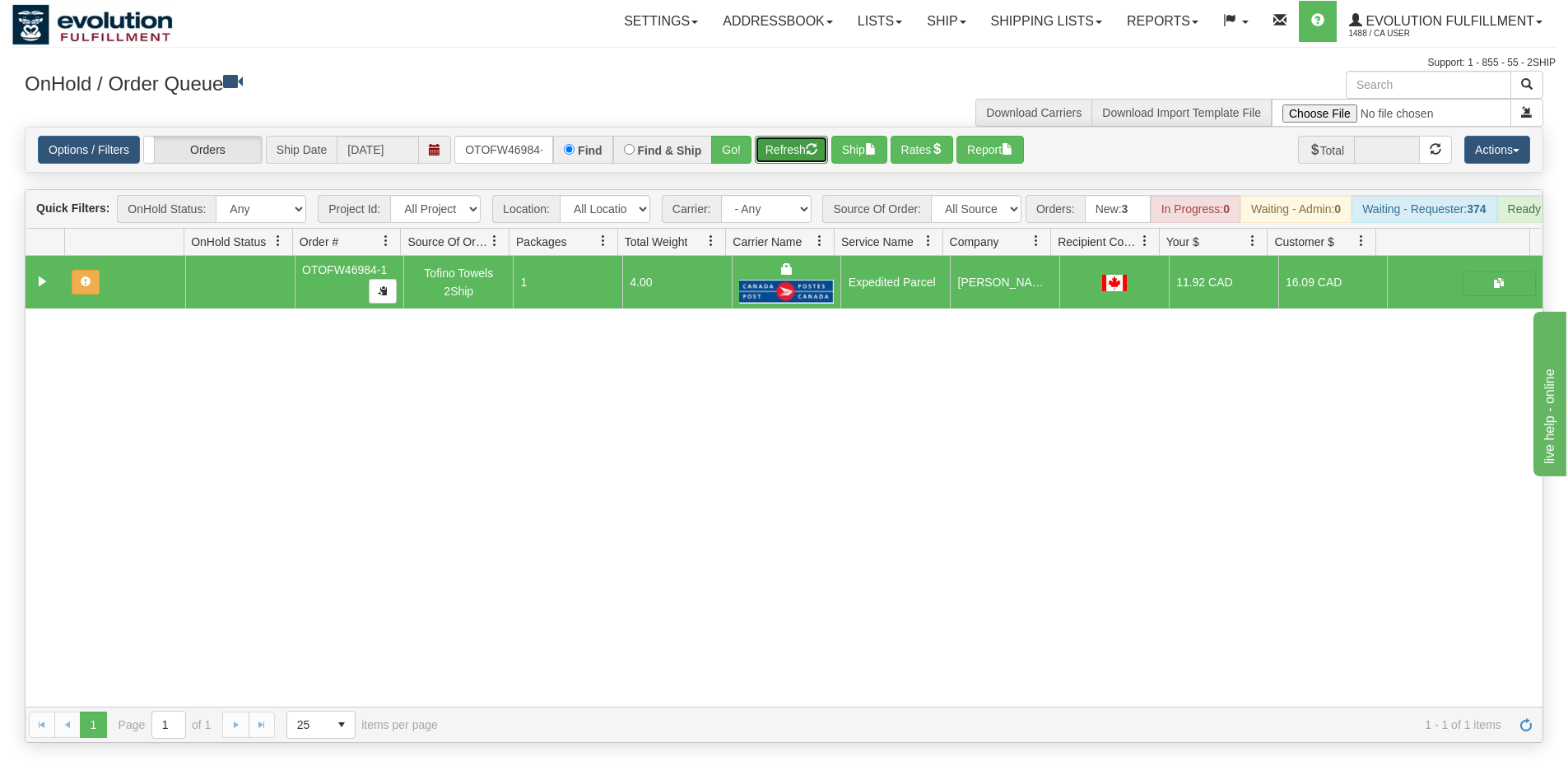
click at [779, 160] on button "Refresh" at bounding box center [791, 150] width 74 height 28
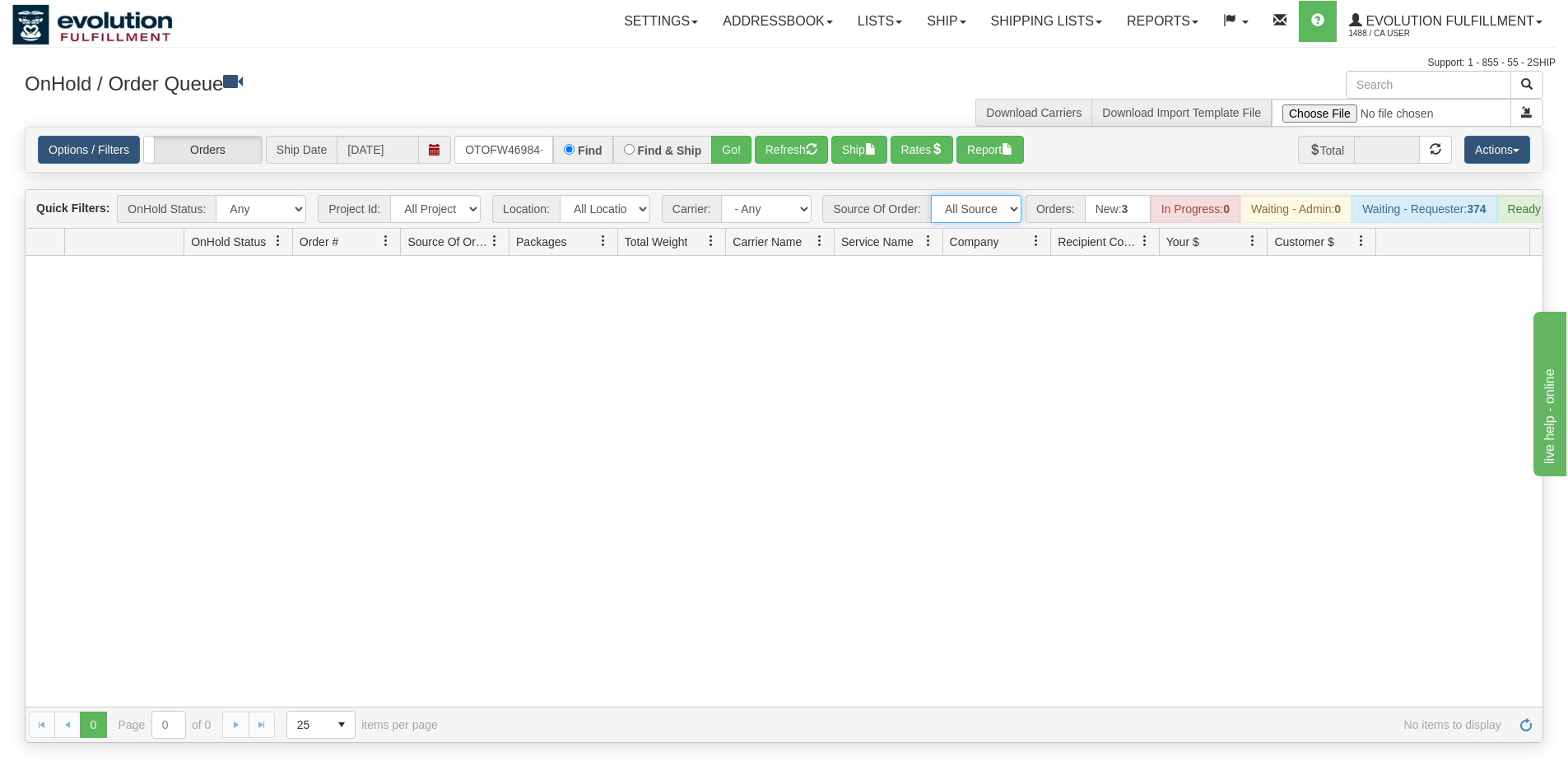
click at [1003, 217] on select "All Sources AirBlaster 2Ship Integration Ambler Apparel 2Ship Integration BC Ca…" at bounding box center [975, 209] width 90 height 28
drag, startPoint x: 461, startPoint y: 144, endPoint x: 572, endPoint y: 169, distance: 113.8
click at [572, 169] on div "Options / Filters Group Shipments Orders Ship Date 09/19/2025 OTOFW46984-1 Find…" at bounding box center [784, 149] width 1517 height 45
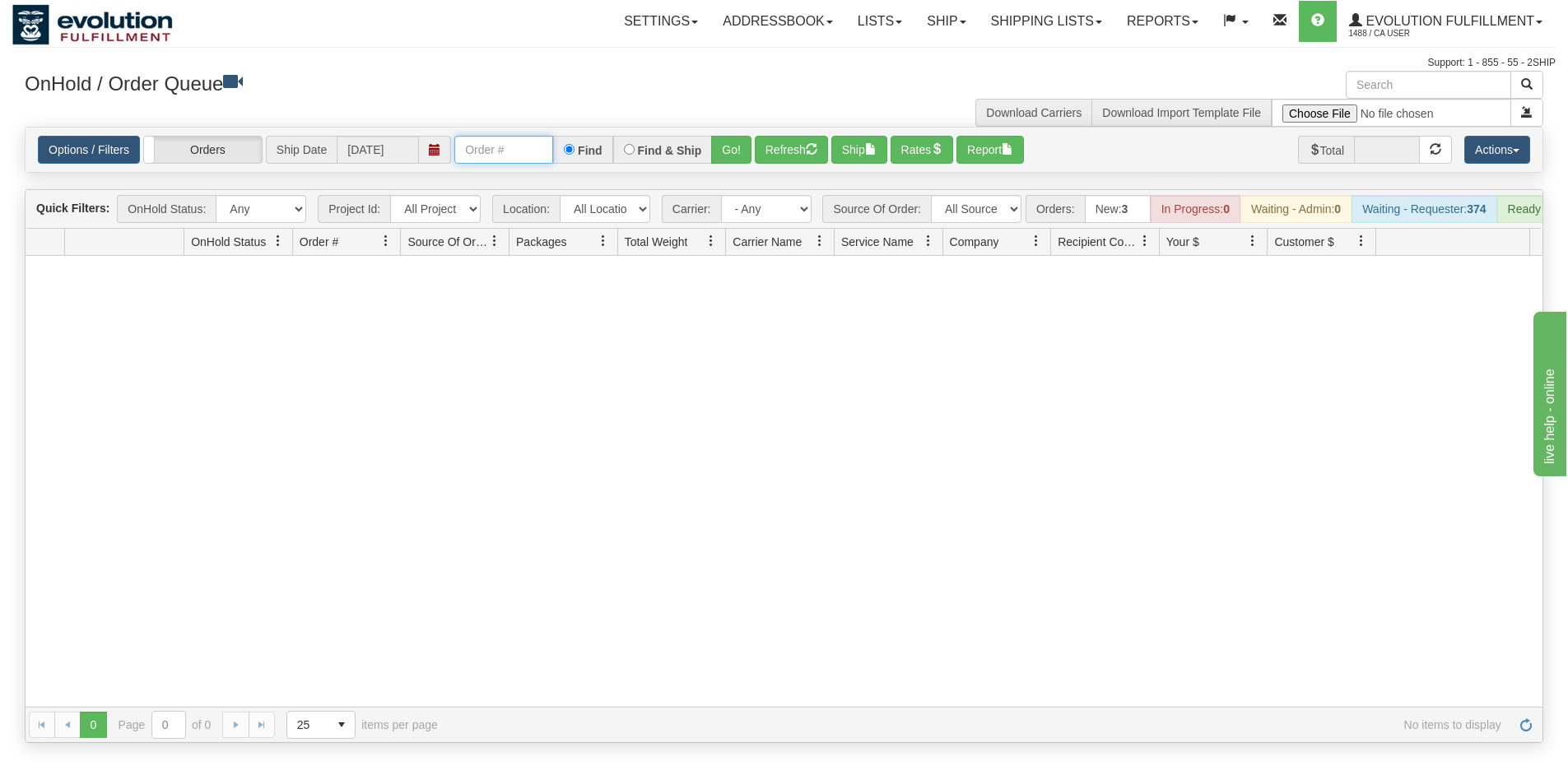
click at [523, 151] on input "text" at bounding box center [503, 150] width 98 height 28
type input "OAAI339080"
click at [719, 153] on button "Go!" at bounding box center [731, 150] width 41 height 28
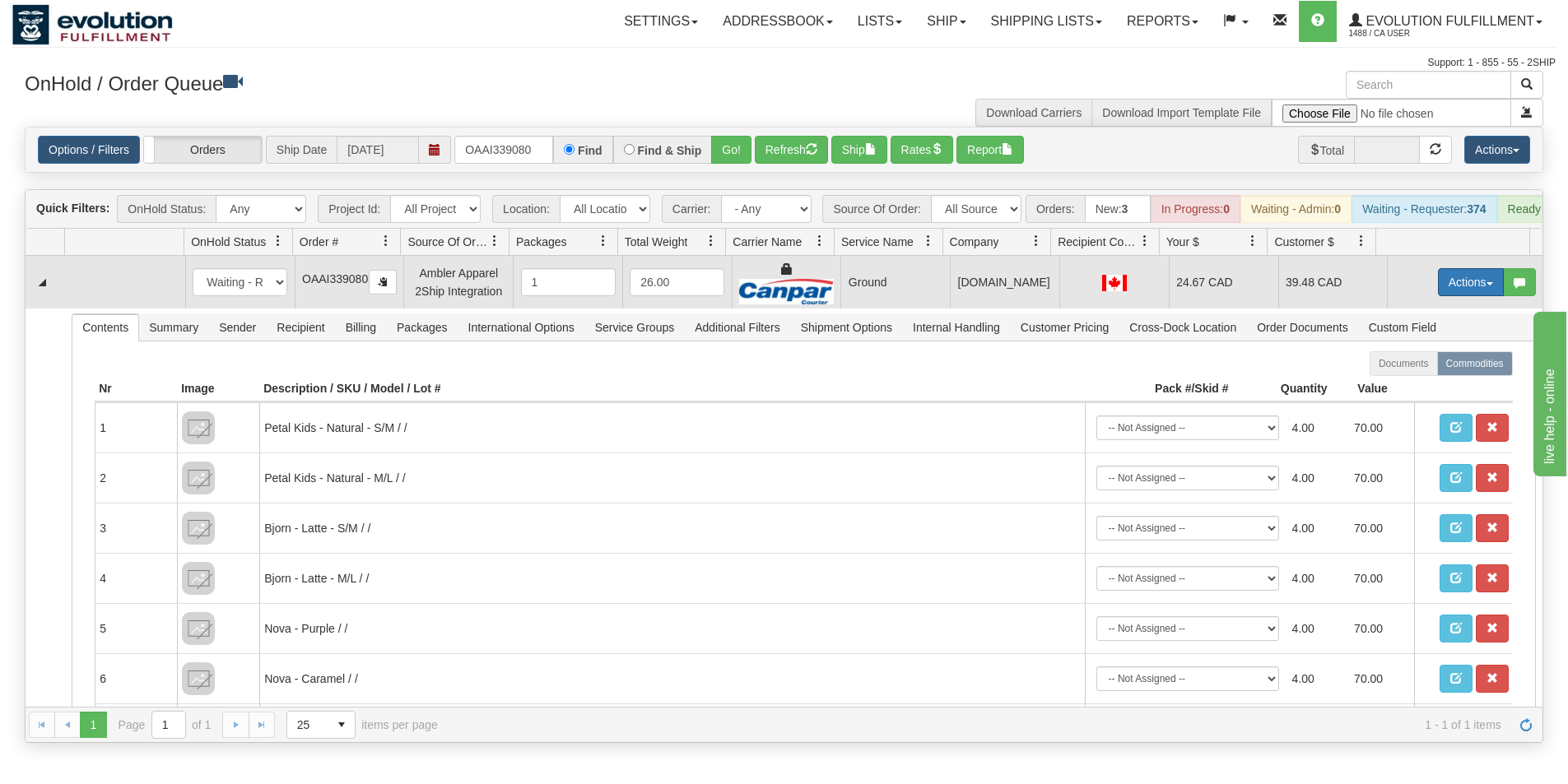
click at [1448, 296] on button "Actions" at bounding box center [1471, 282] width 66 height 28
click at [1407, 389] on link "Ship" at bounding box center [1437, 378] width 131 height 22
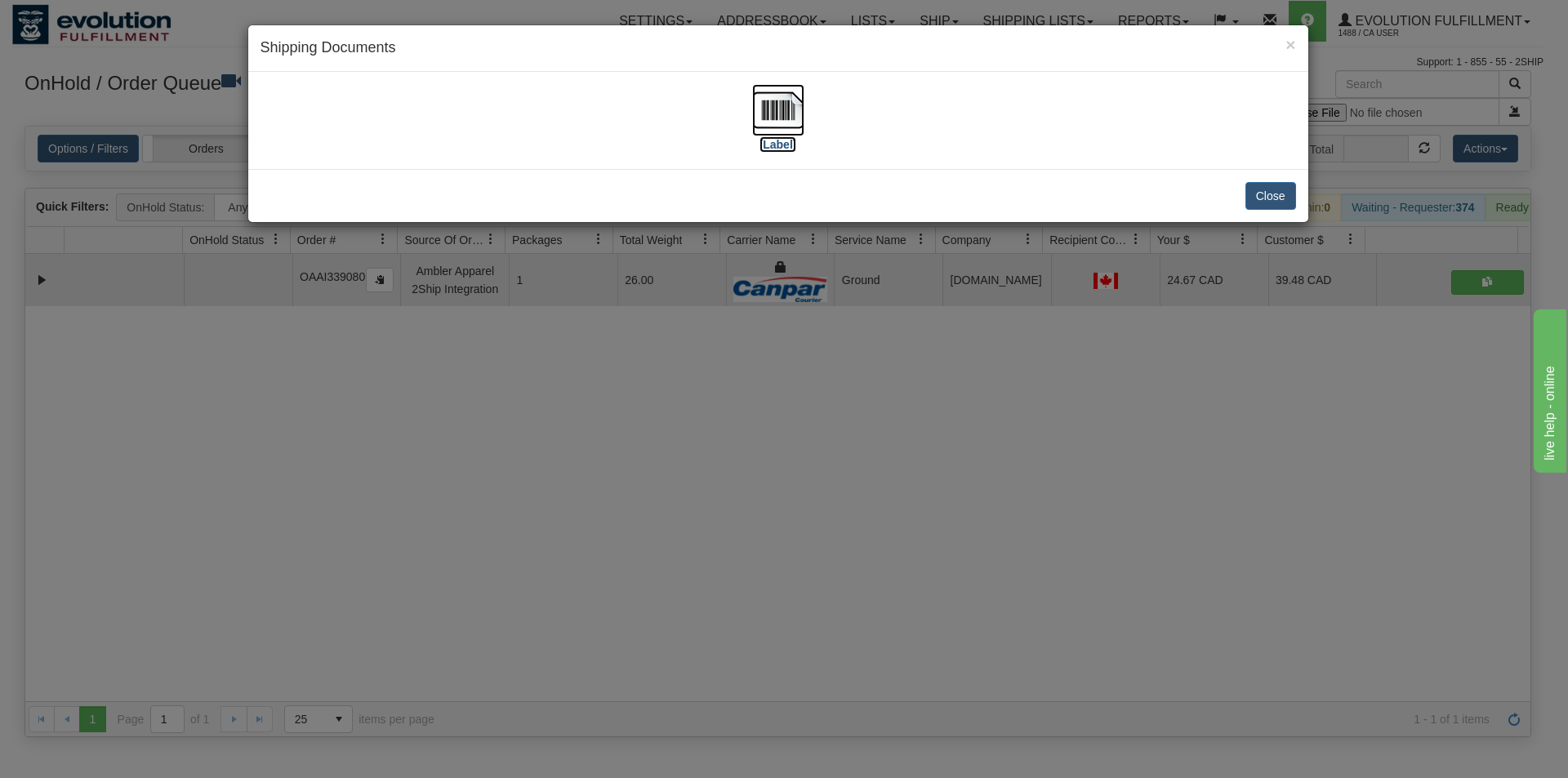
click at [761, 121] on img at bounding box center [778, 109] width 52 height 52
click at [871, 434] on div "× Shipping Documents [Label] Close" at bounding box center [784, 389] width 1568 height 778
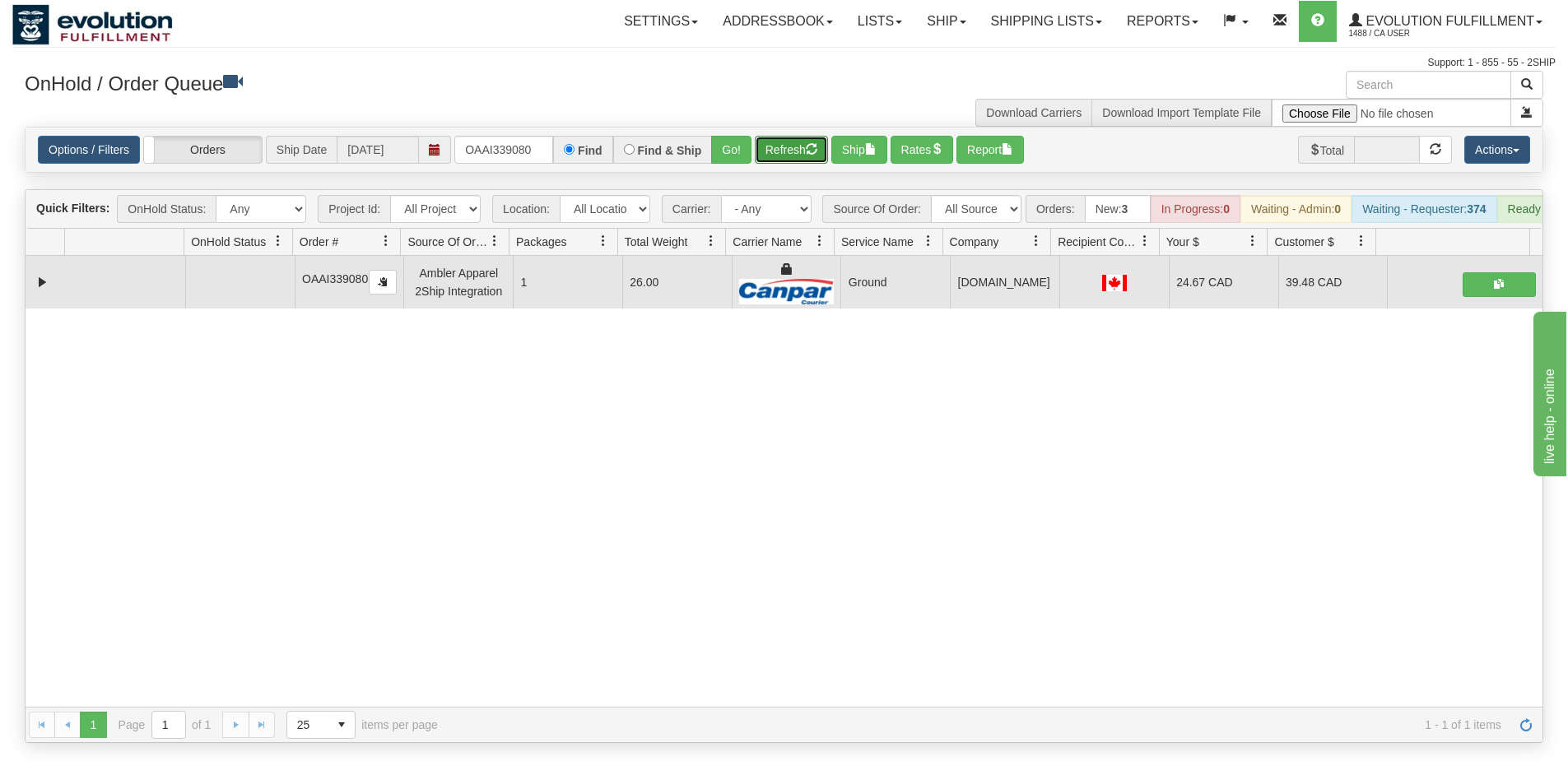
click at [789, 156] on button "Refresh" at bounding box center [791, 150] width 74 height 28
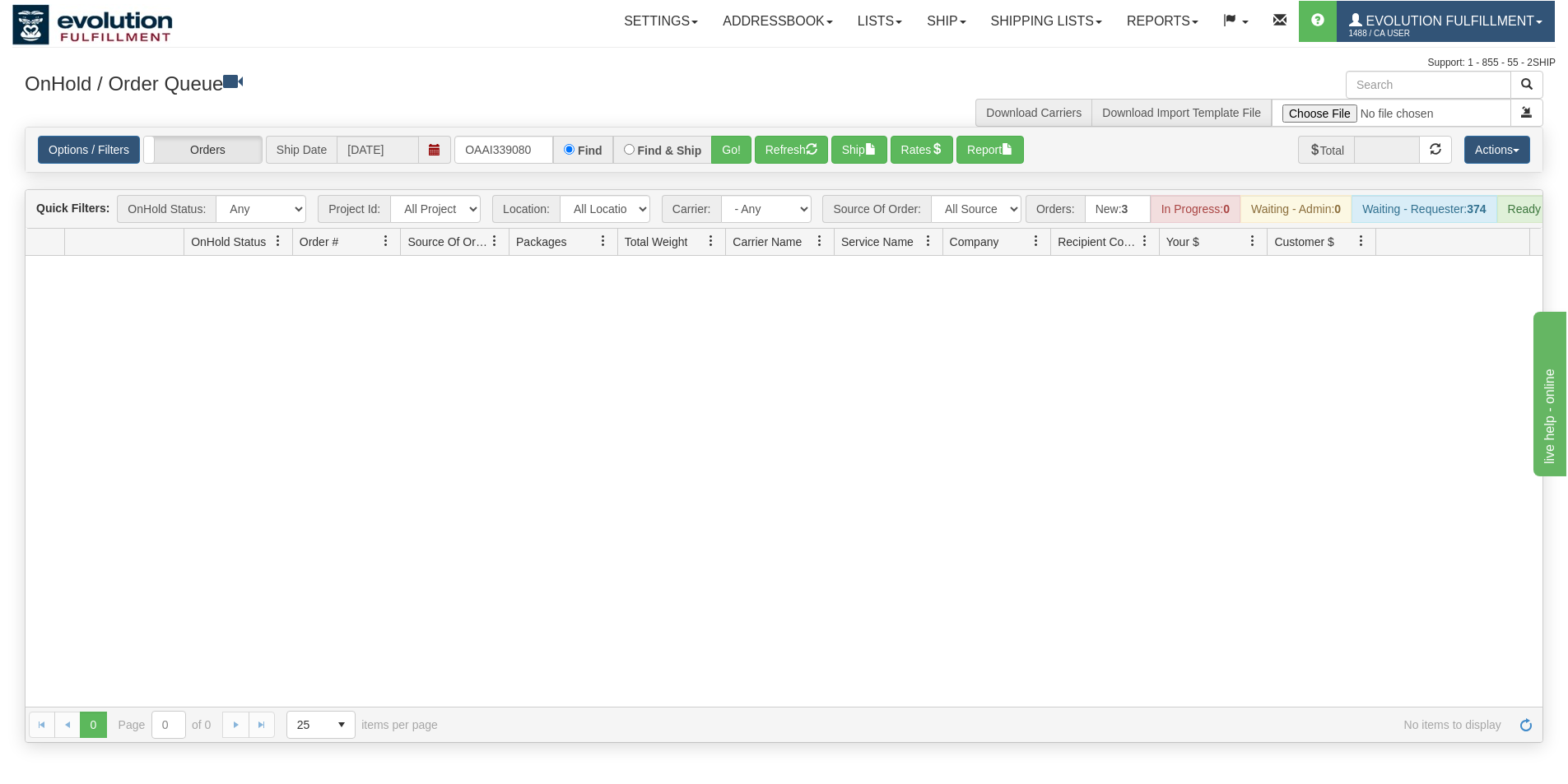
click at [1497, 28] on link "Evolution Fulfillment 1488 / CA User" at bounding box center [1446, 21] width 218 height 41
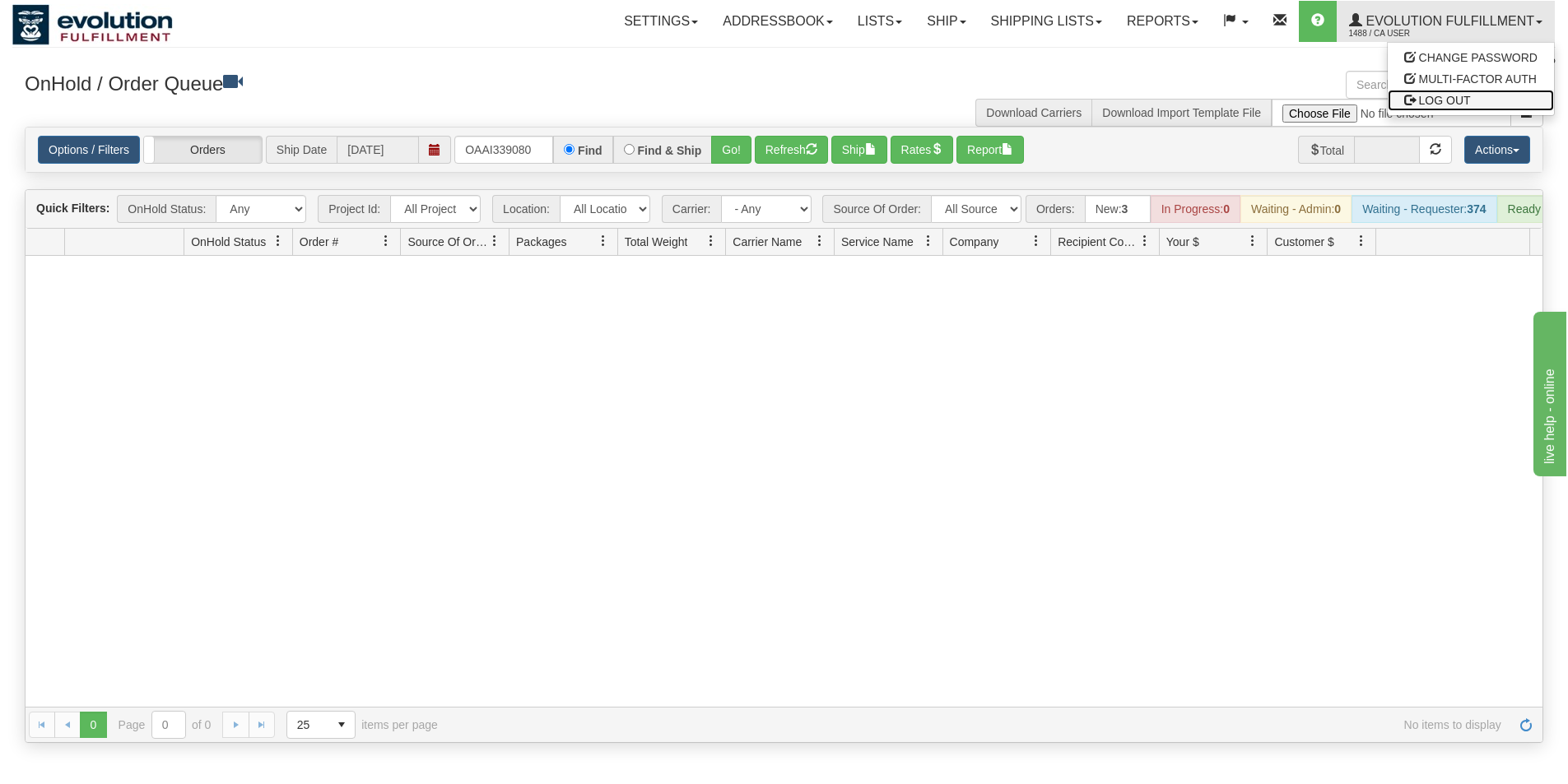
click at [1457, 99] on span "LOG OUT" at bounding box center [1445, 99] width 52 height 13
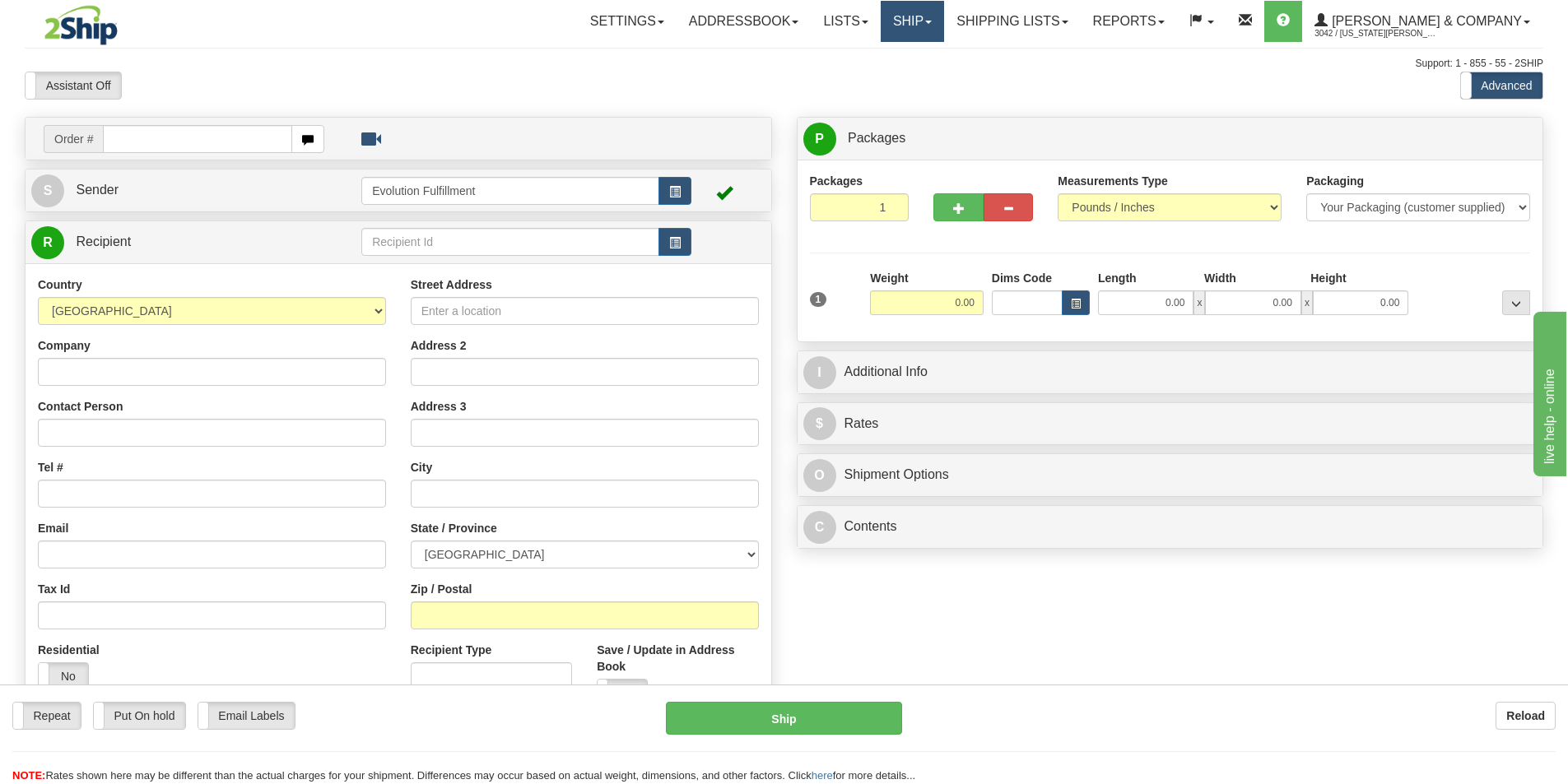
click at [932, 22] on span at bounding box center [929, 22] width 7 height 3
click at [927, 78] on span "OnHold / Order Queue" at bounding box center [869, 78] width 116 height 13
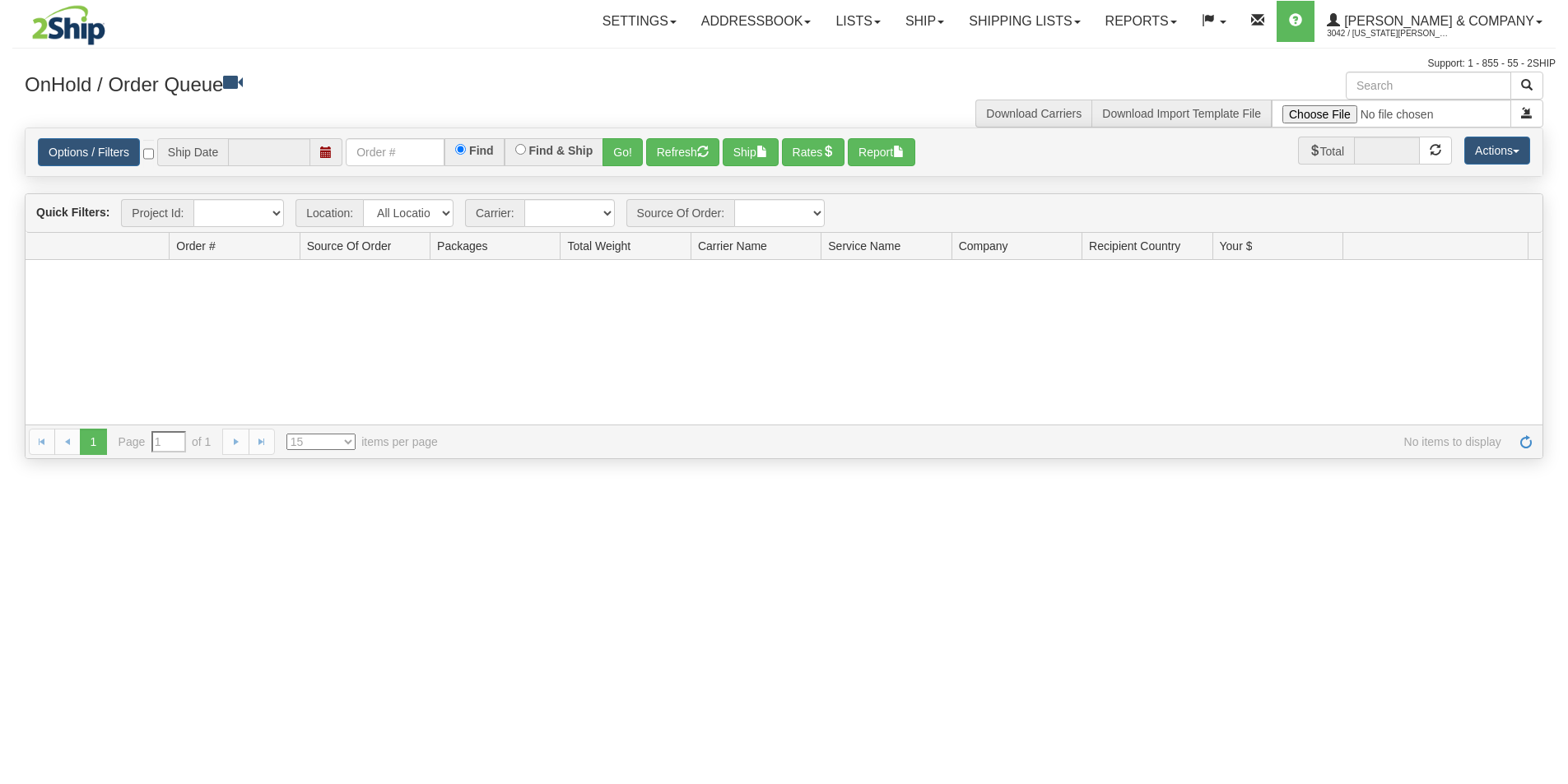
type input "[DATE]"
